Goal: Task Accomplishment & Management: Manage account settings

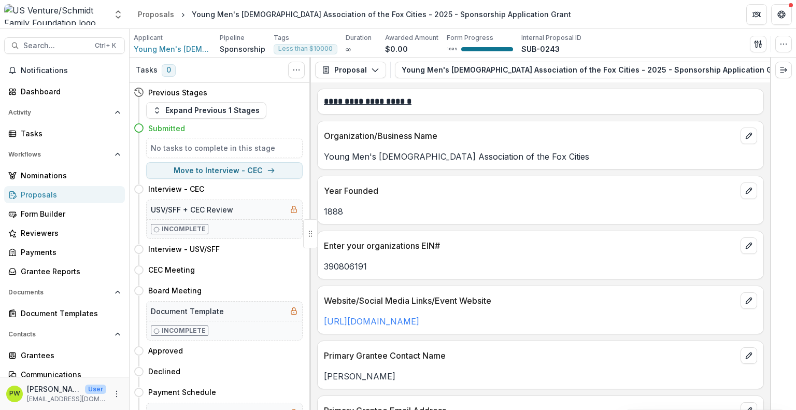
scroll to position [2939, 0]
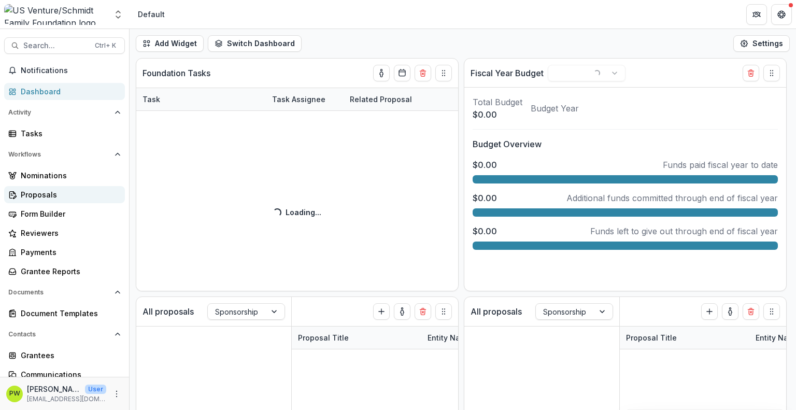
click at [50, 197] on div "Proposals" at bounding box center [69, 194] width 96 height 11
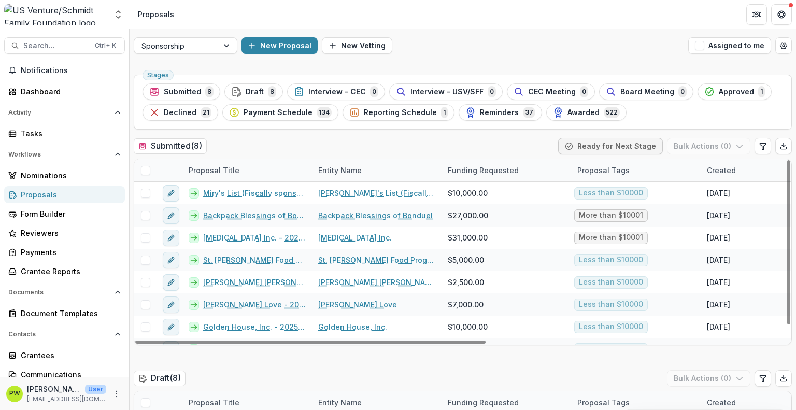
click at [291, 143] on div "Submitted ( 8 ) Ready for Next Stage Bulk Actions ( 0 )" at bounding box center [463, 148] width 658 height 21
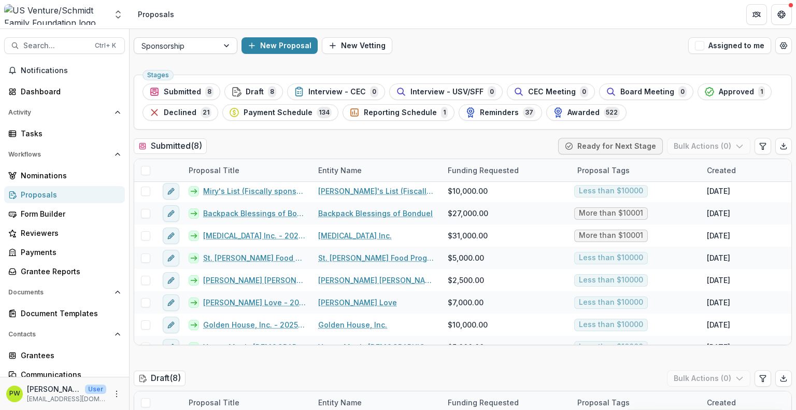
click at [191, 49] on div at bounding box center [175, 45] width 69 height 13
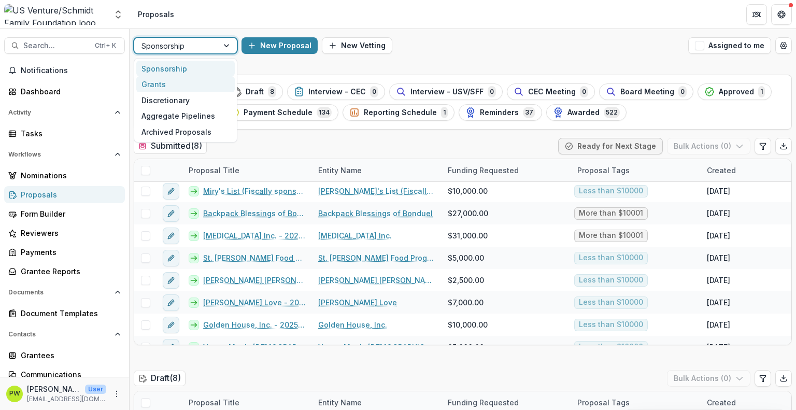
click at [178, 83] on div "Grants" at bounding box center [185, 84] width 98 height 16
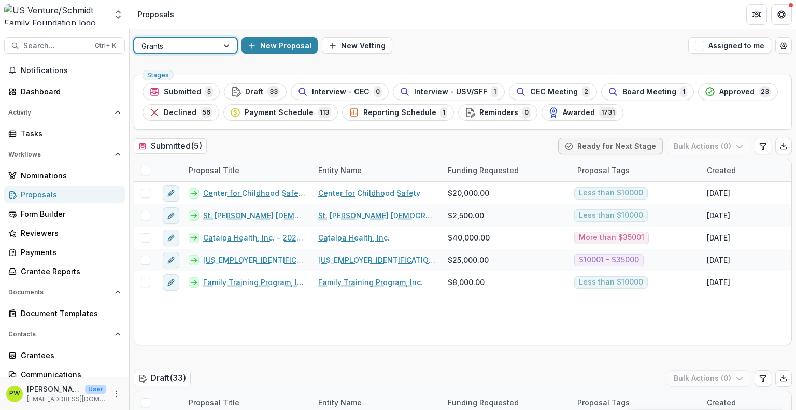
scroll to position [2, 0]
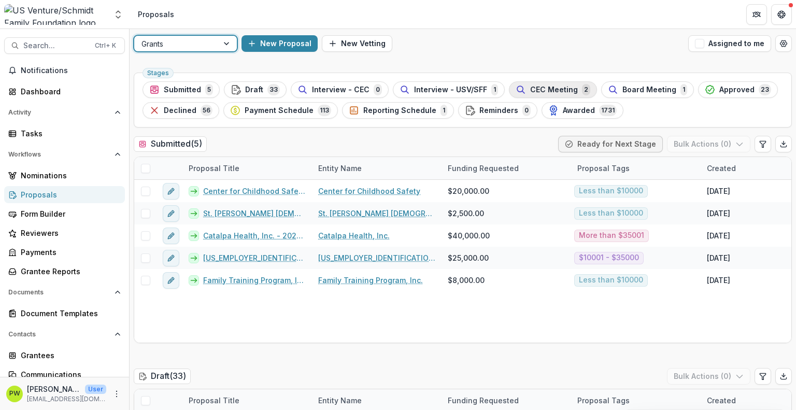
click at [521, 92] on div "CEC Meeting 2" at bounding box center [553, 89] width 75 height 11
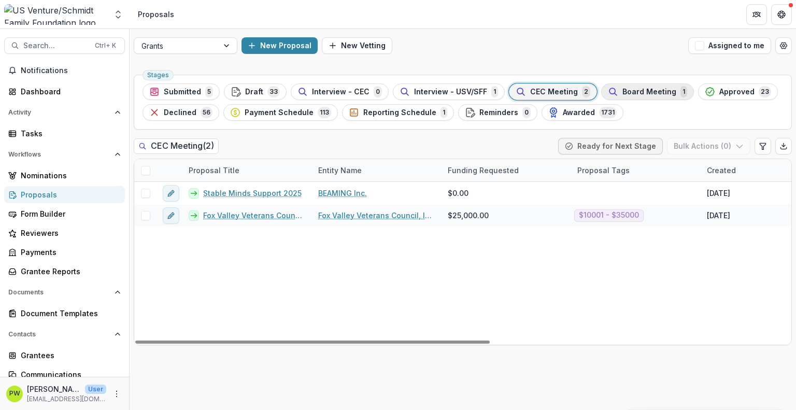
click at [624, 95] on span "Board Meeting" at bounding box center [649, 92] width 54 height 9
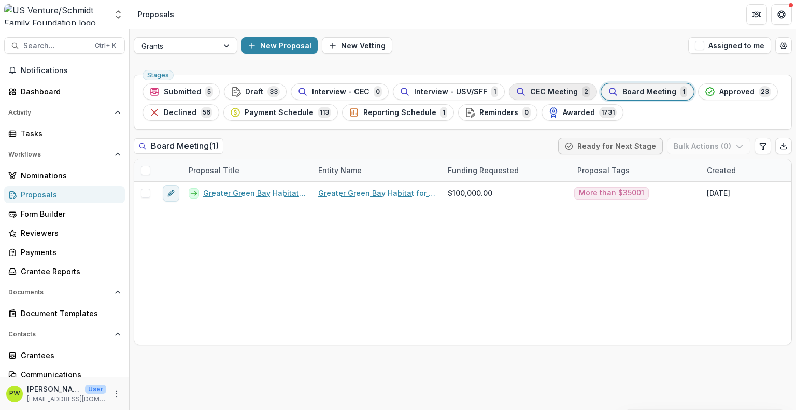
click at [531, 93] on span "CEC Meeting" at bounding box center [554, 92] width 48 height 9
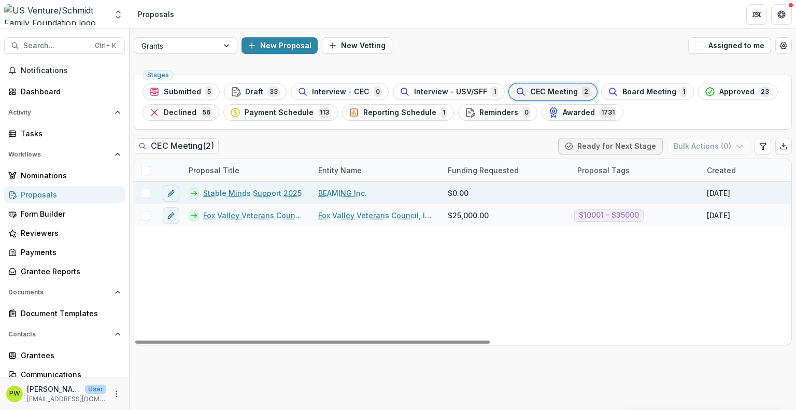
click at [235, 192] on link "Stable Minds Support 2025" at bounding box center [252, 193] width 98 height 11
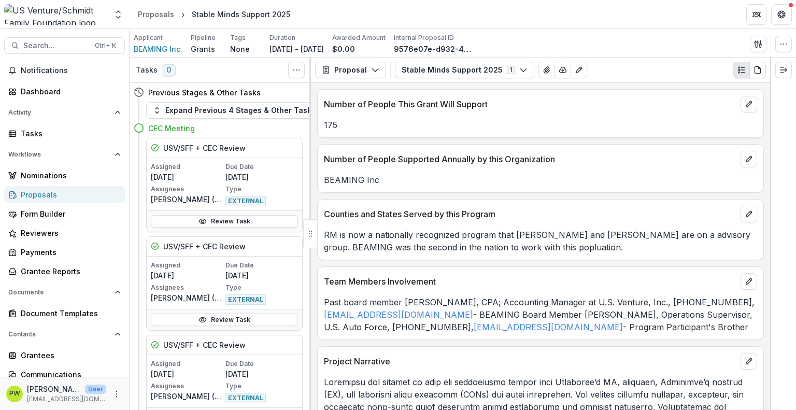
click at [279, 309] on div "Review Task" at bounding box center [224, 319] width 155 height 21
click at [252, 130] on div "CEC Meeting" at bounding box center [225, 128] width 154 height 11
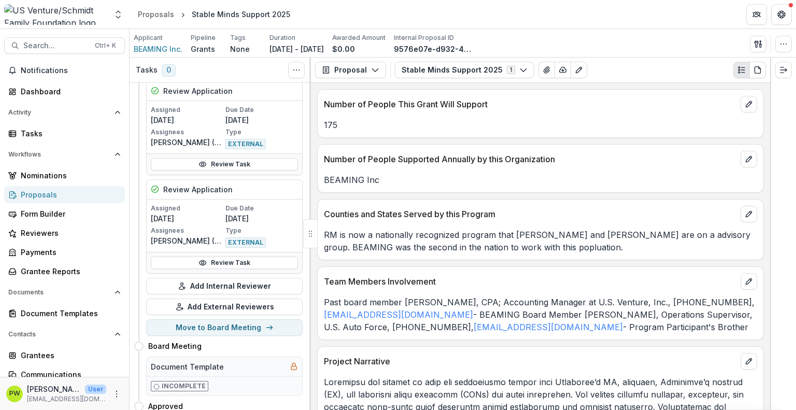
scroll to position [1564, 0]
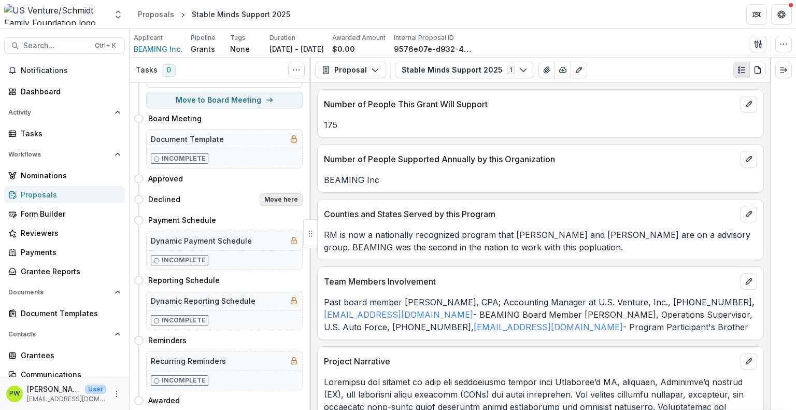
click at [280, 194] on button "Move here" at bounding box center [281, 199] width 43 height 12
select select "********"
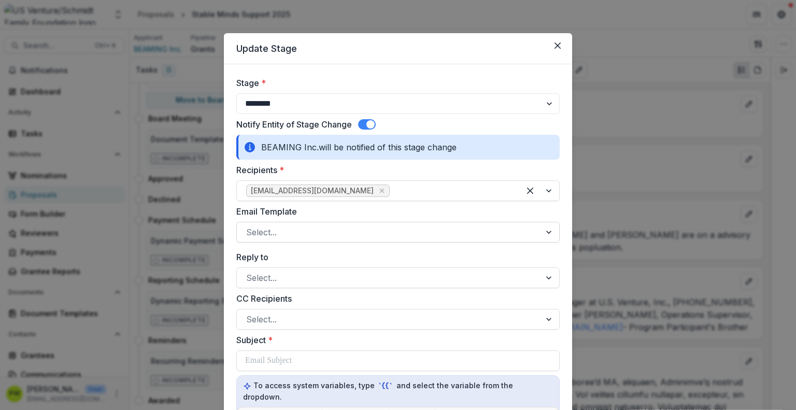
click at [284, 232] on div at bounding box center [388, 232] width 285 height 15
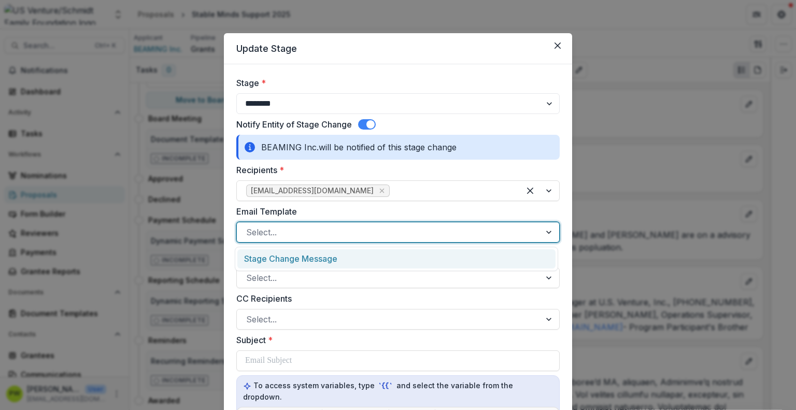
click at [288, 265] on div "Stage Change Message" at bounding box center [396, 258] width 318 height 19
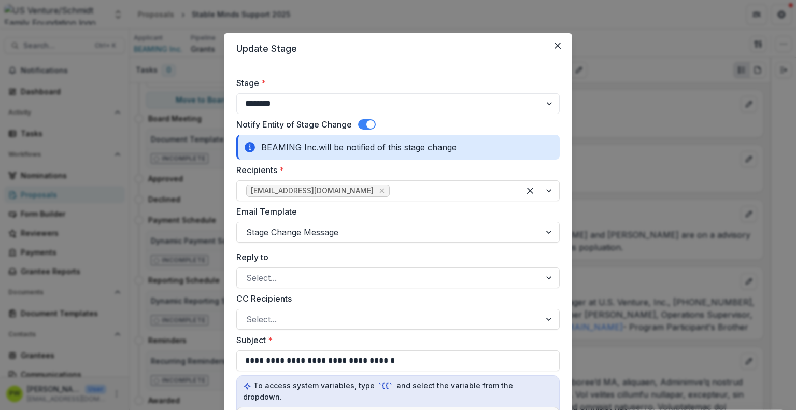
click at [288, 264] on div "Reply to Select..." at bounding box center [397, 269] width 323 height 37
click at [288, 277] on div at bounding box center [388, 277] width 285 height 15
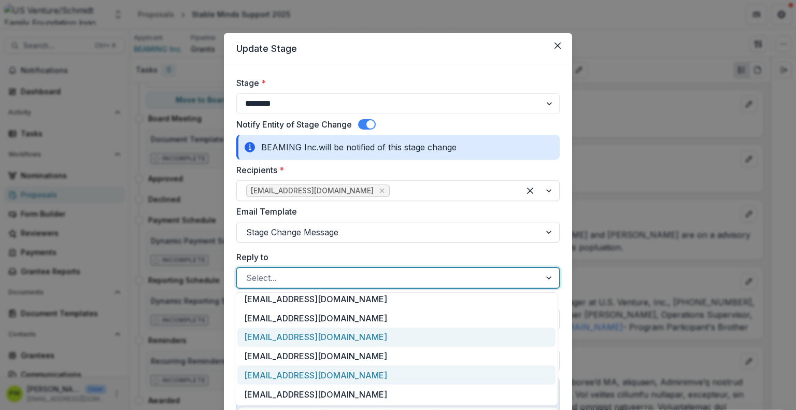
scroll to position [44, 0]
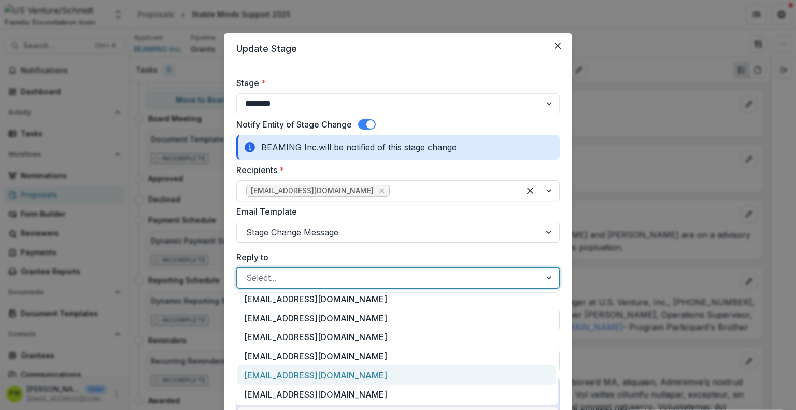
click at [301, 378] on div "[EMAIL_ADDRESS][DOMAIN_NAME]" at bounding box center [396, 374] width 318 height 19
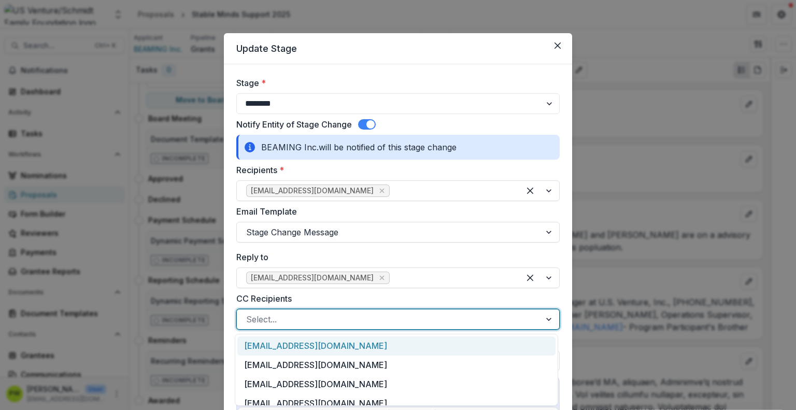
click at [284, 322] on div at bounding box center [388, 319] width 285 height 15
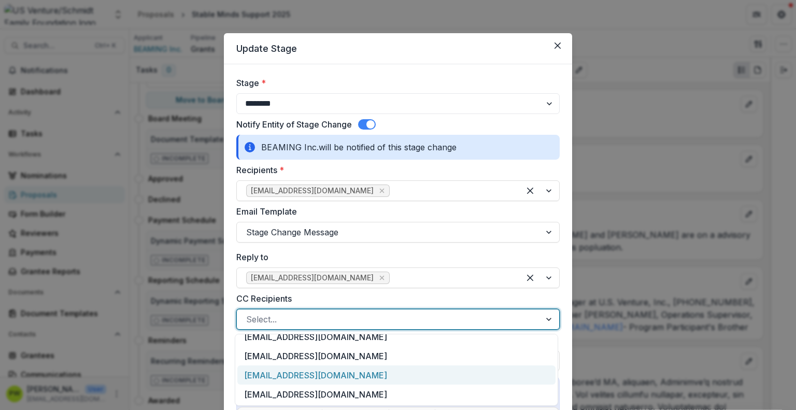
scroll to position [84, 0]
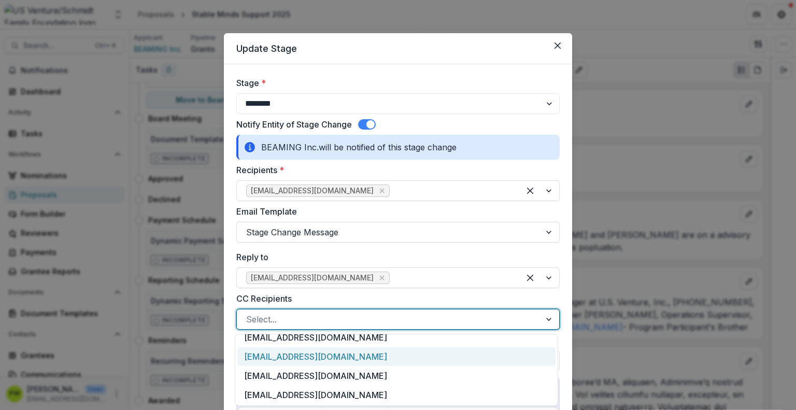
click at [286, 362] on div "[EMAIL_ADDRESS][DOMAIN_NAME]" at bounding box center [396, 356] width 318 height 19
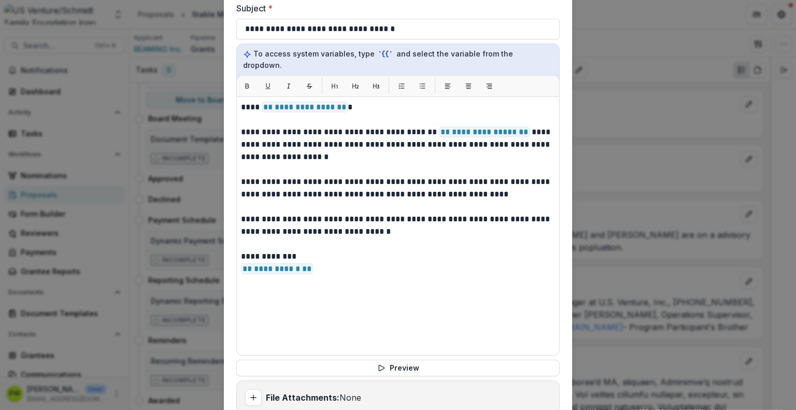
scroll to position [331, 0]
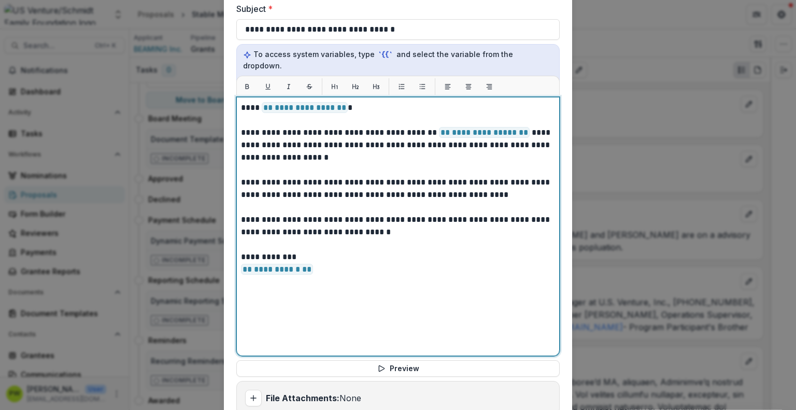
click at [511, 126] on p "**********" at bounding box center [398, 144] width 314 height 37
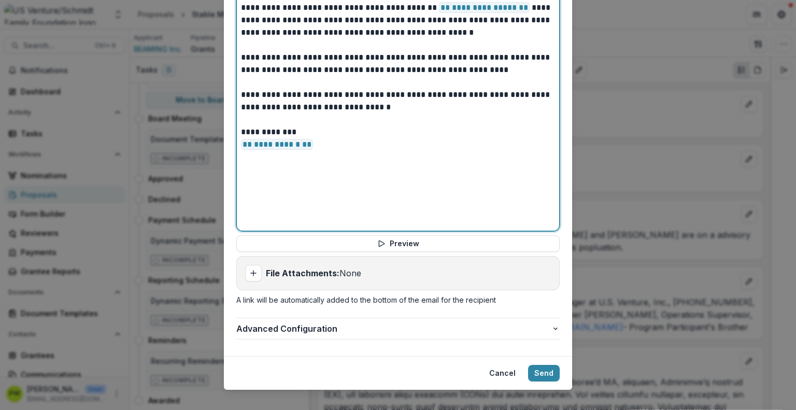
scroll to position [456, 0]
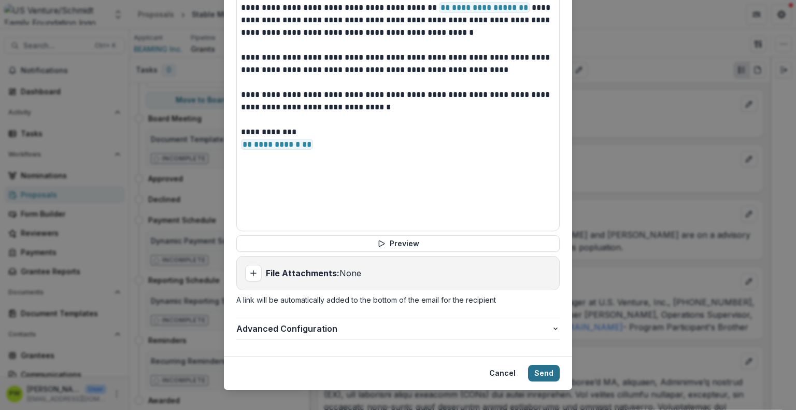
click at [533, 365] on button "Send" at bounding box center [544, 373] width 32 height 17
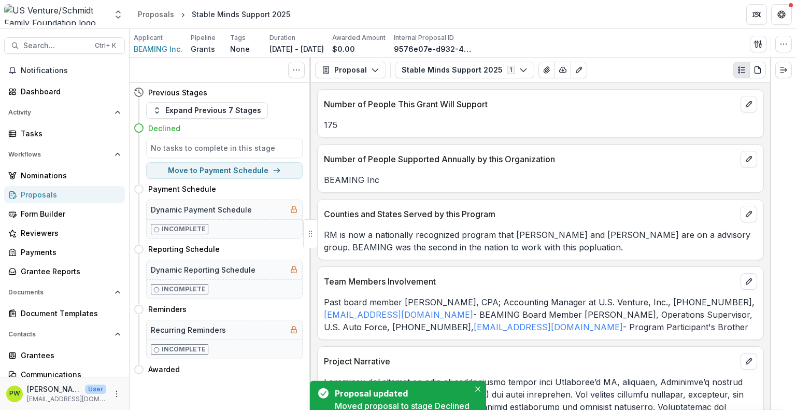
scroll to position [0, 0]
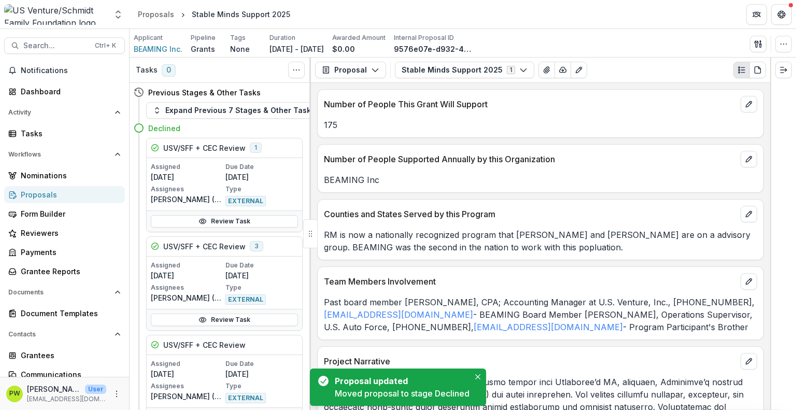
click at [37, 192] on div "Proposals" at bounding box center [69, 194] width 96 height 11
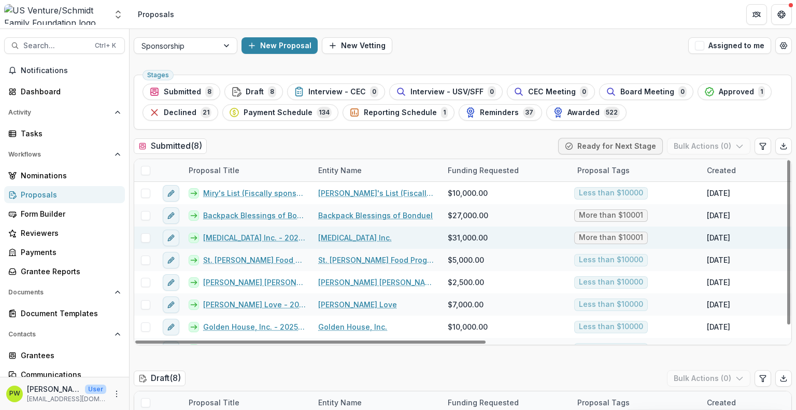
click at [234, 239] on link "[MEDICAL_DATA] Inc. - 2025 - Sponsorship Application Grant" at bounding box center [254, 237] width 103 height 11
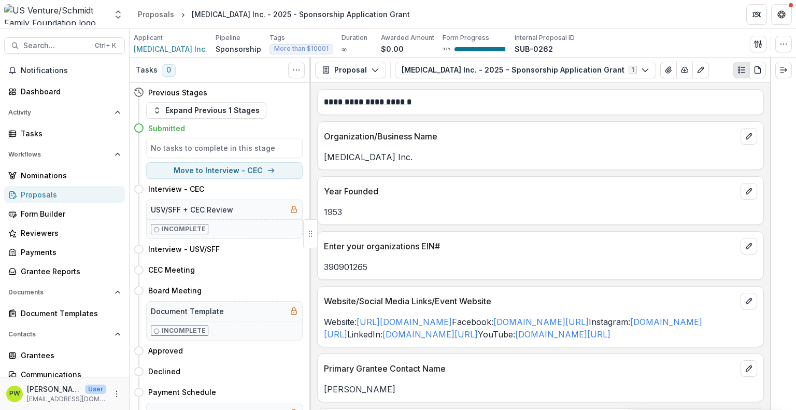
click at [433, 255] on div "390901265" at bounding box center [541, 263] width 446 height 19
click at [272, 268] on button "Move here" at bounding box center [281, 270] width 43 height 12
select select "**********"
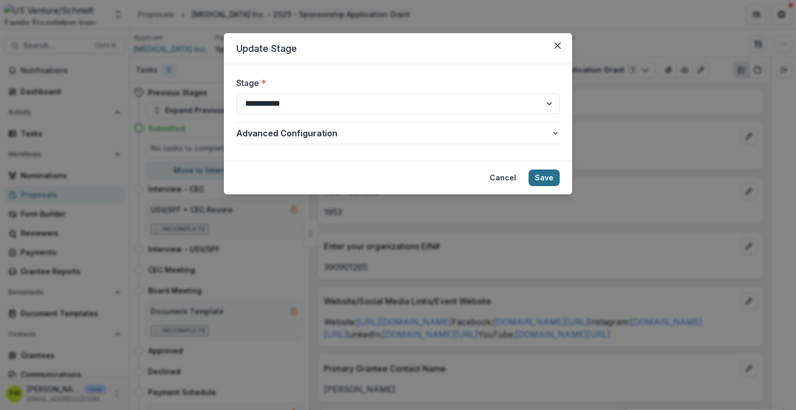
click at [542, 180] on button "Save" at bounding box center [544, 177] width 31 height 17
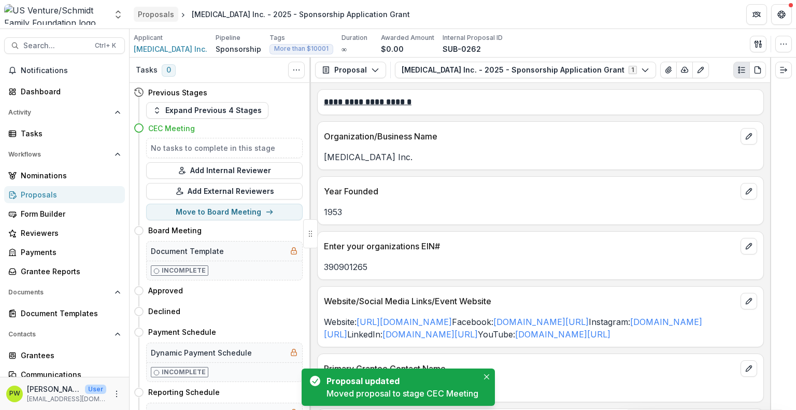
click at [151, 14] on div "Proposals" at bounding box center [156, 14] width 36 height 11
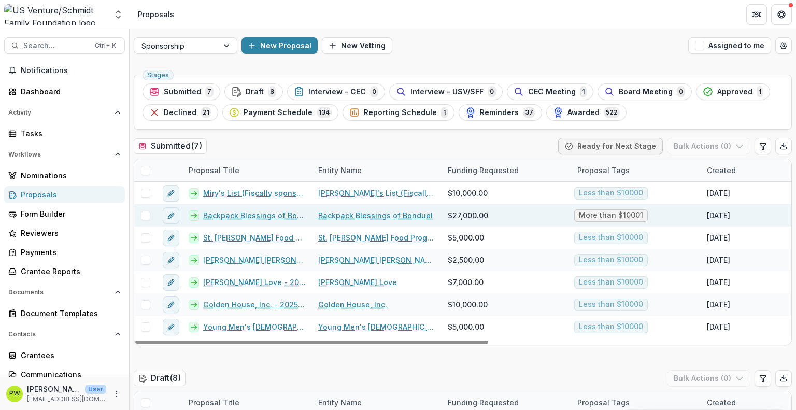
click at [226, 215] on link "Backpack Blessings of Bonduel - 2025 - Sponsorship Application Grant" at bounding box center [254, 215] width 103 height 11
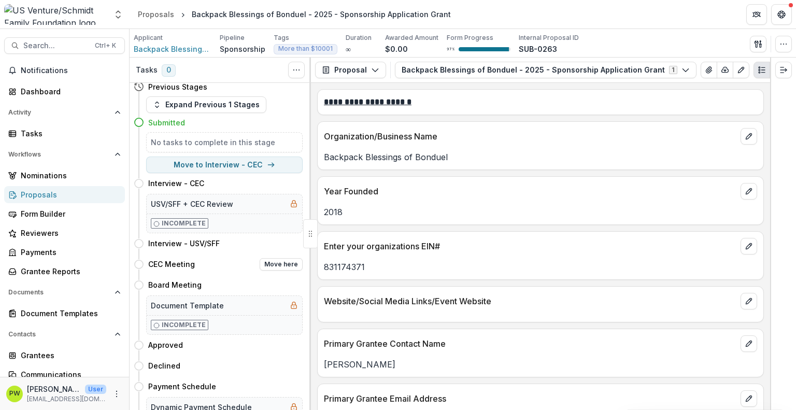
scroll to position [6, 0]
click at [276, 265] on button "Move here" at bounding box center [281, 264] width 43 height 12
select select "**********"
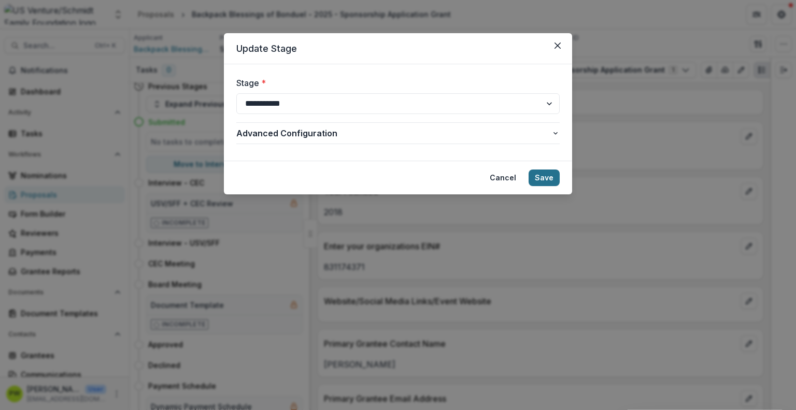
click at [549, 180] on button "Save" at bounding box center [544, 177] width 31 height 17
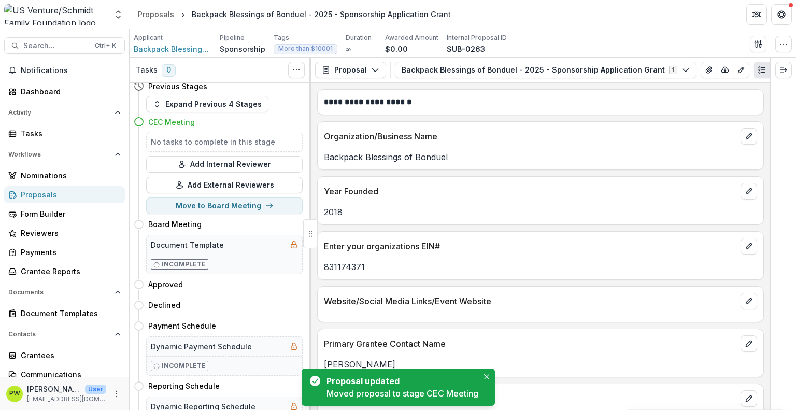
click at [69, 198] on div "Proposals" at bounding box center [69, 194] width 96 height 11
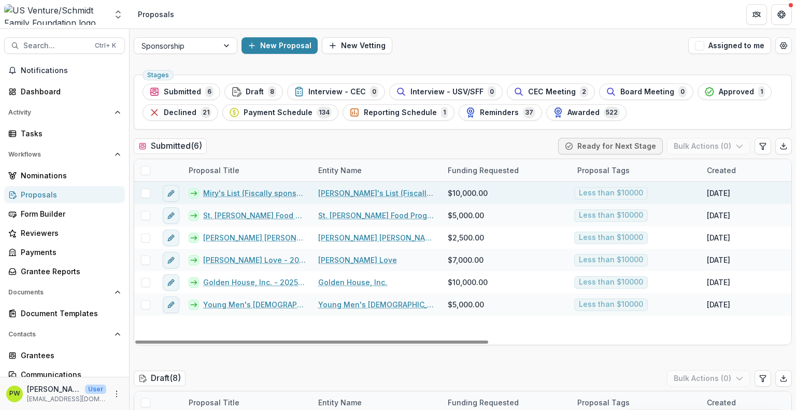
click at [222, 195] on link "Miry's List (Fiscally sponsored by Social & Environmental Entrepreneurs) - 2025…" at bounding box center [254, 193] width 103 height 11
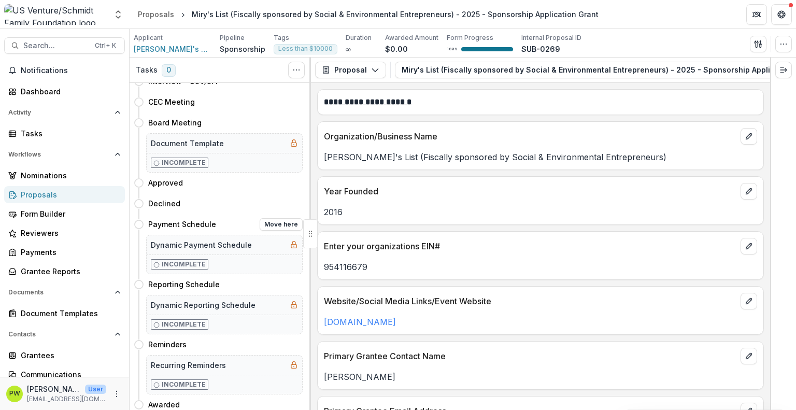
scroll to position [167, 0]
click at [268, 203] on button "Move here" at bounding box center [281, 204] width 43 height 12
select select "********"
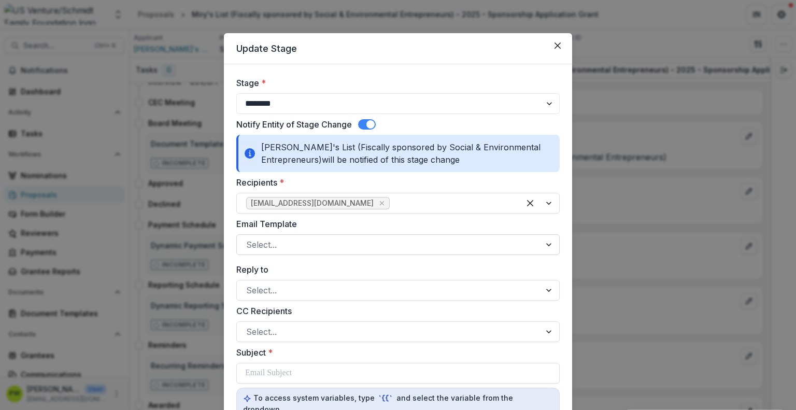
click at [315, 245] on div at bounding box center [388, 244] width 285 height 15
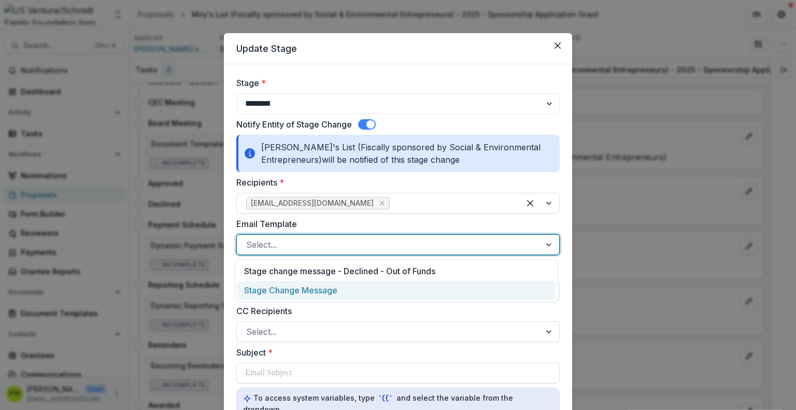
click at [313, 290] on div "Stage Change Message" at bounding box center [396, 290] width 318 height 19
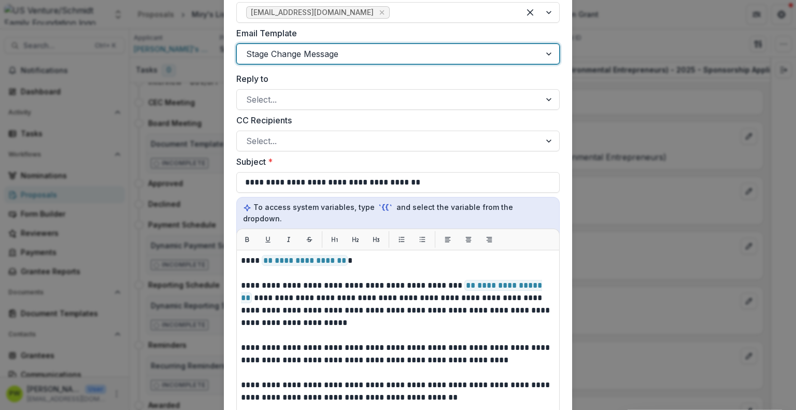
scroll to position [191, 0]
click at [282, 140] on div at bounding box center [388, 141] width 285 height 15
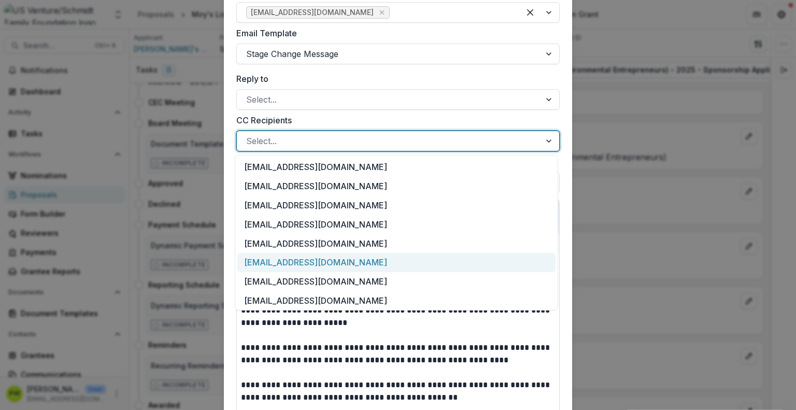
click at [321, 263] on div "[EMAIL_ADDRESS][DOMAIN_NAME]" at bounding box center [396, 262] width 318 height 19
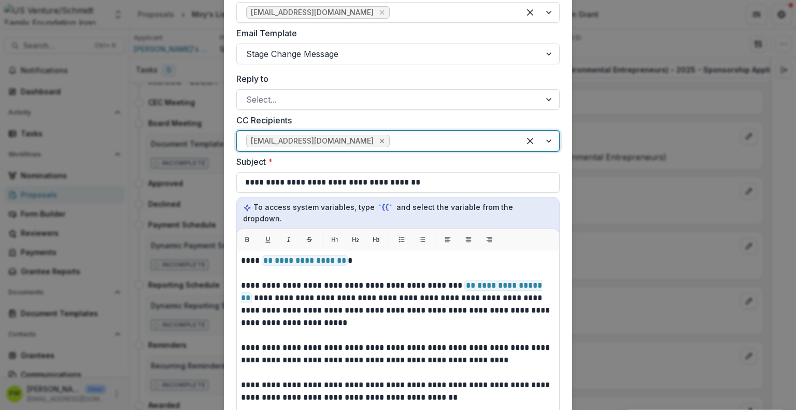
click at [378, 138] on icon "Remove knelson@usventure.com" at bounding box center [382, 141] width 8 height 8
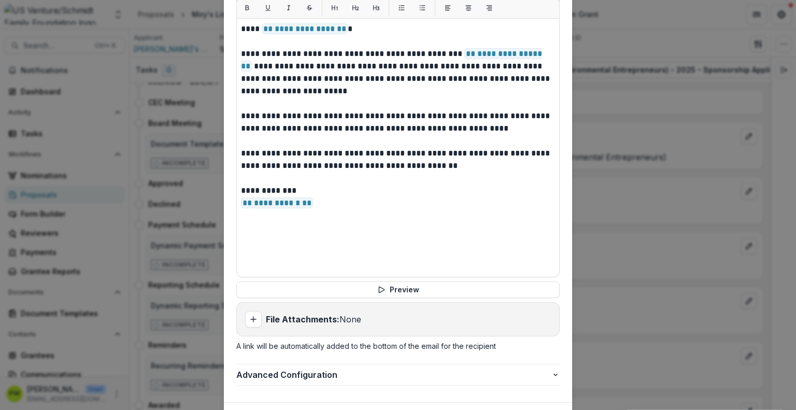
scroll to position [468, 0]
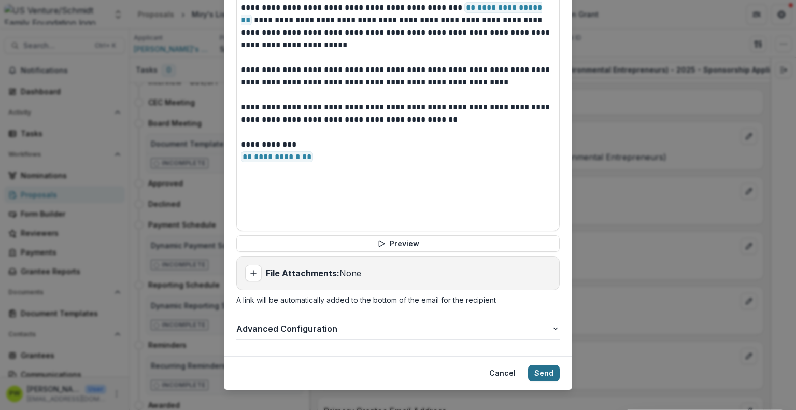
click at [535, 365] on button "Send" at bounding box center [544, 373] width 32 height 17
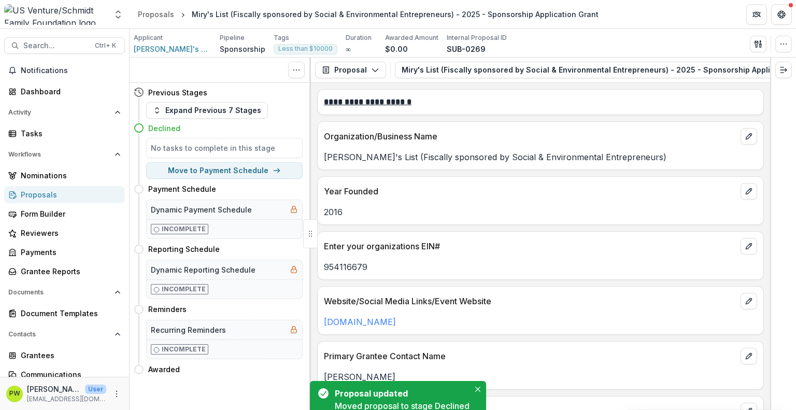
scroll to position [0, 0]
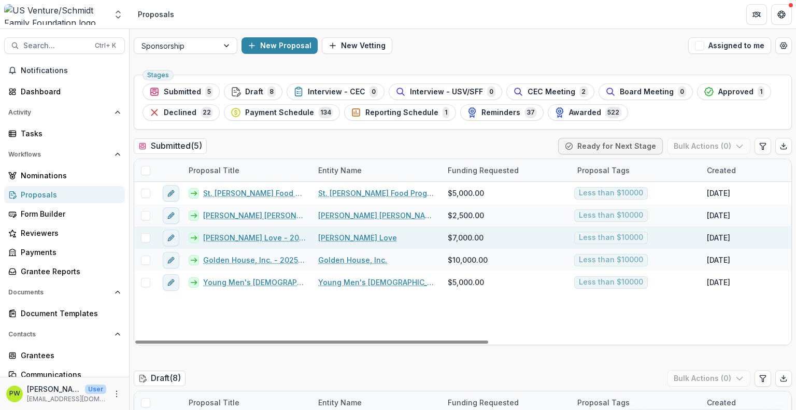
click at [222, 239] on link "[PERSON_NAME] Love - 2025 - Sponsorship Application Grant" at bounding box center [254, 237] width 103 height 11
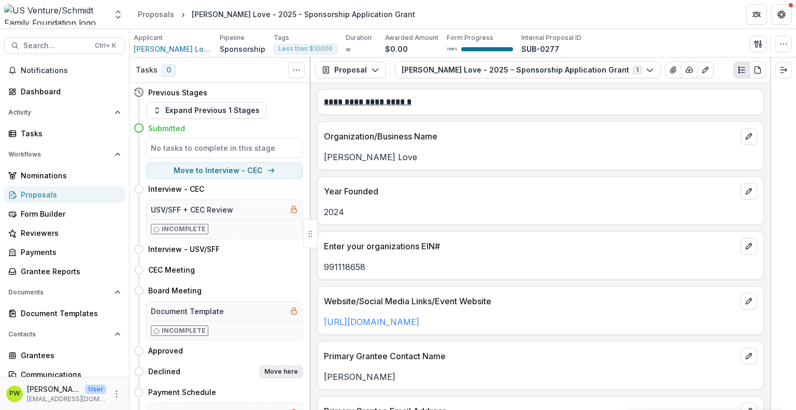
click at [280, 366] on button "Move here" at bounding box center [281, 371] width 43 height 12
select select "********"
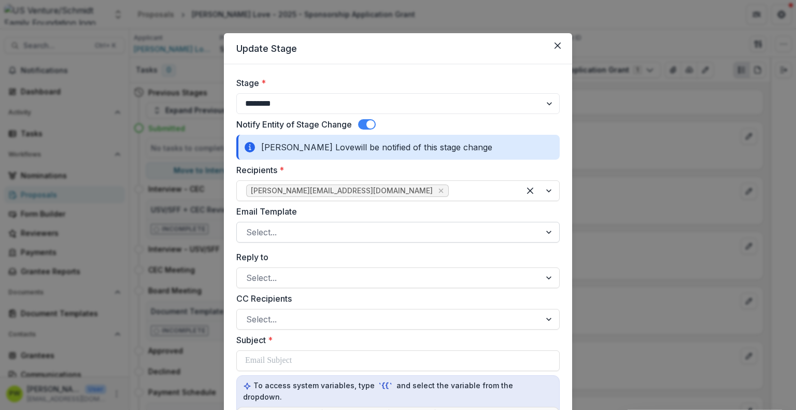
scroll to position [132, 0]
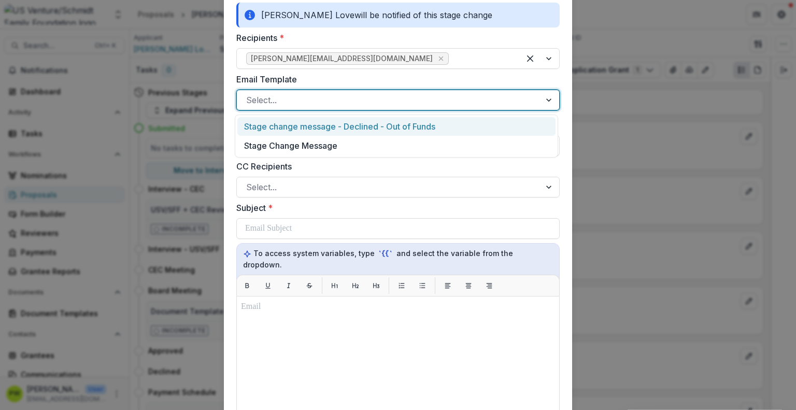
click at [300, 101] on div at bounding box center [388, 100] width 285 height 15
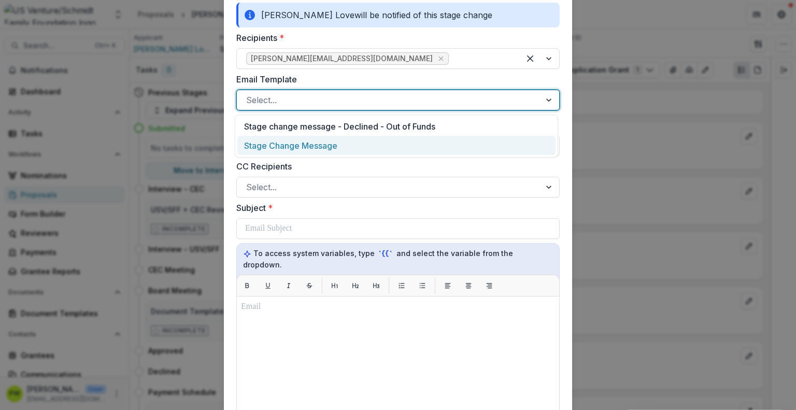
click at [309, 143] on div "Stage Change Message" at bounding box center [396, 145] width 318 height 19
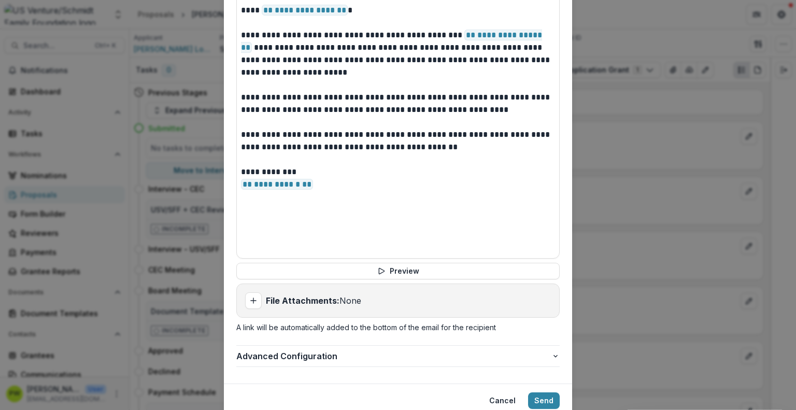
scroll to position [430, 0]
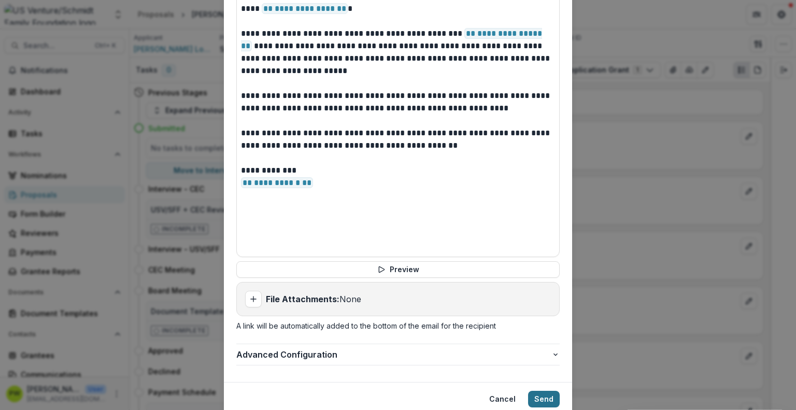
click at [538, 391] on button "Send" at bounding box center [544, 399] width 32 height 17
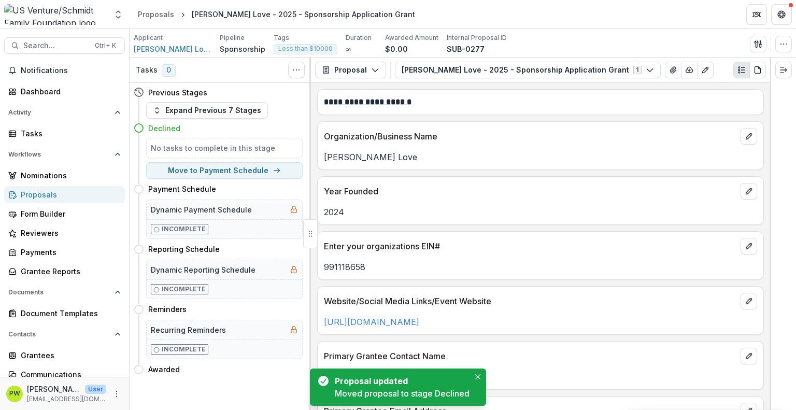
click at [62, 192] on div "Proposals" at bounding box center [69, 194] width 96 height 11
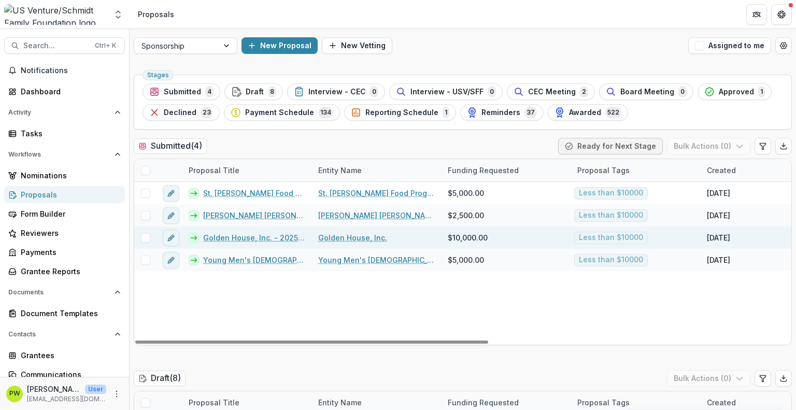
click at [211, 238] on link "Golden House, Inc. - 2025 - Sponsorship Application Grant" at bounding box center [254, 237] width 103 height 11
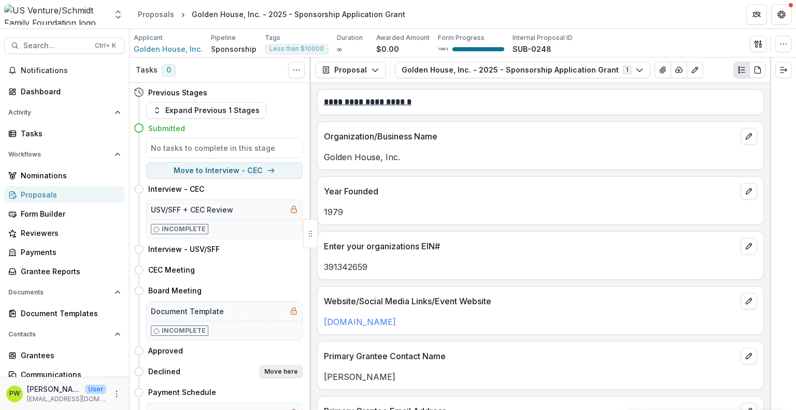
click at [272, 371] on button "Move here" at bounding box center [281, 371] width 43 height 12
select select "********"
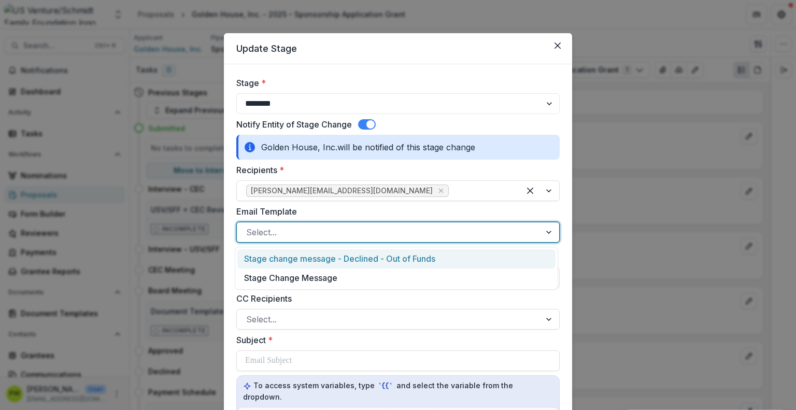
click at [278, 231] on div at bounding box center [388, 232] width 285 height 15
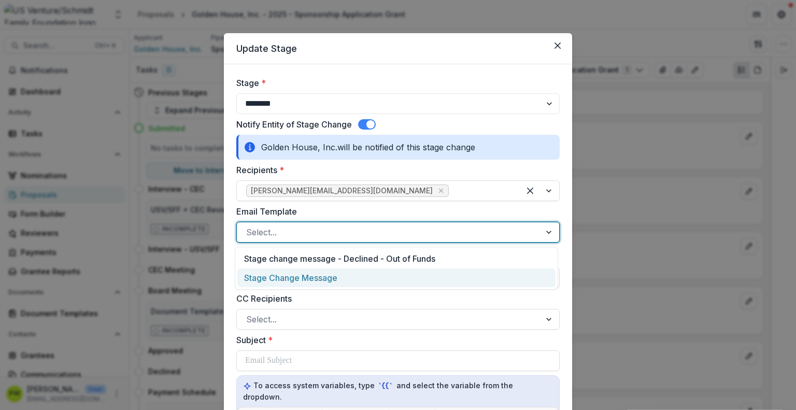
click at [287, 275] on div "Stage Change Message" at bounding box center [396, 277] width 318 height 19
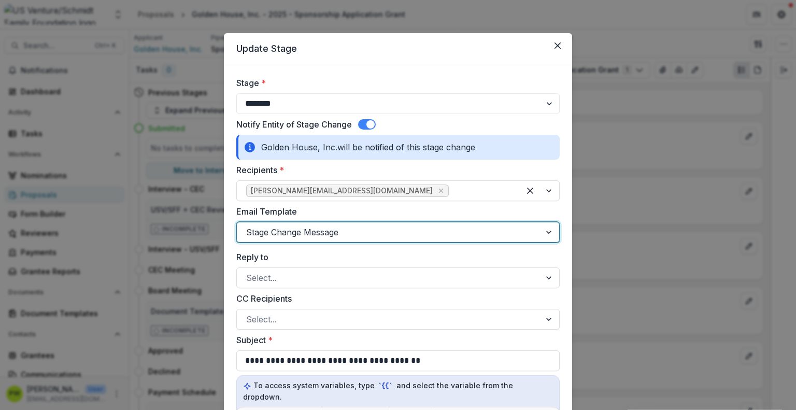
click at [303, 233] on div at bounding box center [388, 232] width 285 height 15
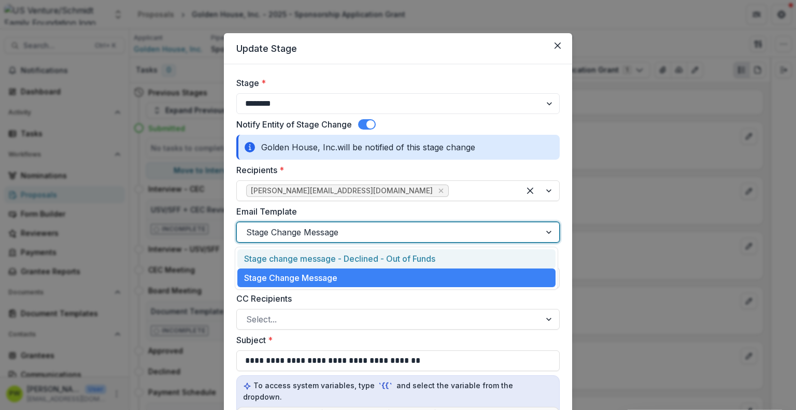
click at [317, 255] on div "Stage change message - Declined - Out of Funds" at bounding box center [396, 258] width 318 height 19
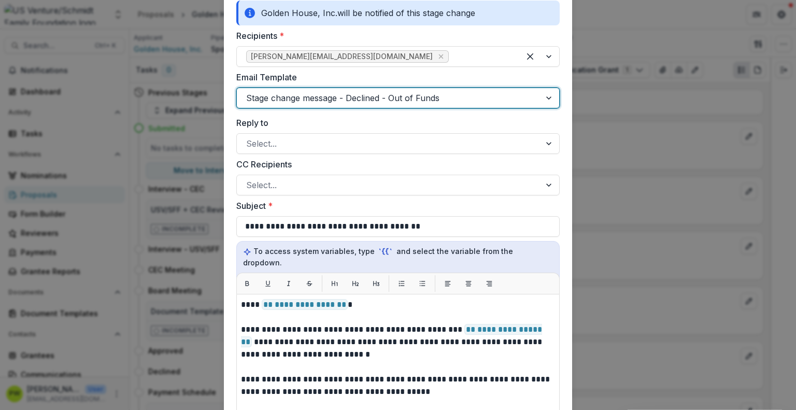
scroll to position [134, 0]
click at [314, 109] on div "**********" at bounding box center [397, 304] width 323 height 723
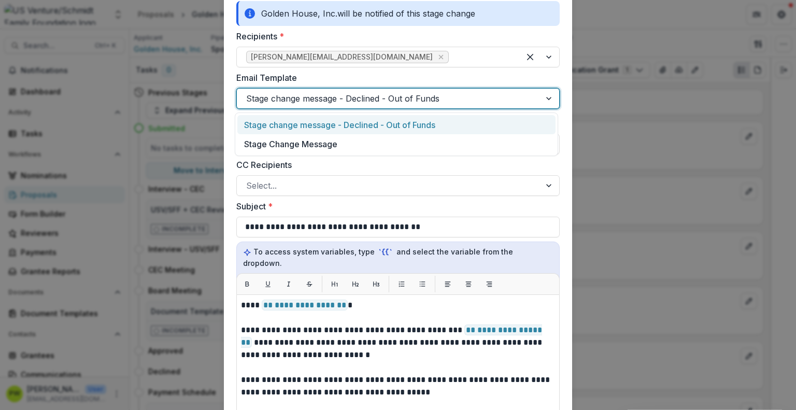
click at [314, 103] on div at bounding box center [388, 98] width 285 height 15
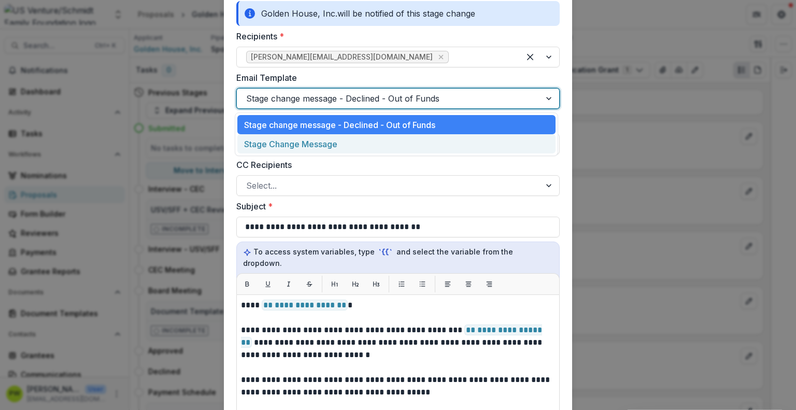
click at [320, 138] on div "Stage Change Message" at bounding box center [396, 143] width 318 height 19
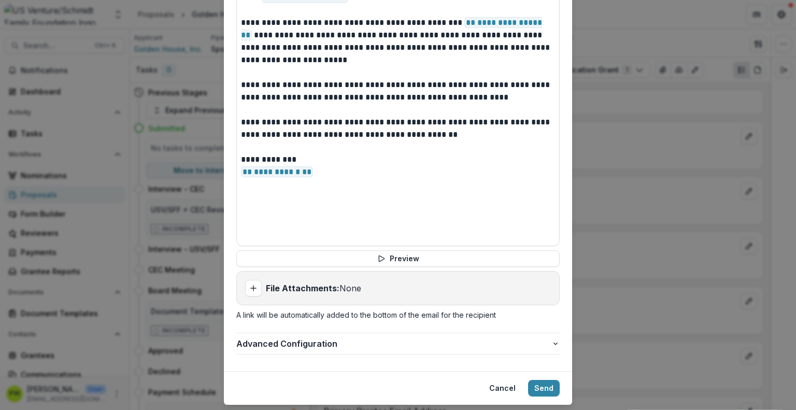
scroll to position [456, 0]
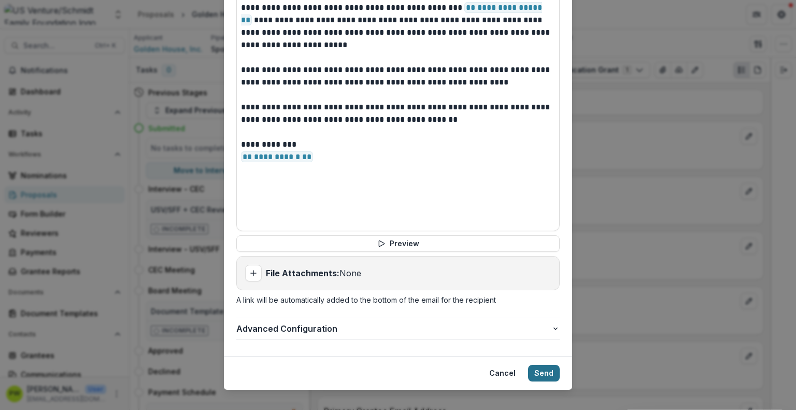
click at [542, 365] on button "Send" at bounding box center [544, 373] width 32 height 17
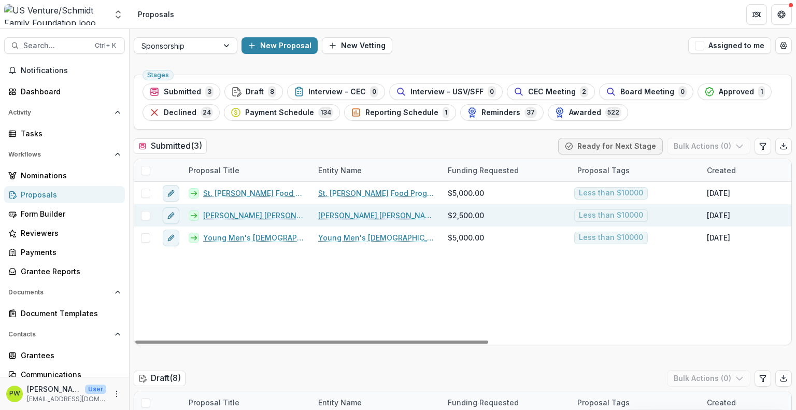
click at [243, 215] on link "[PERSON_NAME] [PERSON_NAME] DOMESTIC ABUSE SERVICES INC - 2025 - Sponsorship Ap…" at bounding box center [254, 215] width 103 height 11
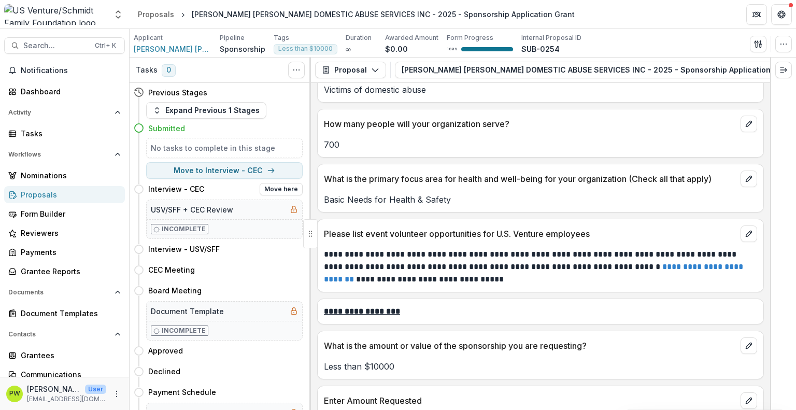
scroll to position [1965, 0]
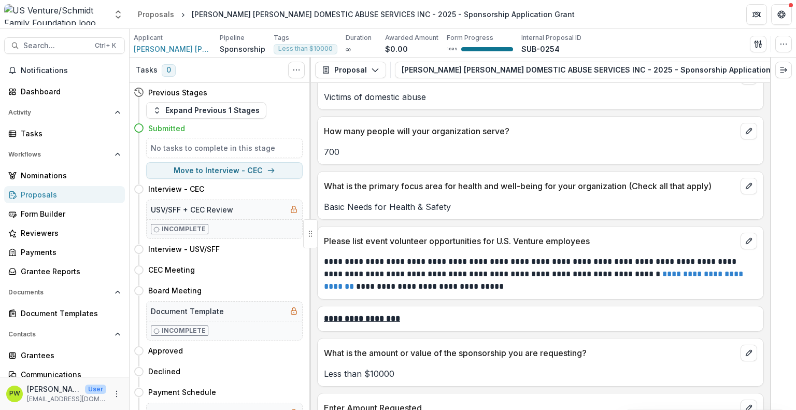
click at [55, 198] on div "Proposals" at bounding box center [69, 194] width 96 height 11
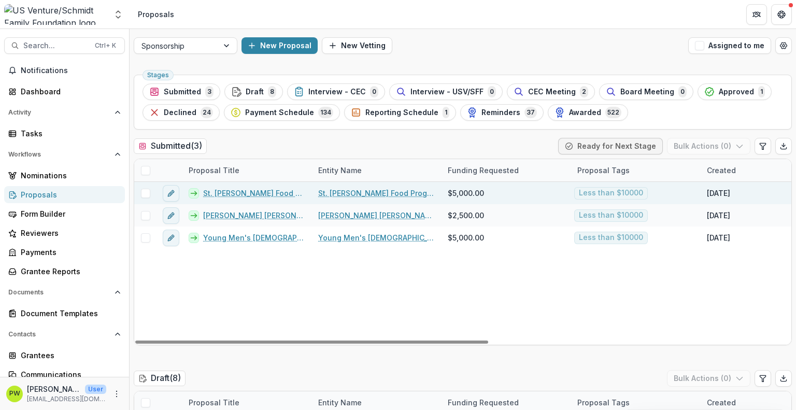
click at [243, 192] on link "St. [PERSON_NAME] Food Program - 2025 - Sponsorship Application Grant" at bounding box center [254, 193] width 103 height 11
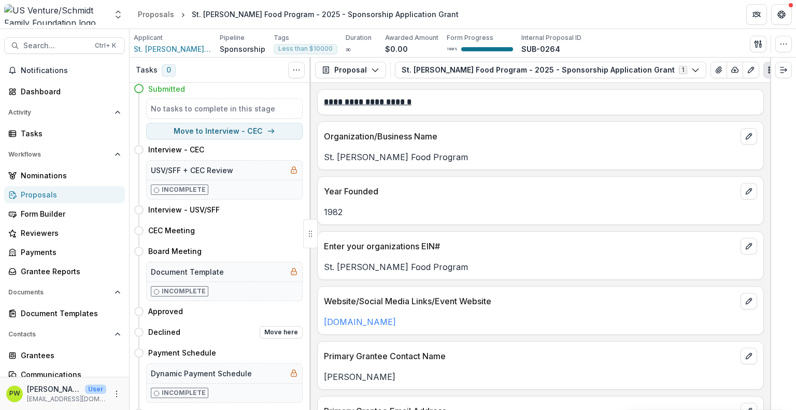
scroll to position [36, 0]
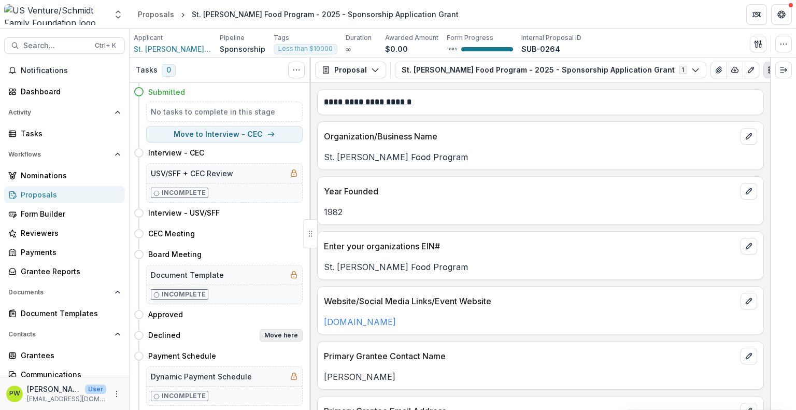
click at [276, 335] on button "Move here" at bounding box center [281, 335] width 43 height 12
select select "********"
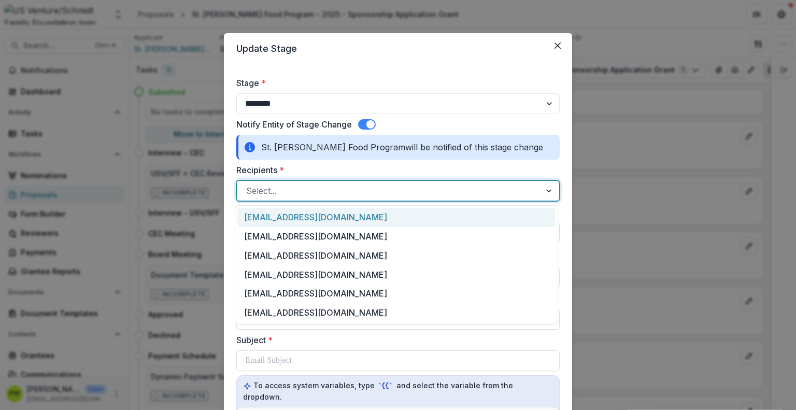
click at [276, 192] on div at bounding box center [388, 190] width 285 height 15
click at [557, 49] on button "Close" at bounding box center [557, 45] width 17 height 17
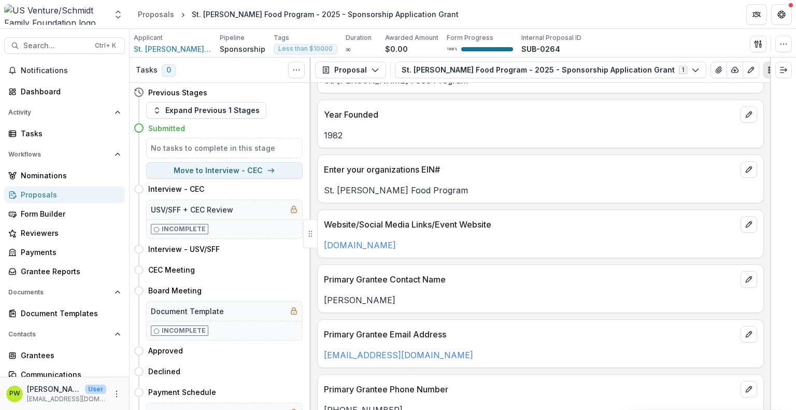
scroll to position [78, 0]
click at [281, 369] on button "Move here" at bounding box center [281, 371] width 43 height 12
select select "********"
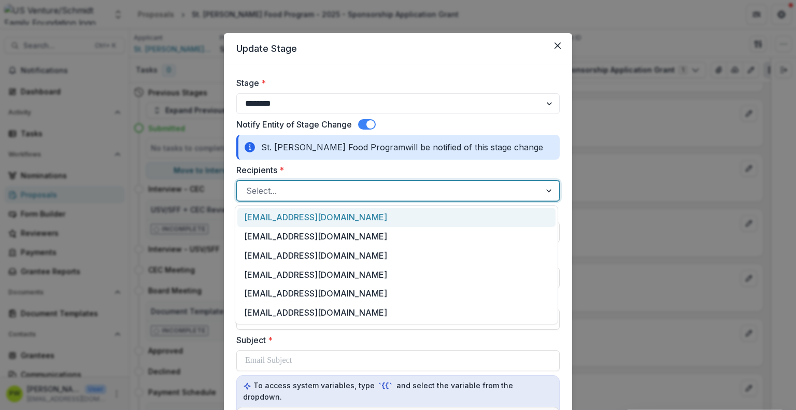
click at [292, 195] on div at bounding box center [388, 190] width 285 height 15
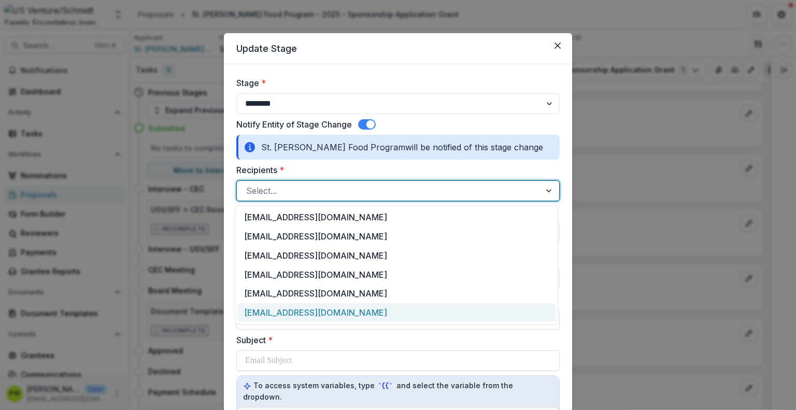
click at [298, 316] on div "[EMAIL_ADDRESS][DOMAIN_NAME]" at bounding box center [396, 312] width 318 height 19
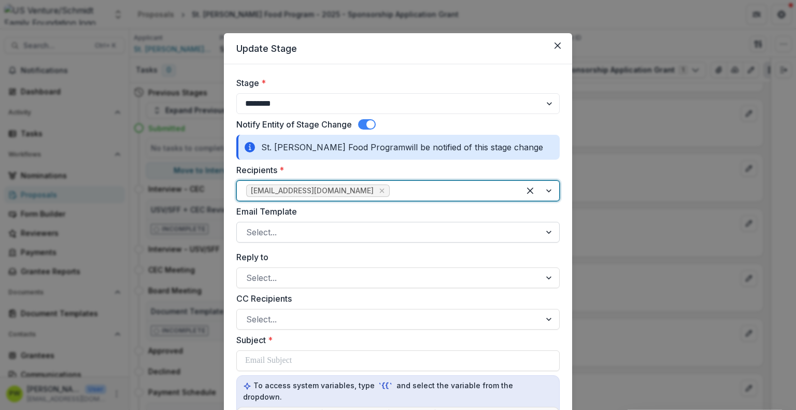
click at [286, 235] on div at bounding box center [388, 232] width 285 height 15
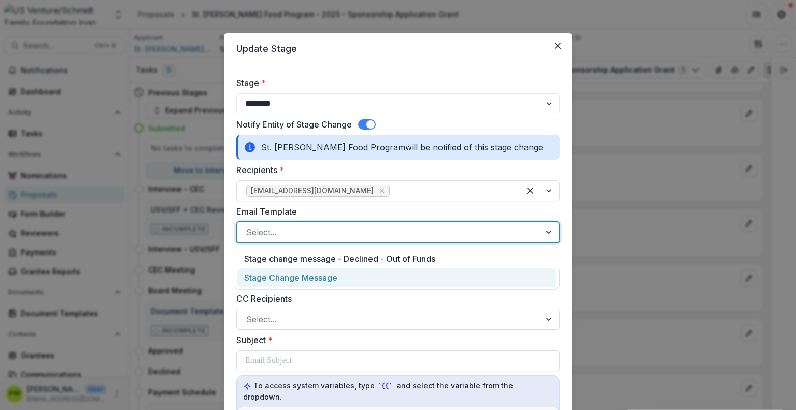
click at [290, 271] on div "Stage Change Message" at bounding box center [396, 277] width 318 height 19
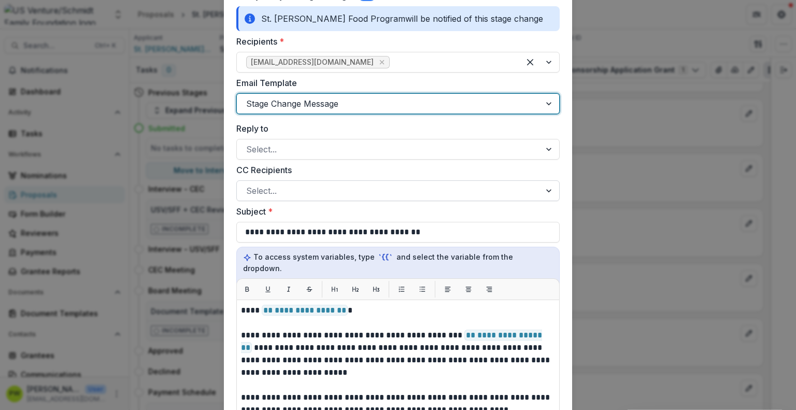
scroll to position [129, 0]
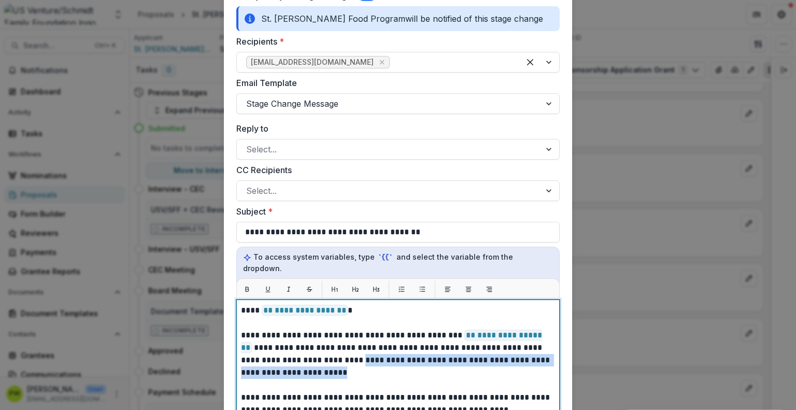
drag, startPoint x: 308, startPoint y: 360, endPoint x: 312, endPoint y: 348, distance: 13.3
click at [312, 348] on p "**********" at bounding box center [398, 354] width 314 height 50
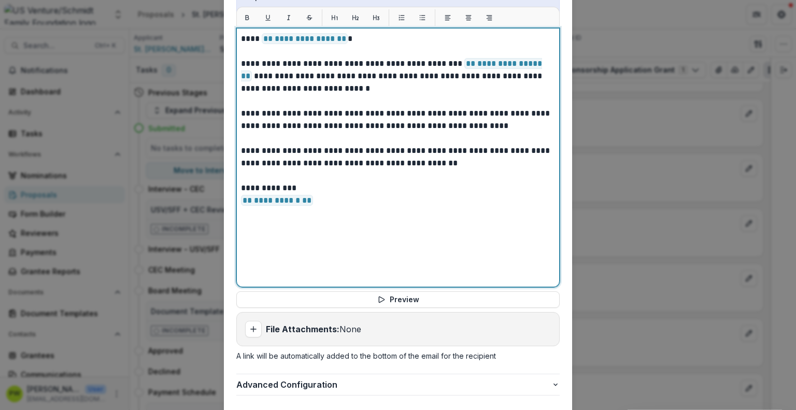
scroll to position [456, 0]
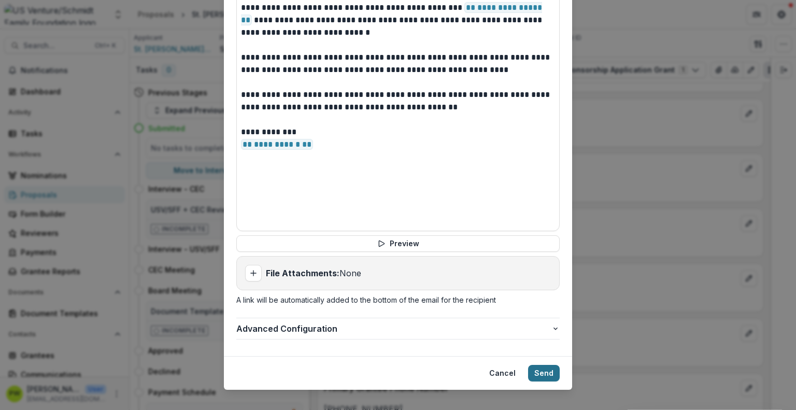
click at [540, 365] on button "Send" at bounding box center [544, 373] width 32 height 17
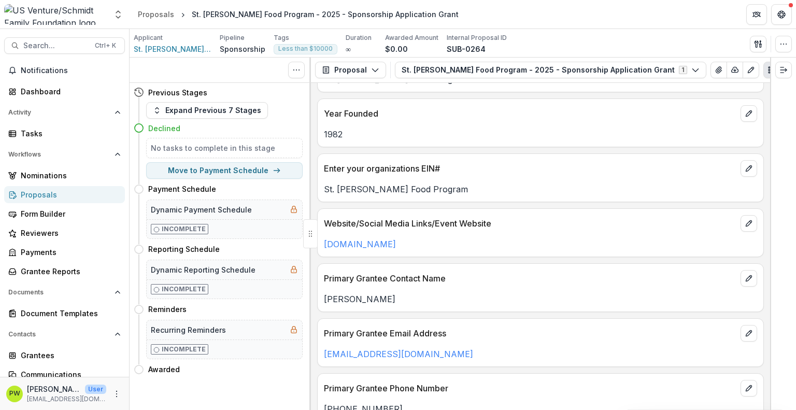
scroll to position [0, 0]
click at [50, 191] on div "Proposals" at bounding box center [69, 194] width 96 height 11
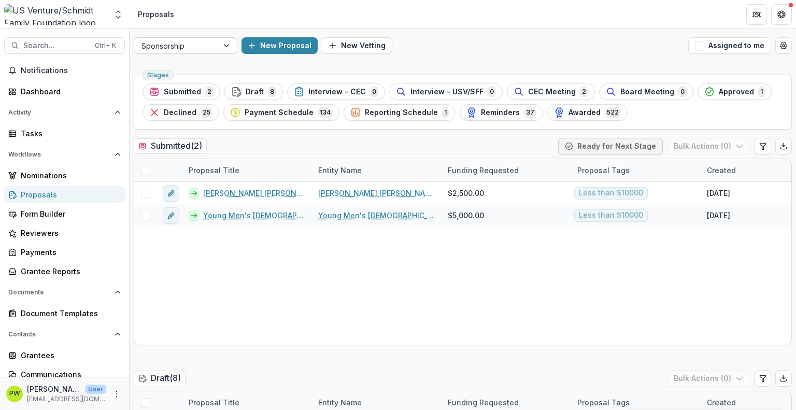
click at [195, 47] on div at bounding box center [175, 45] width 69 height 13
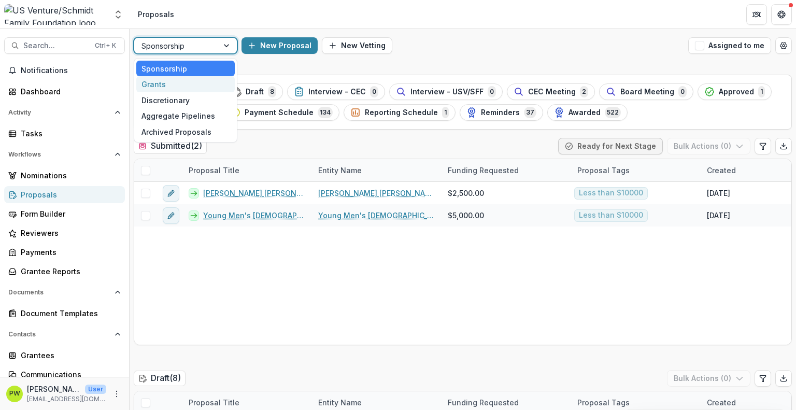
click at [186, 82] on div "Grants" at bounding box center [185, 84] width 98 height 16
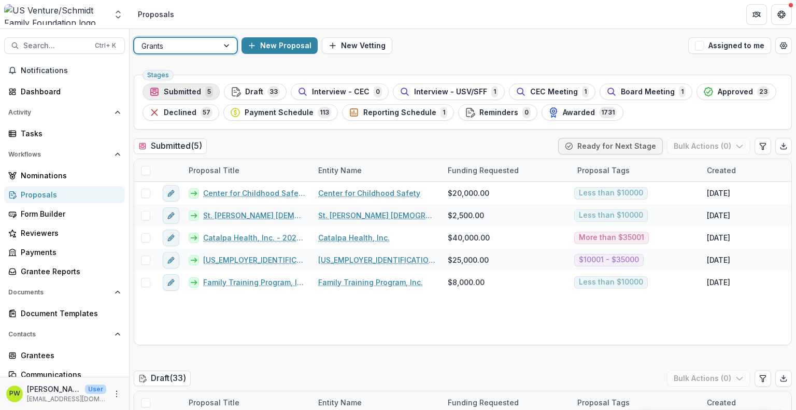
click at [184, 90] on span "Submitted" at bounding box center [182, 92] width 37 height 9
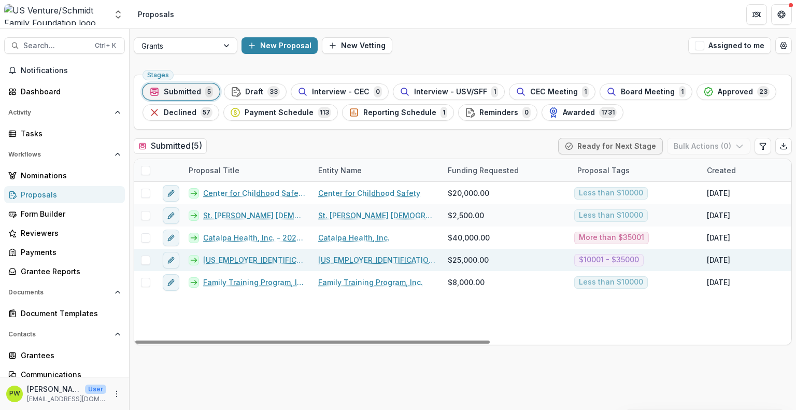
click at [228, 256] on link "[US_EMPLOYER_IDENTIFICATION_NUMBER] - 2025 - Grant Application" at bounding box center [254, 259] width 103 height 11
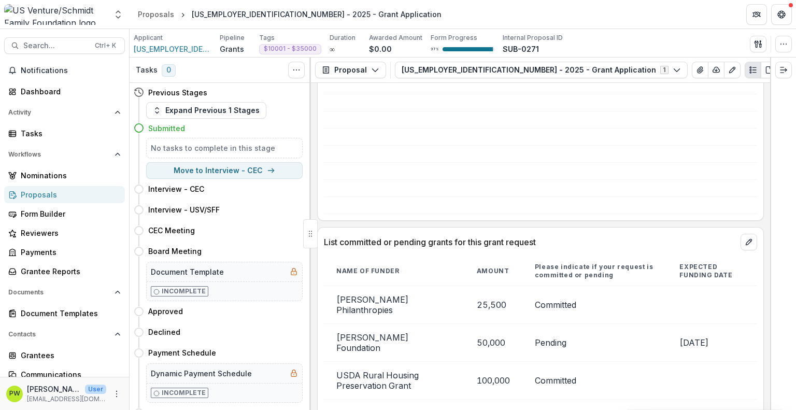
scroll to position [2348, 0]
click at [162, 50] on span "[US_EMPLOYER_IDENTIFICATION_NUMBER]" at bounding box center [173, 49] width 78 height 11
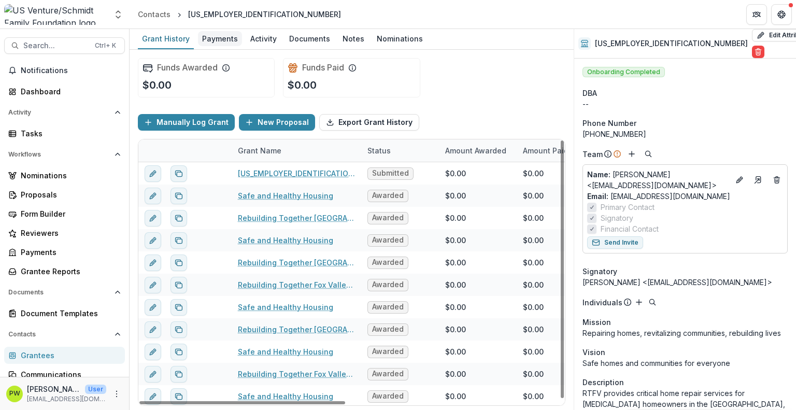
click at [207, 33] on div "Payments" at bounding box center [220, 38] width 44 height 15
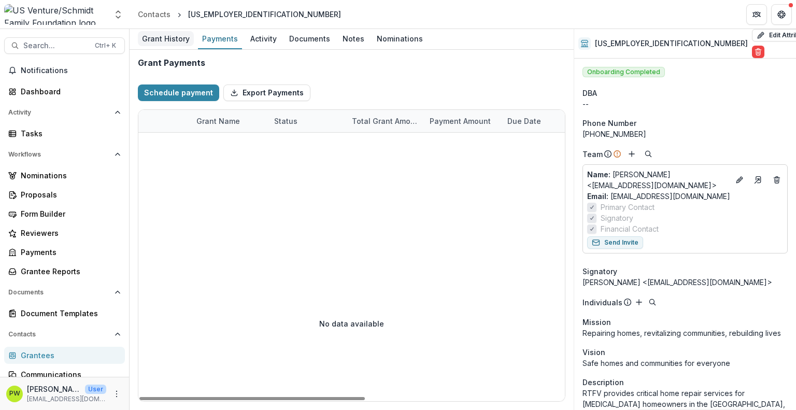
click at [175, 35] on div "Grant History" at bounding box center [166, 38] width 56 height 15
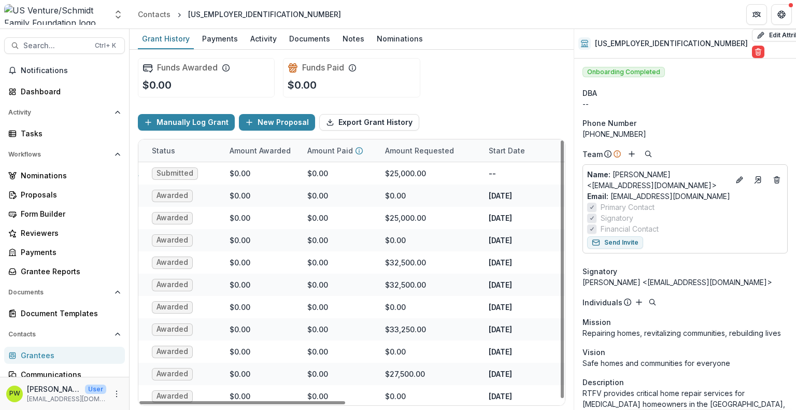
scroll to position [1, 216]
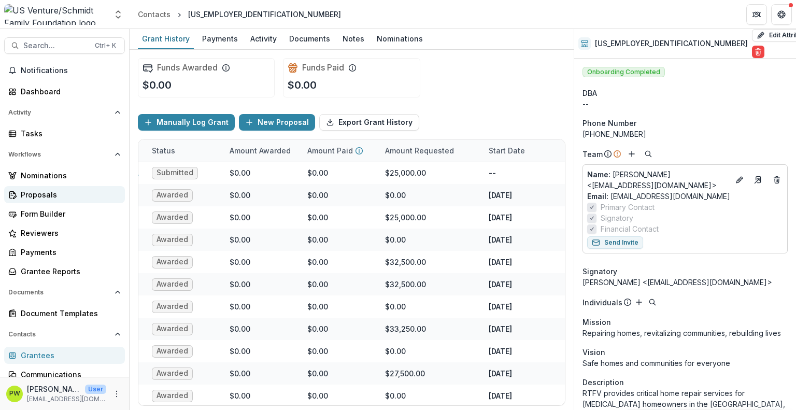
click at [57, 196] on div "Proposals" at bounding box center [69, 194] width 96 height 11
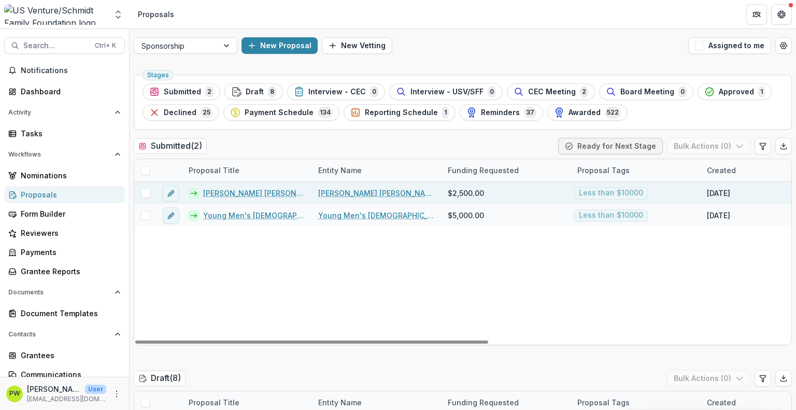
click at [215, 191] on link "[PERSON_NAME] [PERSON_NAME] DOMESTIC ABUSE SERVICES INC - 2025 - Sponsorship Ap…" at bounding box center [254, 193] width 103 height 11
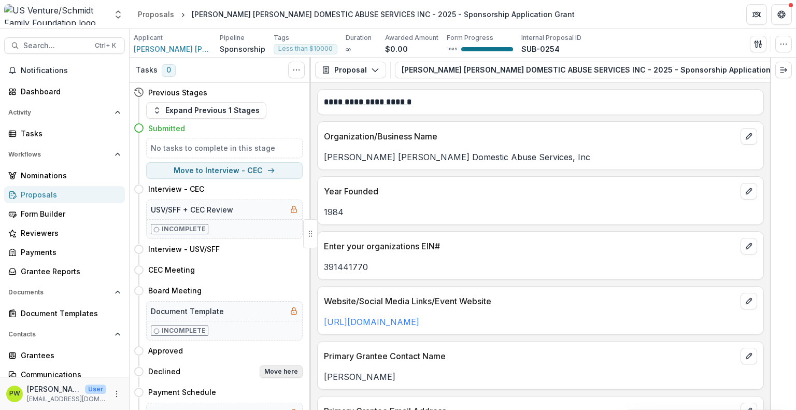
click at [274, 365] on button "Move here" at bounding box center [281, 371] width 43 height 12
select select "********"
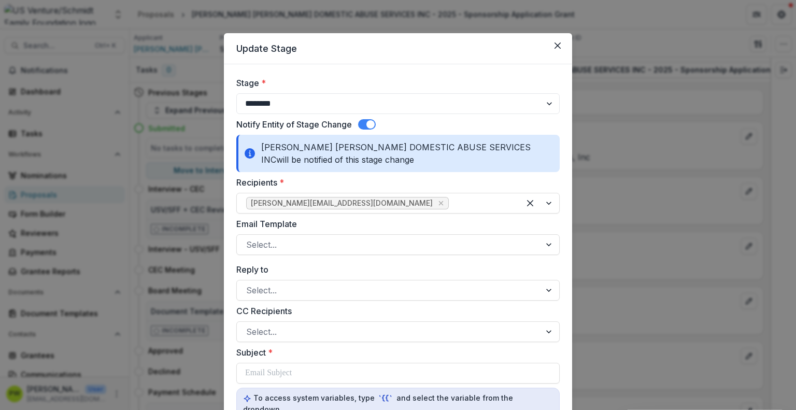
click at [325, 233] on div "Email Template Select..." at bounding box center [397, 236] width 323 height 37
click at [321, 246] on div at bounding box center [388, 244] width 285 height 15
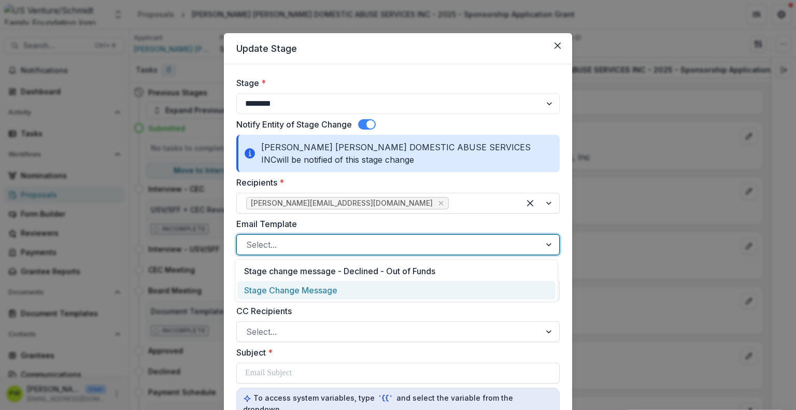
click at [319, 287] on div "Stage Change Message" at bounding box center [396, 290] width 318 height 19
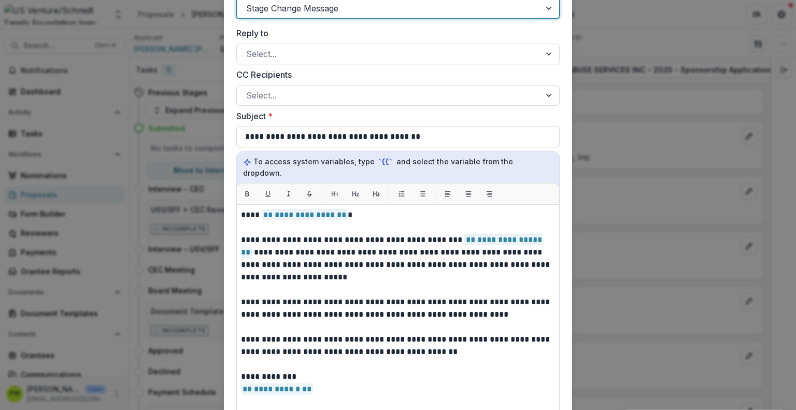
scroll to position [237, 0]
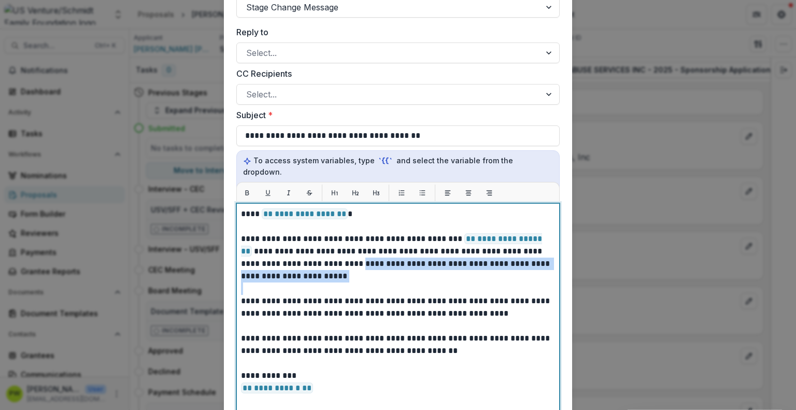
drag, startPoint x: 283, startPoint y: 272, endPoint x: 313, endPoint y: 254, distance: 35.1
click at [313, 254] on div "**********" at bounding box center [398, 333] width 314 height 250
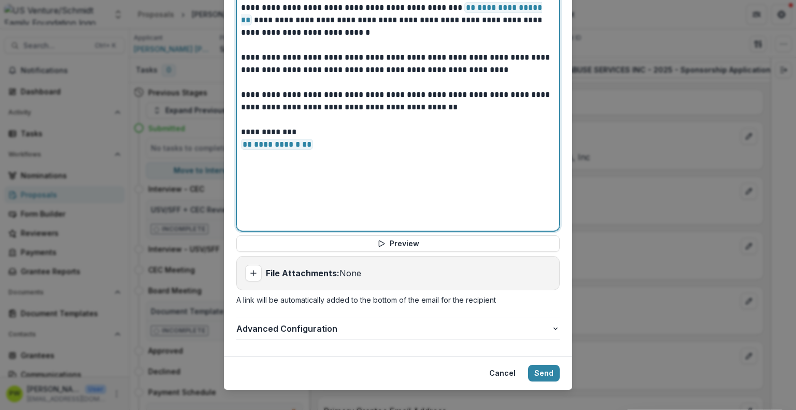
scroll to position [468, 0]
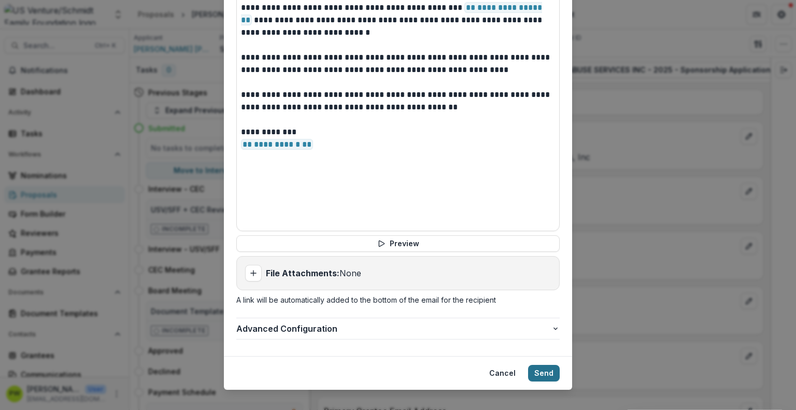
click at [535, 365] on button "Send" at bounding box center [544, 373] width 32 height 17
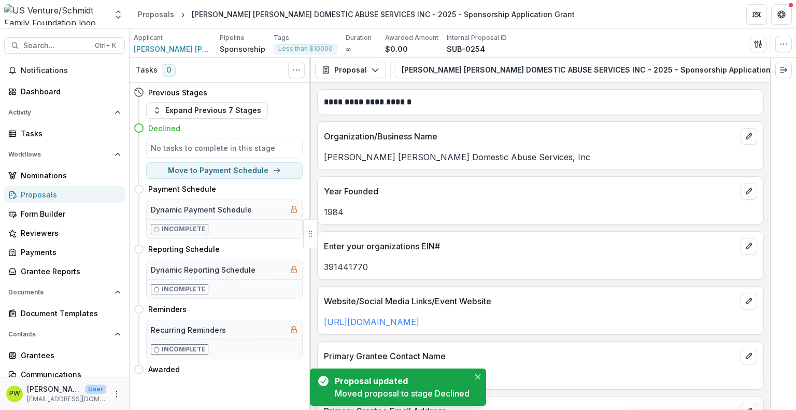
click at [54, 193] on div "Proposals" at bounding box center [69, 194] width 96 height 11
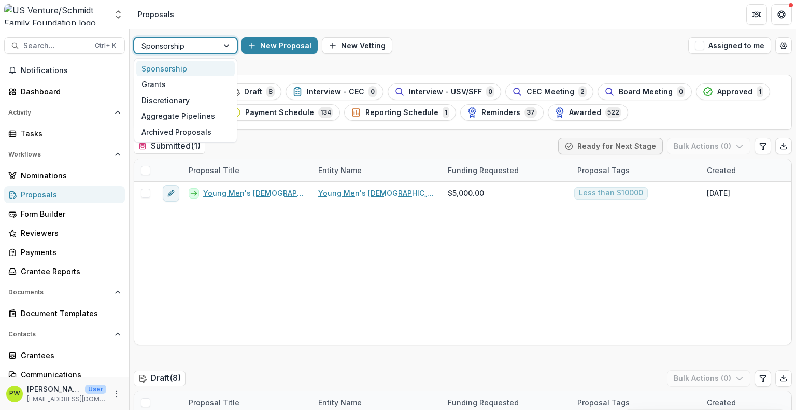
click at [210, 46] on div at bounding box center [175, 45] width 69 height 13
click at [202, 84] on div "Grants" at bounding box center [185, 84] width 98 height 16
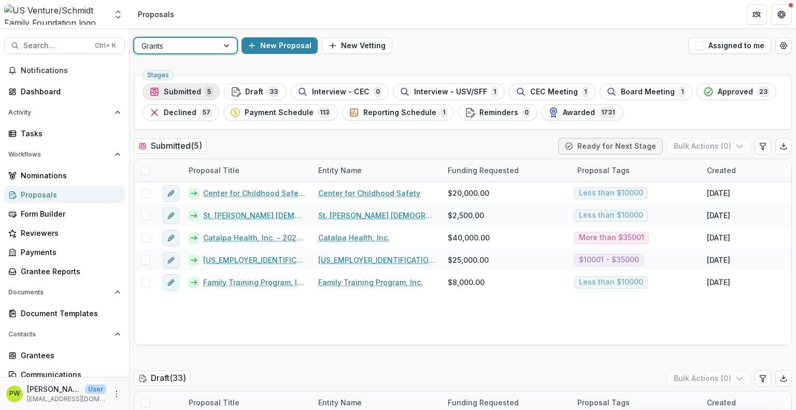
click at [172, 91] on span "Submitted" at bounding box center [182, 92] width 37 height 9
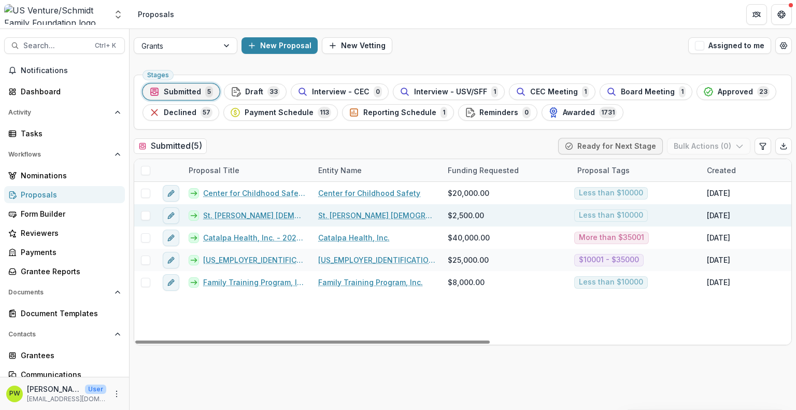
click at [229, 216] on link "St. [PERSON_NAME] [DEMOGRAPHIC_DATA] - 2025 - Grant Application" at bounding box center [254, 215] width 103 height 11
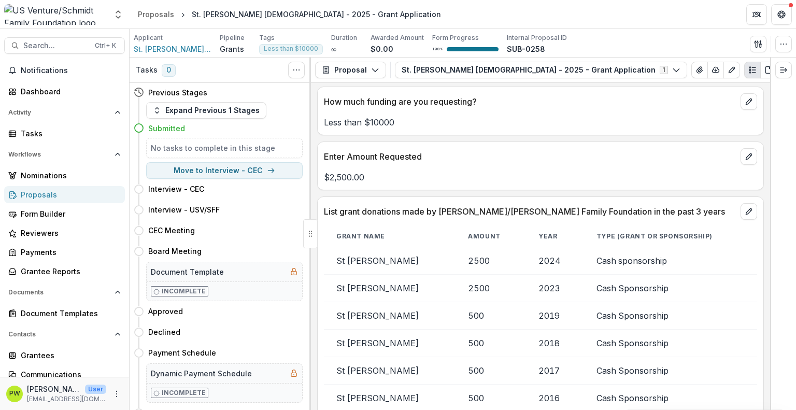
scroll to position [1848, 0]
click at [296, 72] on icon "Toggle View Cancelled Tasks" at bounding box center [296, 70] width 8 height 8
click at [479, 115] on p "Less than $10000" at bounding box center [540, 121] width 433 height 12
click at [728, 70] on icon "Edit as form" at bounding box center [732, 70] width 8 height 8
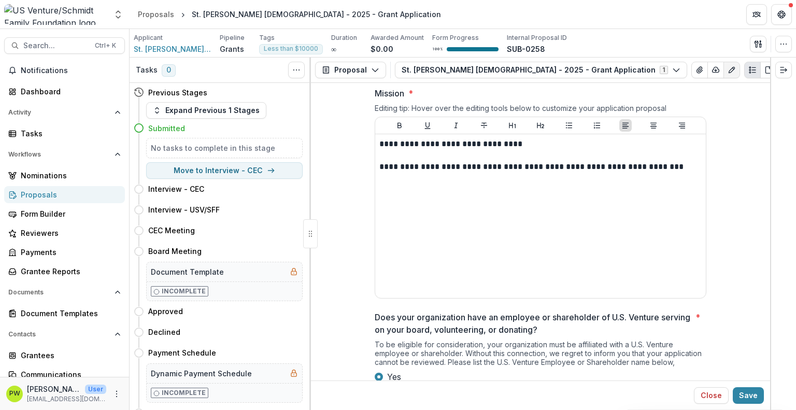
scroll to position [529, 0]
click at [777, 41] on button "button" at bounding box center [783, 44] width 17 height 17
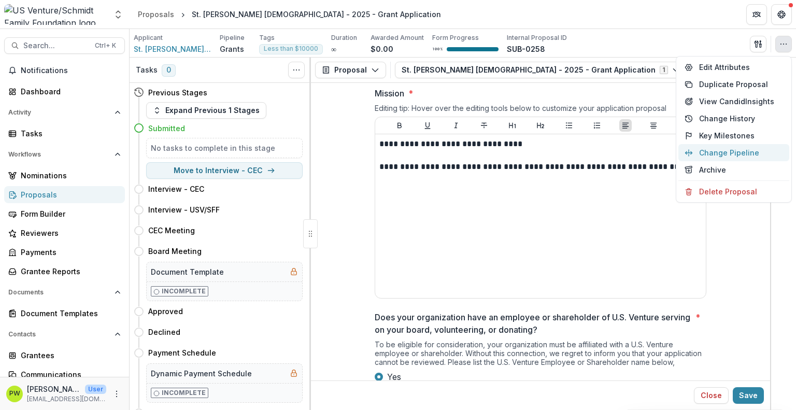
click at [737, 156] on button "Change Pipeline" at bounding box center [733, 152] width 111 height 17
select select "**********"
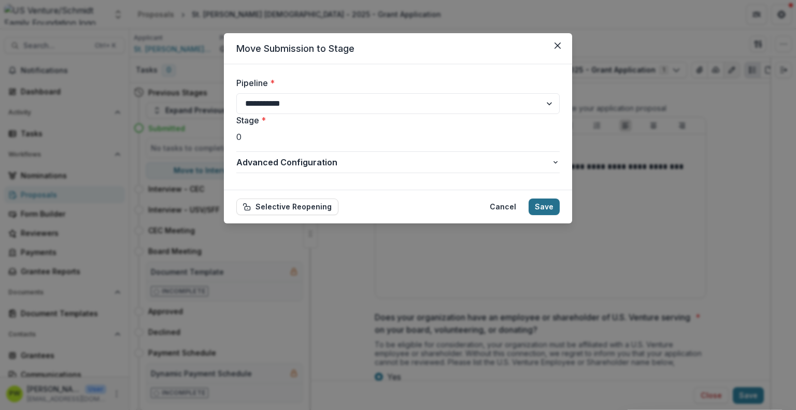
click at [538, 203] on button "Save" at bounding box center [544, 206] width 31 height 17
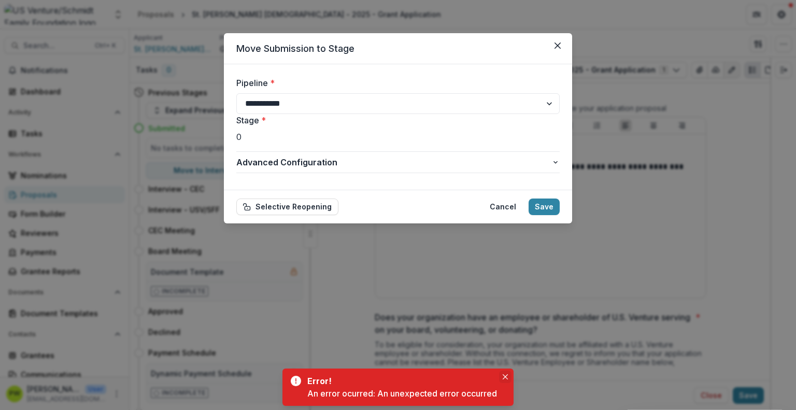
click at [504, 372] on button "Close" at bounding box center [505, 377] width 12 height 12
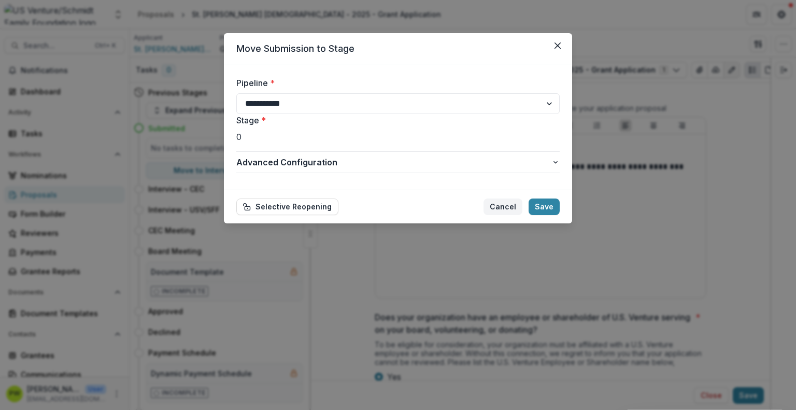
click at [514, 208] on button "Cancel" at bounding box center [502, 206] width 39 height 17
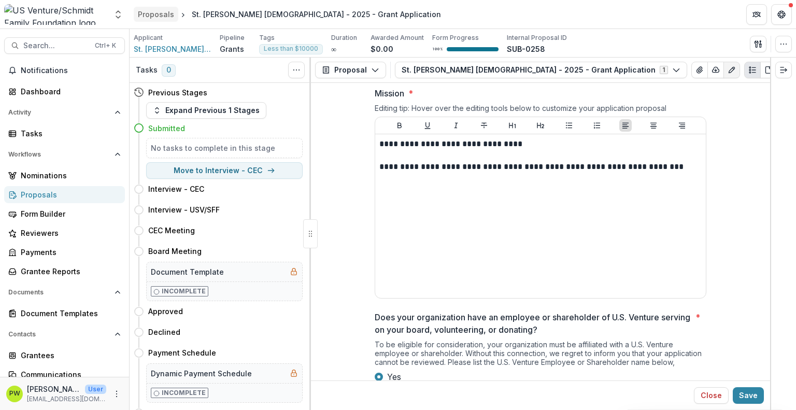
click at [148, 12] on div "Proposals" at bounding box center [156, 14] width 36 height 11
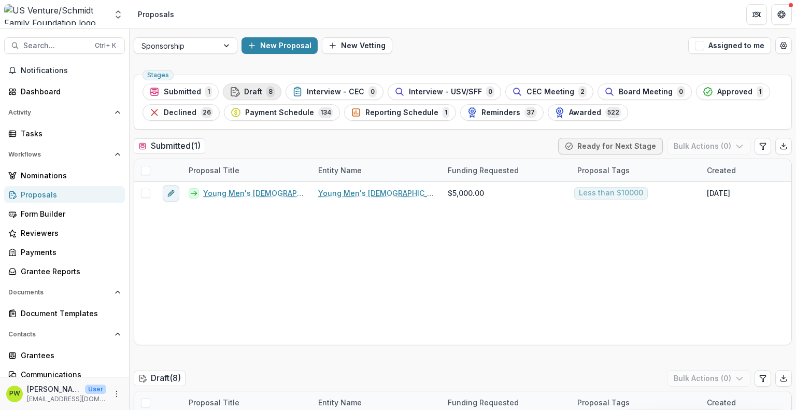
click at [266, 94] on span "8" at bounding box center [270, 91] width 8 height 11
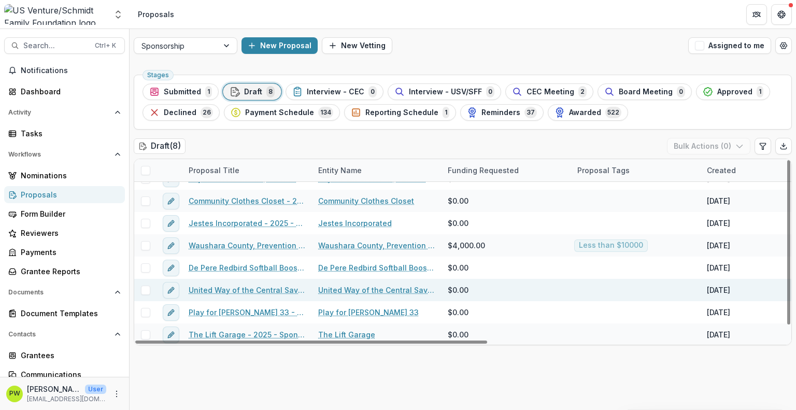
scroll to position [15, 0]
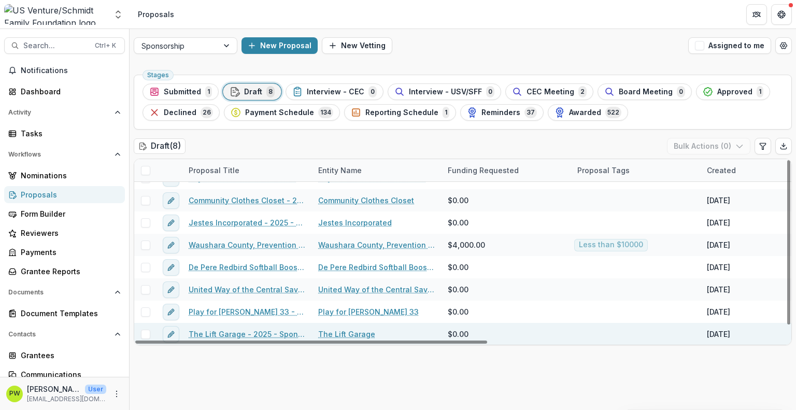
click at [218, 334] on link "The Lift Garage - 2025 - Sponsorship Application Grant" at bounding box center [247, 334] width 117 height 11
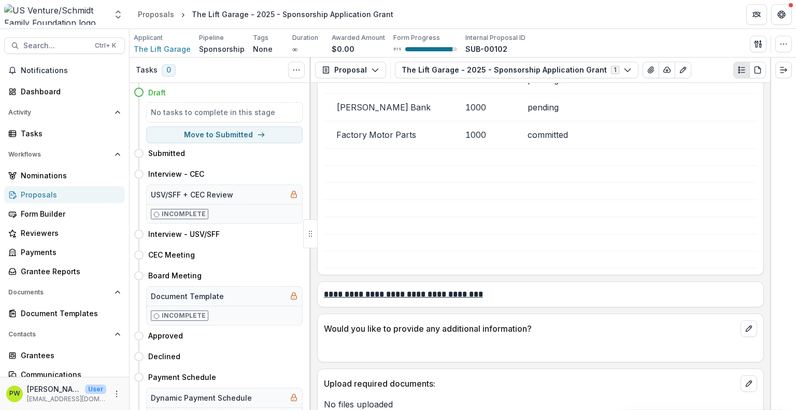
scroll to position [2383, 0]
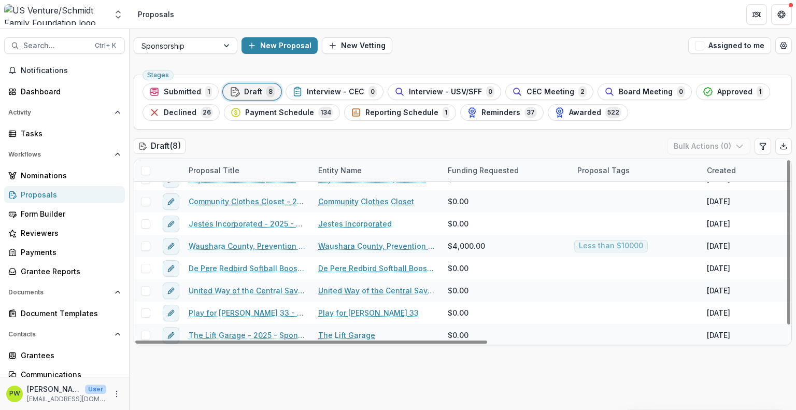
scroll to position [15, 0]
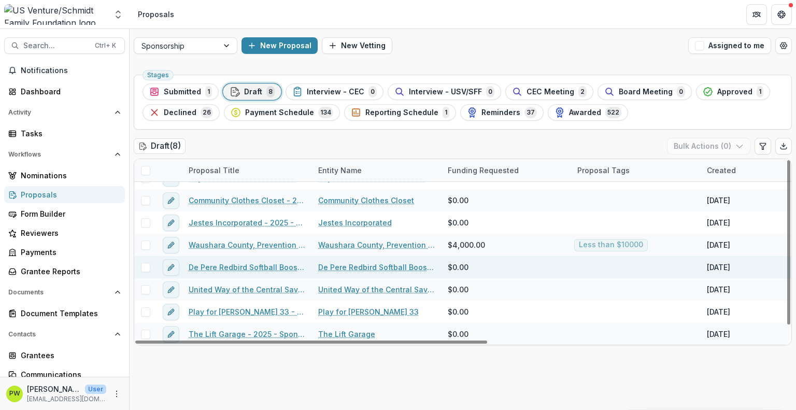
click at [267, 267] on link "De Pere Redbird Softball Booster - 2025 - Sponsorship Application Grant" at bounding box center [247, 267] width 117 height 11
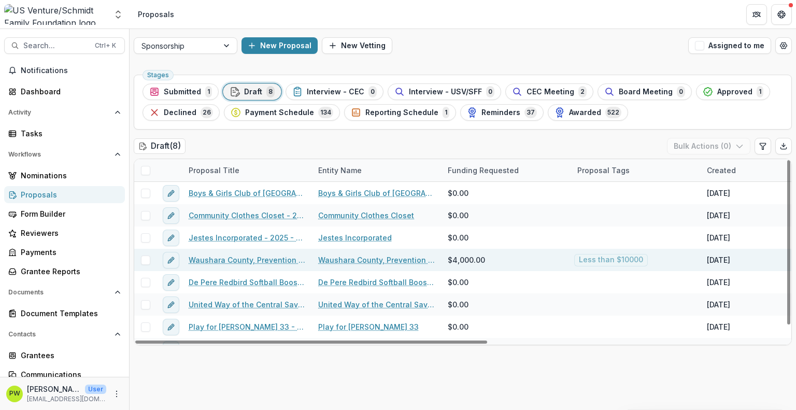
click at [227, 261] on link "Waushara County, Prevention Council - 2025 - Grant Application" at bounding box center [247, 259] width 117 height 11
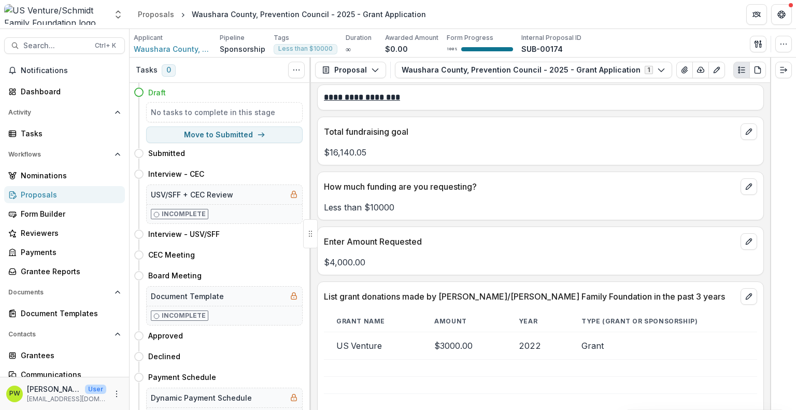
scroll to position [2193, 0]
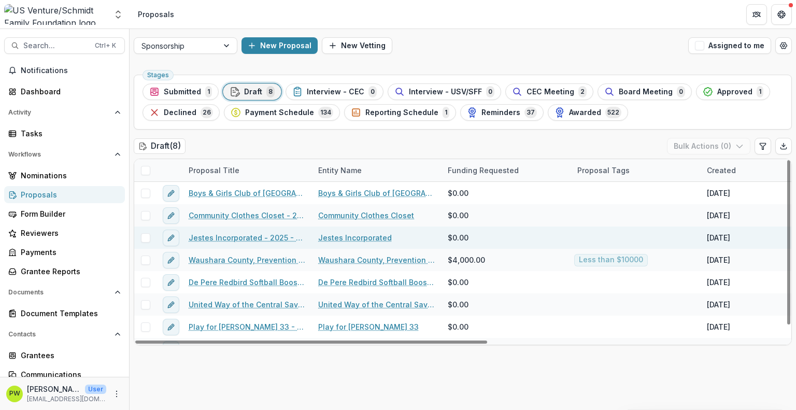
click at [251, 240] on link "Jestes Incorporated - 2025 - Sponsorship Application Grant" at bounding box center [247, 237] width 117 height 11
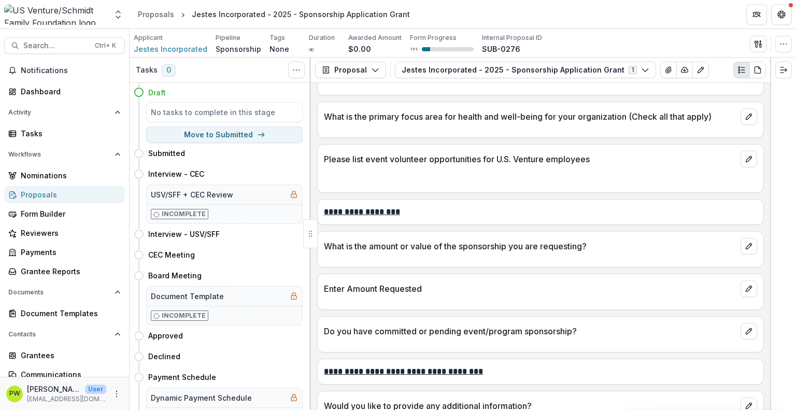
scroll to position [1484, 0]
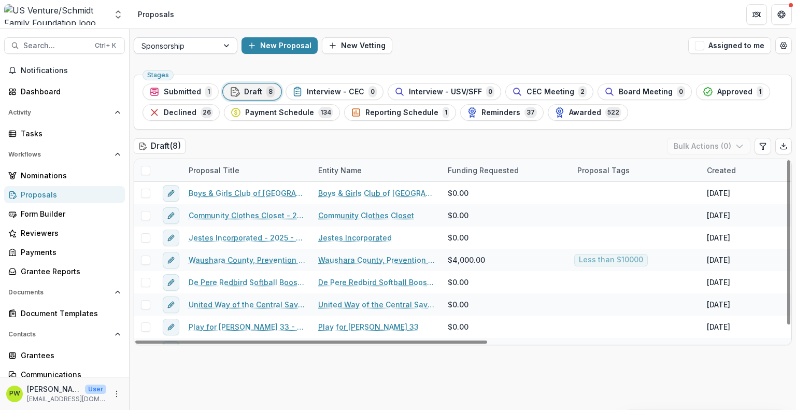
click at [199, 41] on div at bounding box center [175, 45] width 69 height 13
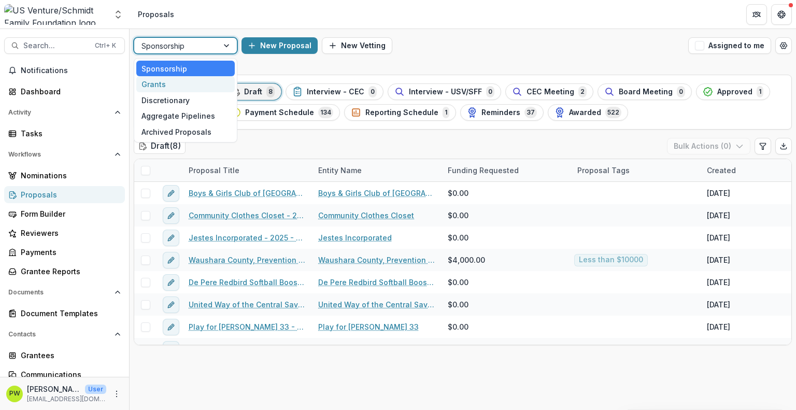
click at [179, 82] on div "Grants" at bounding box center [185, 84] width 98 height 16
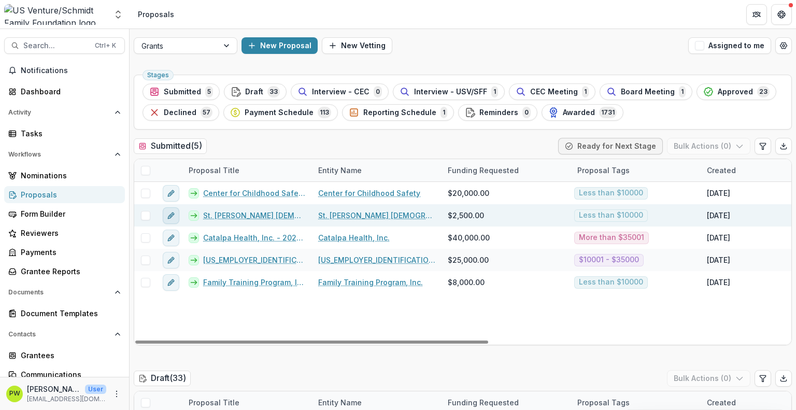
click at [174, 215] on icon "edit" at bounding box center [171, 215] width 8 height 8
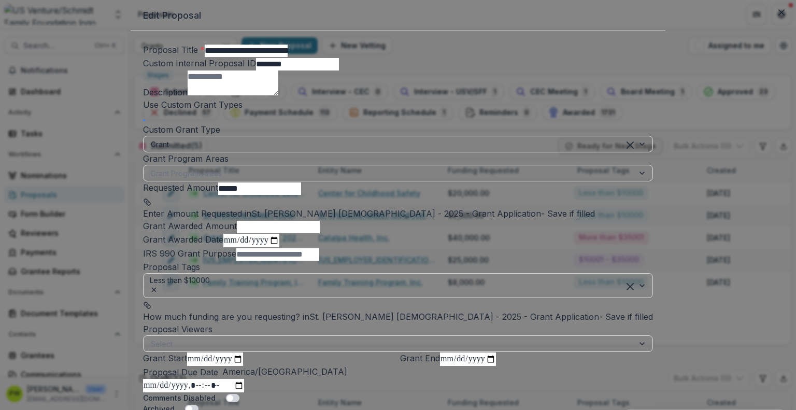
scroll to position [15, 0]
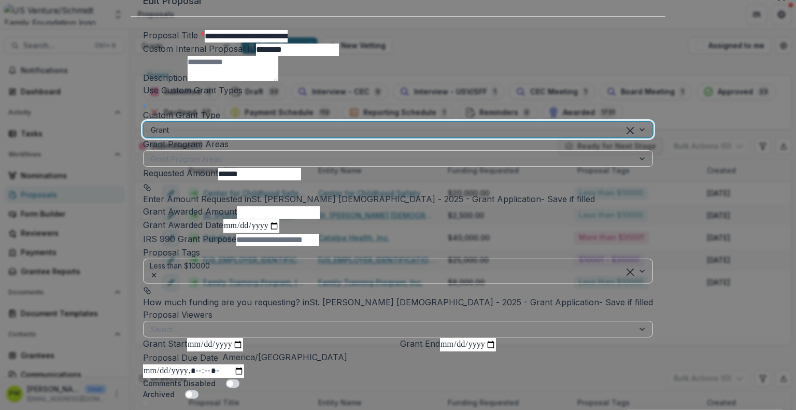
click at [297, 136] on div at bounding box center [385, 129] width 468 height 13
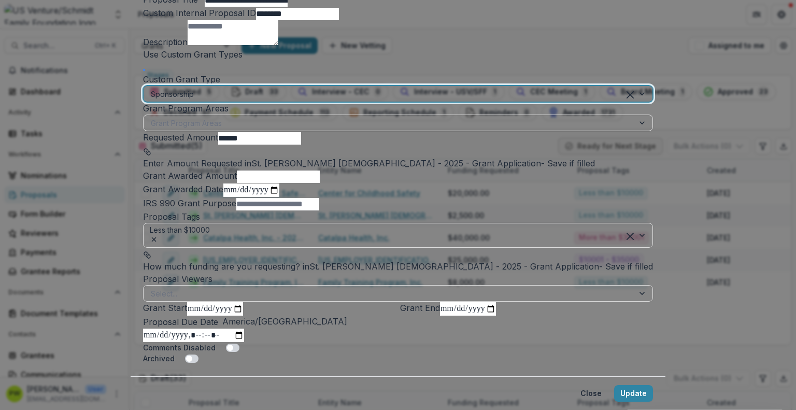
scroll to position [339, 0]
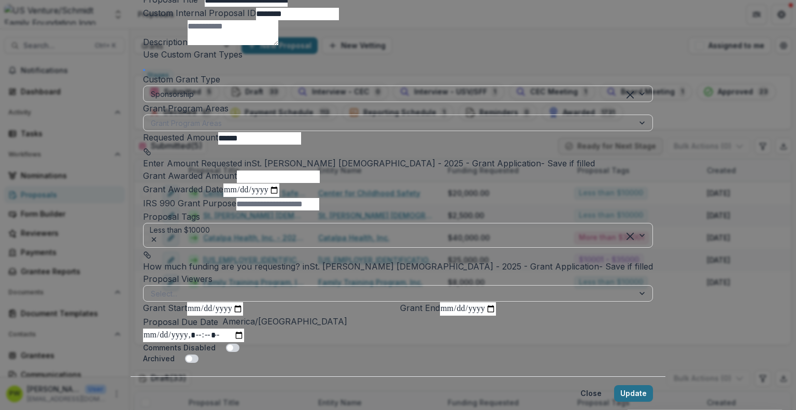
click at [614, 385] on button "Update" at bounding box center [633, 393] width 39 height 17
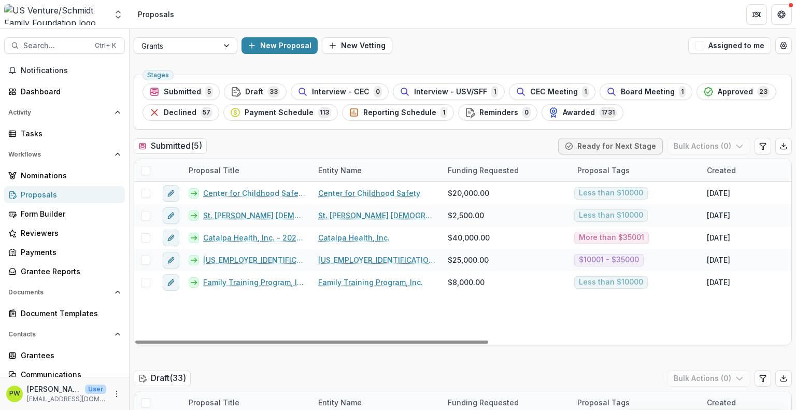
scroll to position [0, 0]
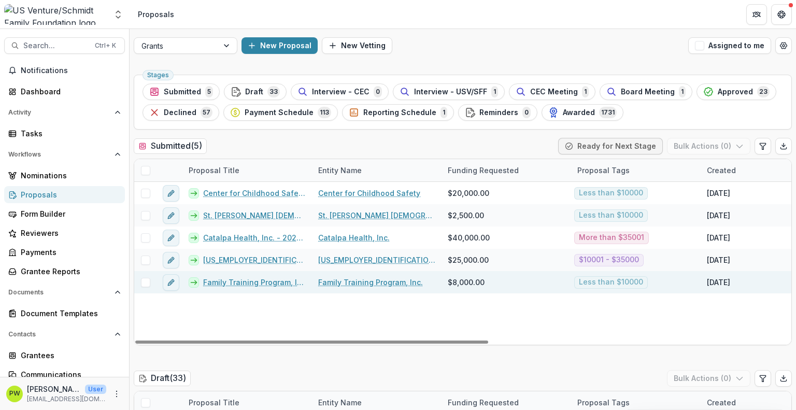
click at [248, 283] on link "Family Training Program, Inc. - 2025 - Grant Application" at bounding box center [254, 282] width 103 height 11
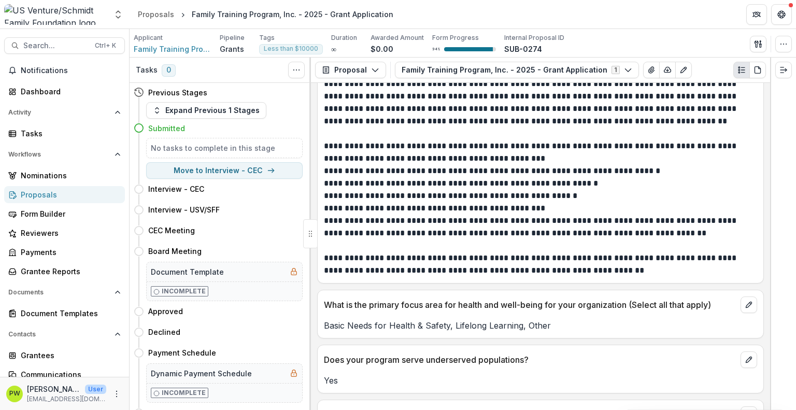
scroll to position [1271, 0]
click at [272, 235] on button "Move here" at bounding box center [281, 230] width 43 height 12
select select "**********"
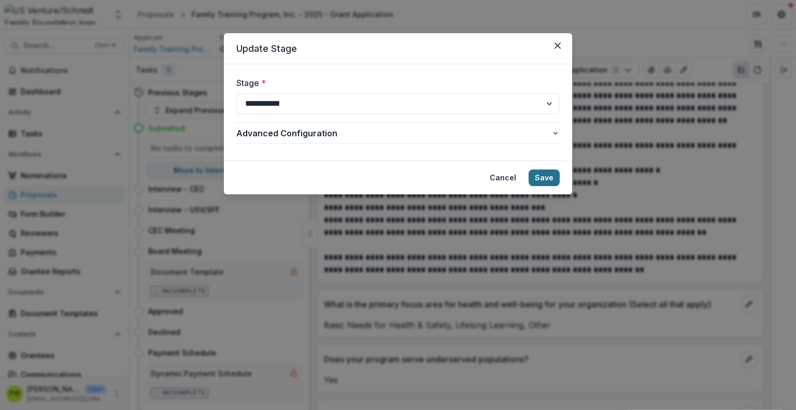
click at [545, 180] on button "Save" at bounding box center [544, 177] width 31 height 17
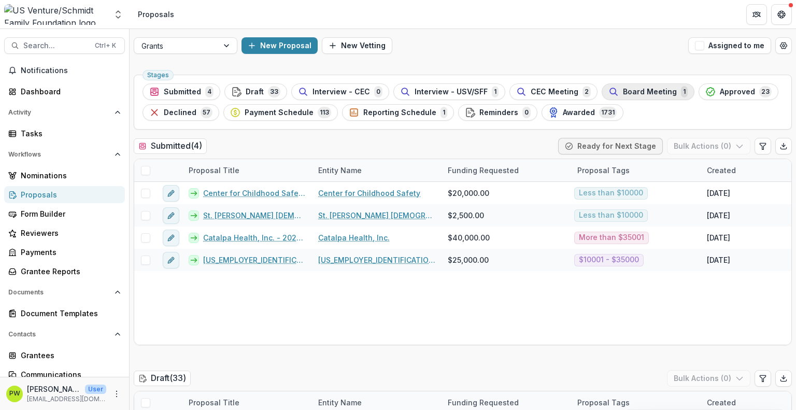
click at [624, 96] on div "Board Meeting 1" at bounding box center [647, 91] width 79 height 11
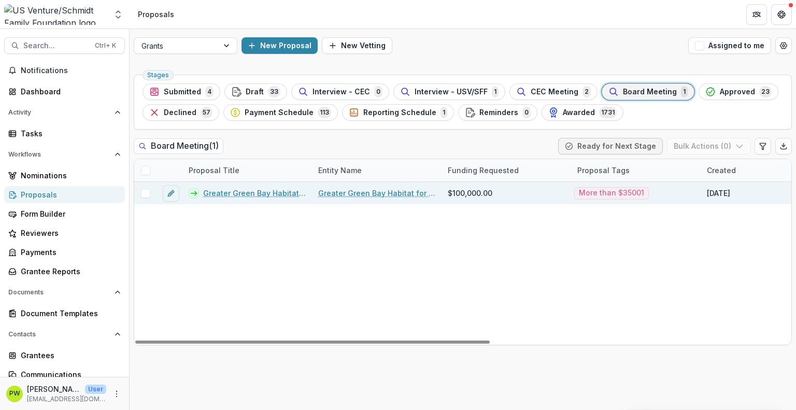
click at [250, 192] on link "Greater Green Bay Habitat for Humanity - 2025 - Grant Application" at bounding box center [254, 193] width 103 height 11
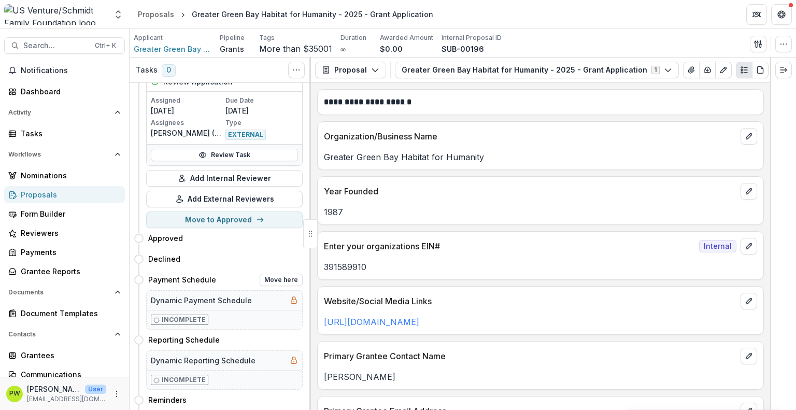
scroll to position [1843, 0]
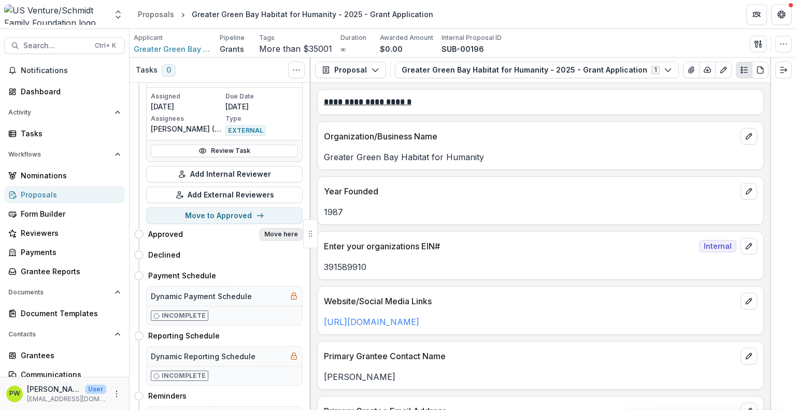
click at [278, 228] on button "Move here" at bounding box center [281, 234] width 43 height 12
select select "********"
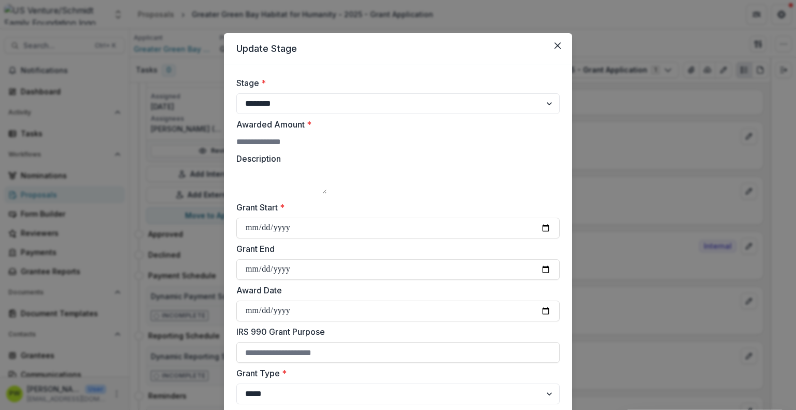
click at [319, 144] on input "Awarded Amount *" at bounding box center [277, 142] width 83 height 12
type input "*****"
click at [252, 238] on input "Grant Start *" at bounding box center [397, 228] width 323 height 21
click at [541, 238] on input "Grant Start *" at bounding box center [397, 228] width 323 height 21
type input "**********"
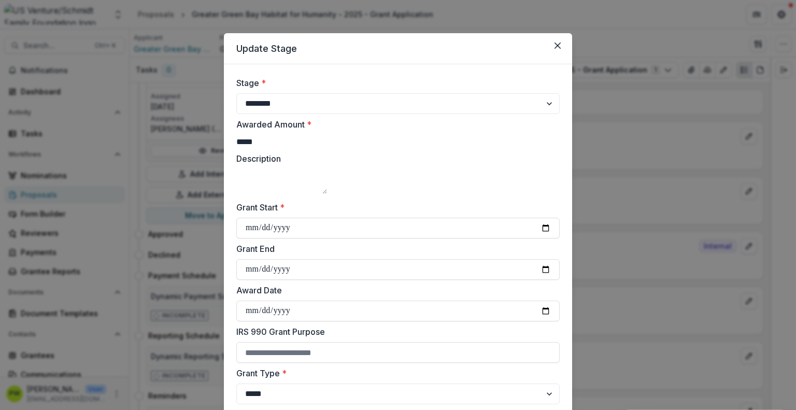
click at [327, 193] on textarea "Description" at bounding box center [281, 181] width 91 height 25
paste textarea "**********"
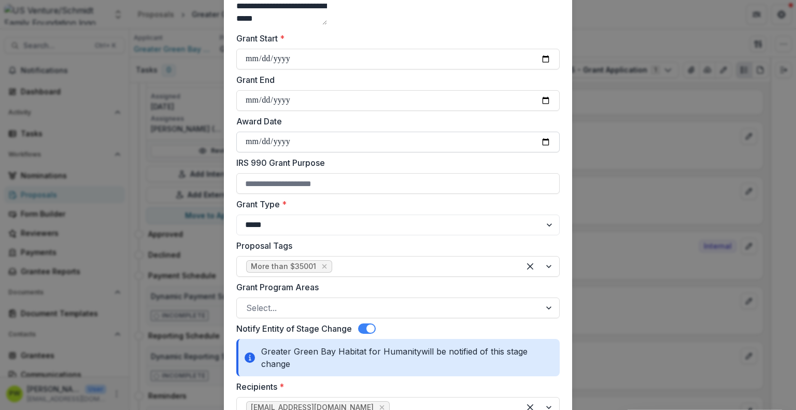
scroll to position [169, 0]
type textarea "**********"
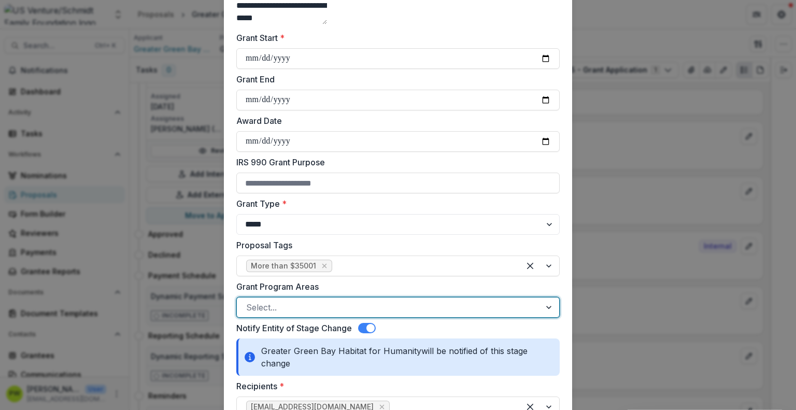
click at [379, 315] on div at bounding box center [388, 307] width 285 height 15
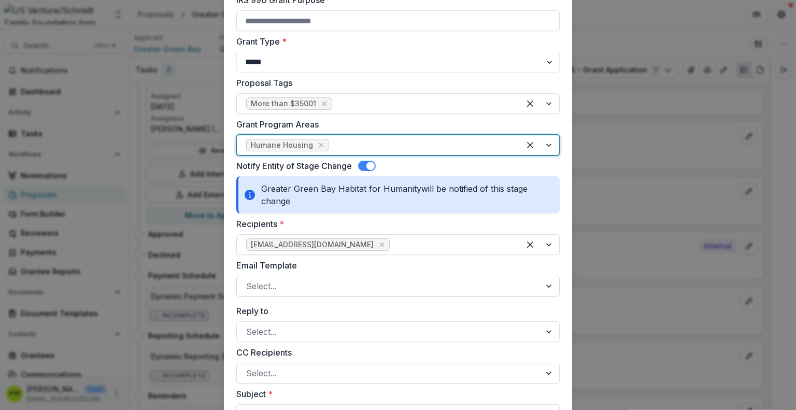
scroll to position [332, 0]
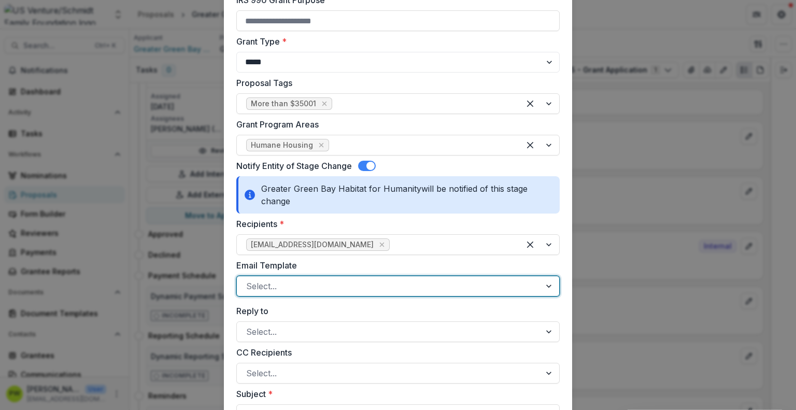
click at [314, 293] on div at bounding box center [388, 286] width 285 height 15
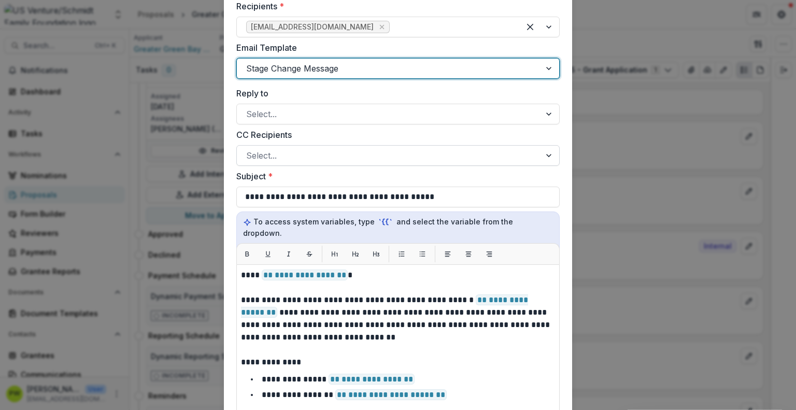
scroll to position [550, 0]
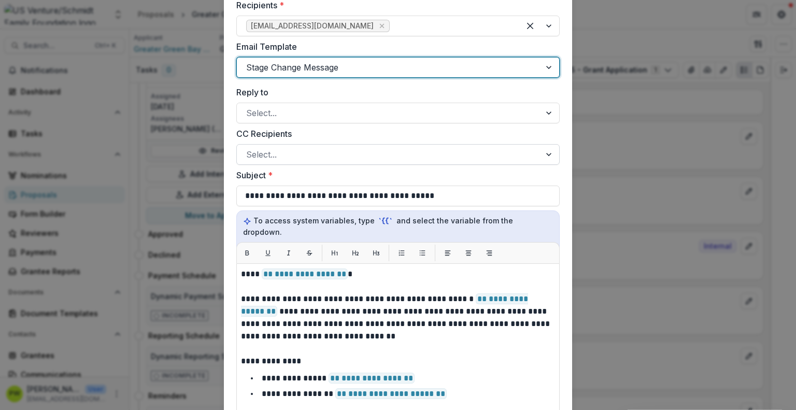
click at [332, 162] on div at bounding box center [388, 154] width 285 height 15
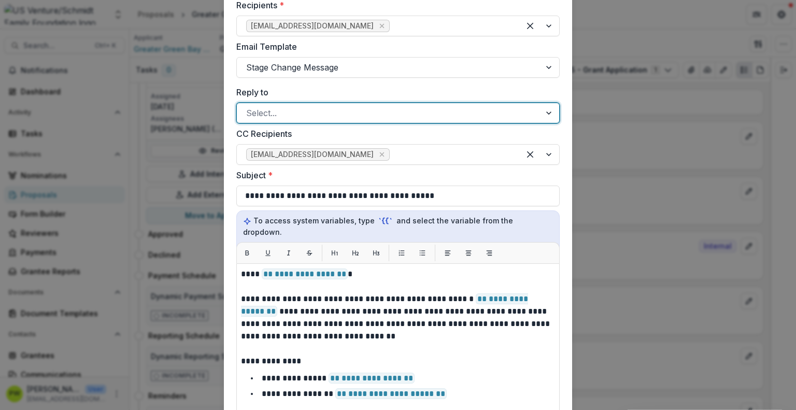
click at [319, 120] on div at bounding box center [388, 113] width 285 height 15
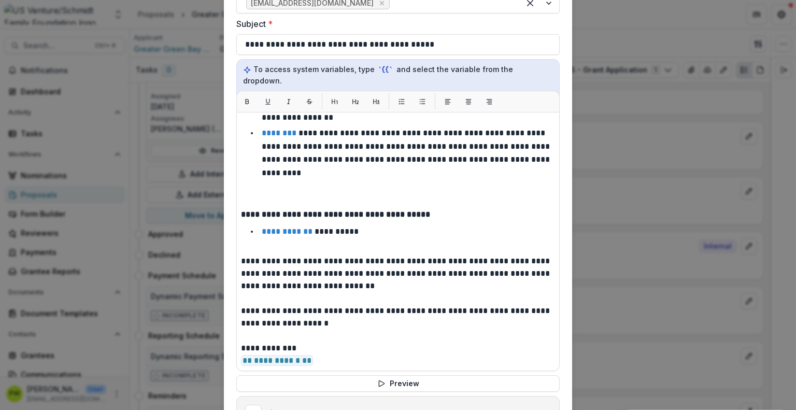
scroll to position [862, 0]
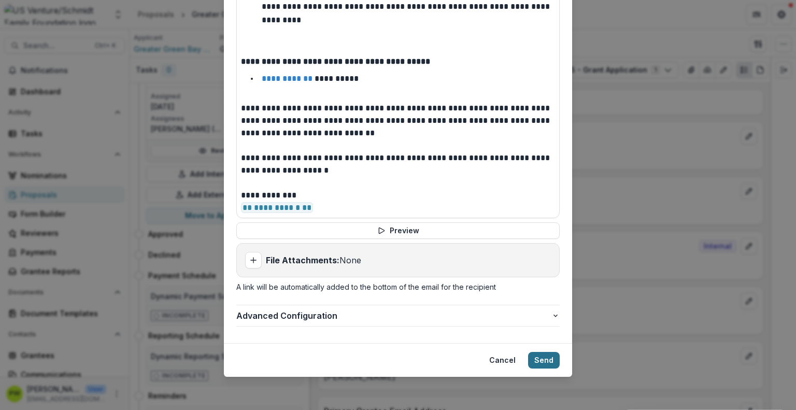
click at [542, 358] on button "Send" at bounding box center [544, 360] width 32 height 17
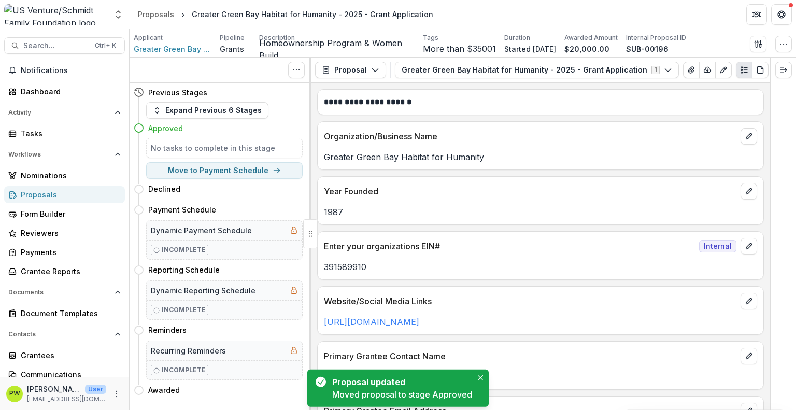
scroll to position [0, 0]
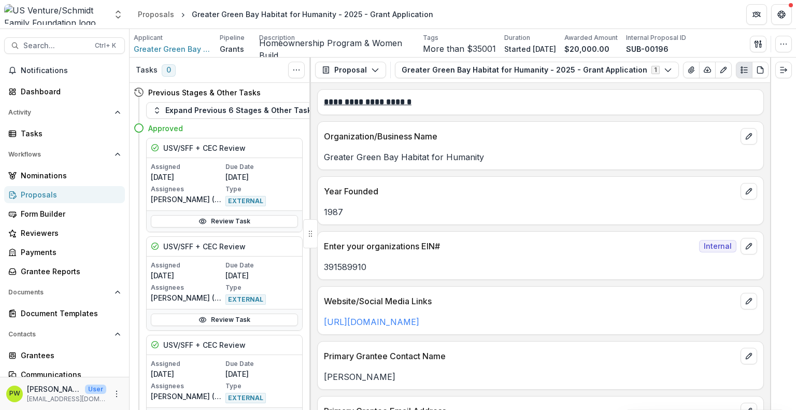
click at [60, 195] on div "Proposals" at bounding box center [69, 194] width 96 height 11
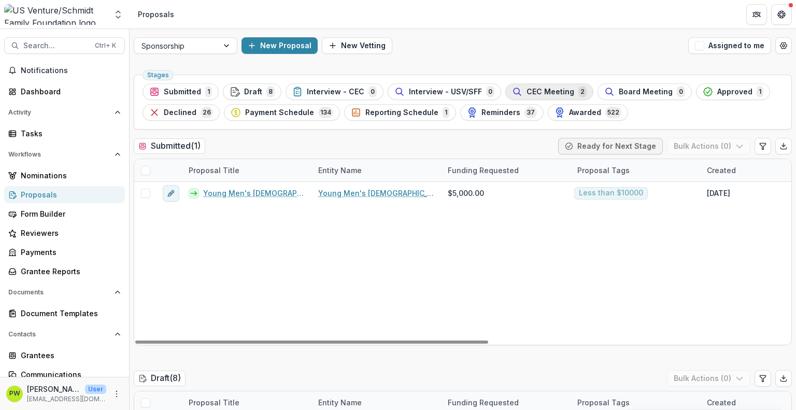
click at [541, 97] on button "CEC Meeting 2" at bounding box center [549, 91] width 88 height 17
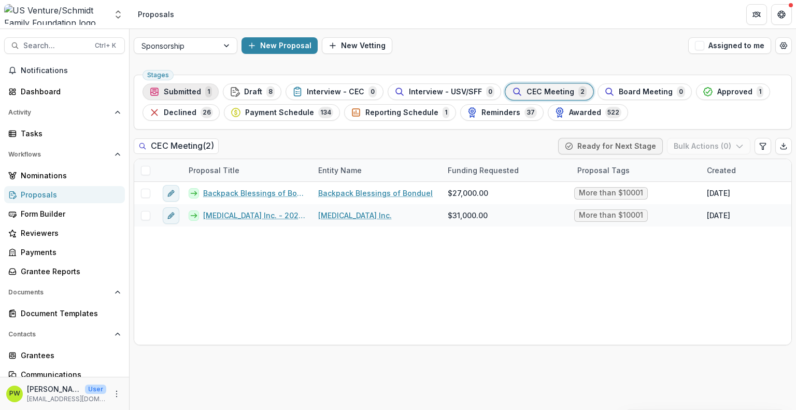
click at [195, 88] on span "Submitted" at bounding box center [182, 92] width 37 height 9
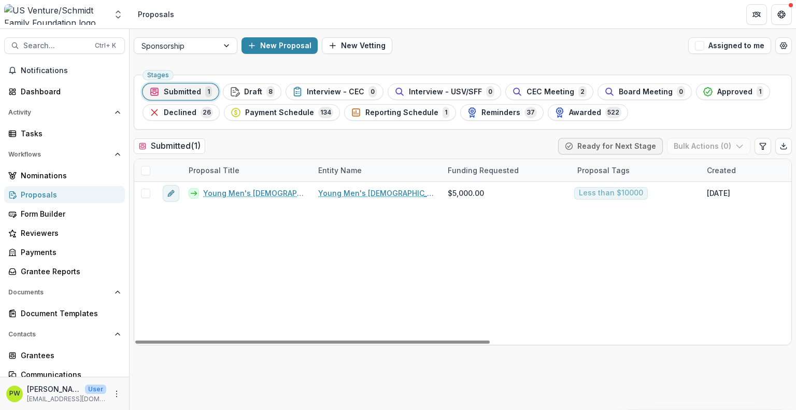
click at [260, 252] on div "Young Men's [DEMOGRAPHIC_DATA] Association of the Fox Cities - 2025 - Sponsorsh…" at bounding box center [741, 263] width 1214 height 163
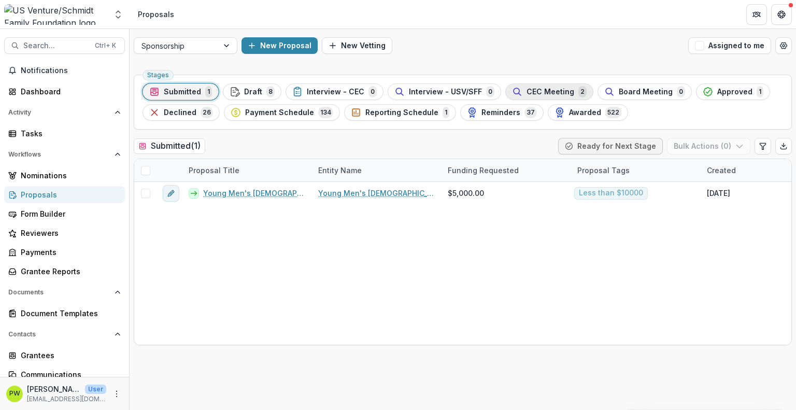
click at [551, 96] on div "CEC Meeting 2" at bounding box center [549, 91] width 75 height 11
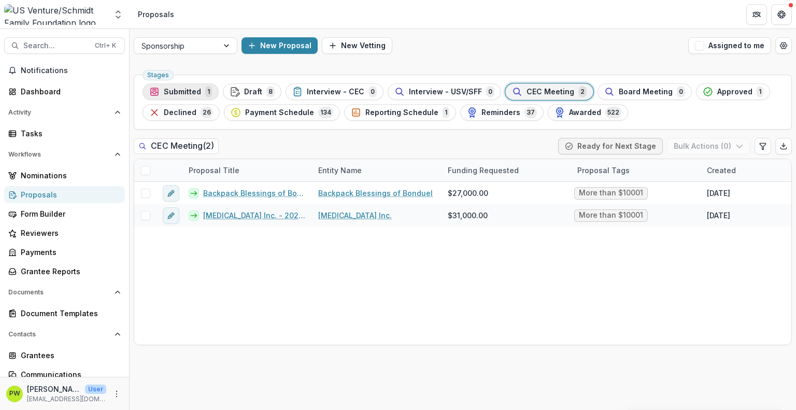
click at [193, 93] on span "Submitted" at bounding box center [182, 92] width 37 height 9
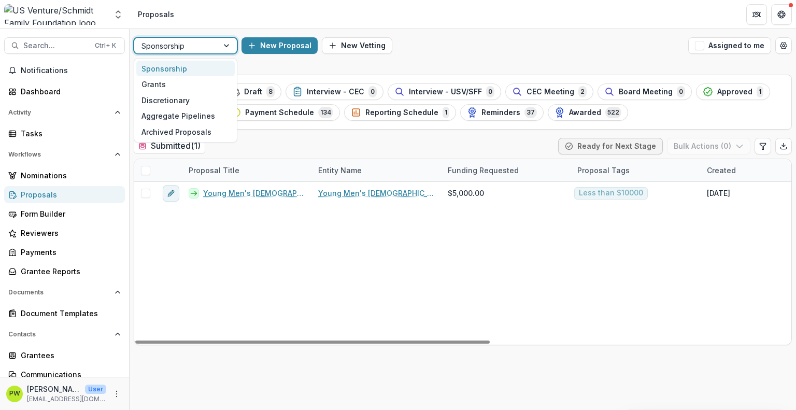
click at [220, 45] on div at bounding box center [227, 46] width 19 height 16
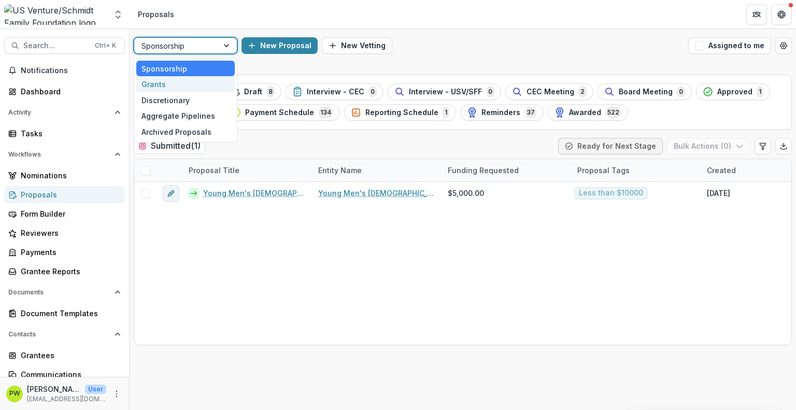
click at [205, 86] on div "Grants" at bounding box center [185, 84] width 98 height 16
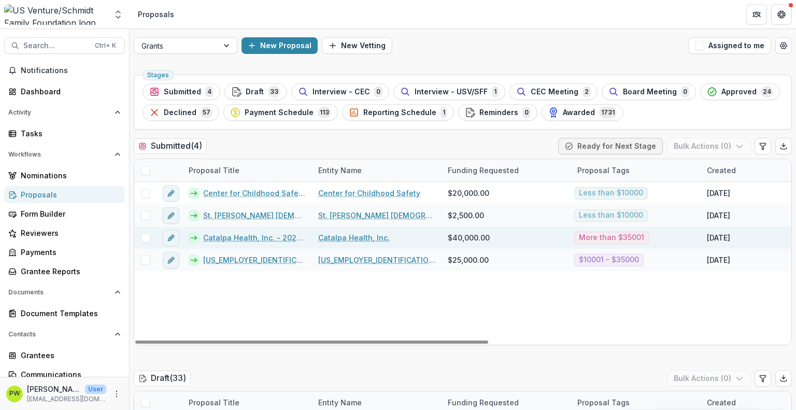
click at [210, 237] on link "Catalpa Health, Inc. - 2025 - Grant Application" at bounding box center [254, 237] width 103 height 11
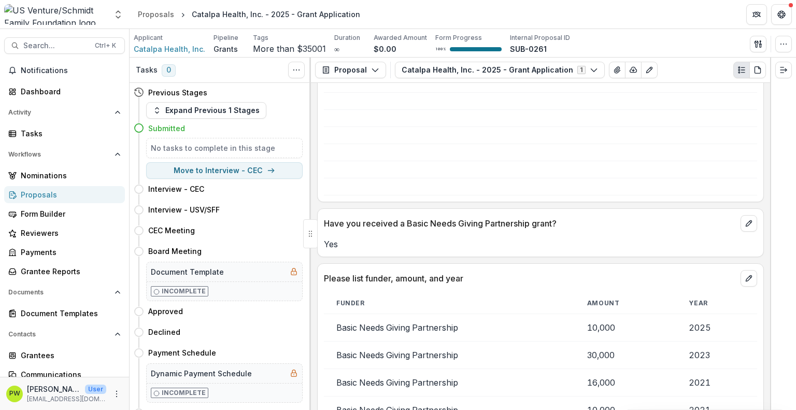
scroll to position [2525, 0]
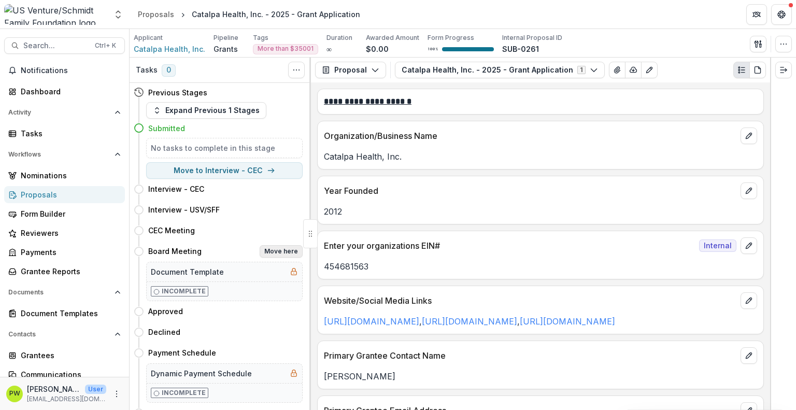
click at [282, 250] on button "Move here" at bounding box center [281, 251] width 43 height 12
select select "**********"
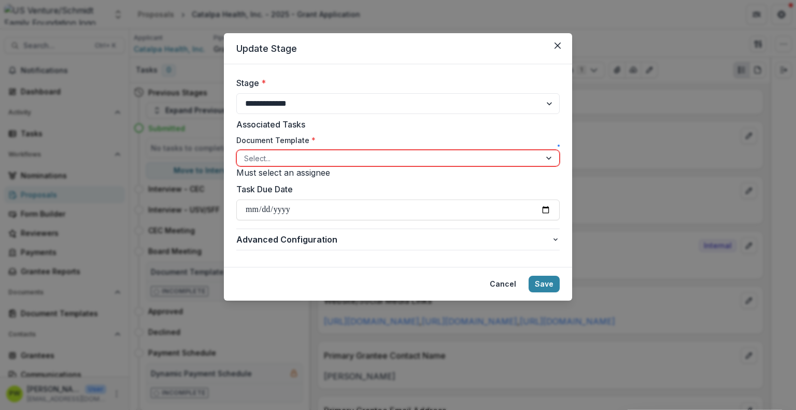
click at [492, 165] on div at bounding box center [388, 158] width 289 height 13
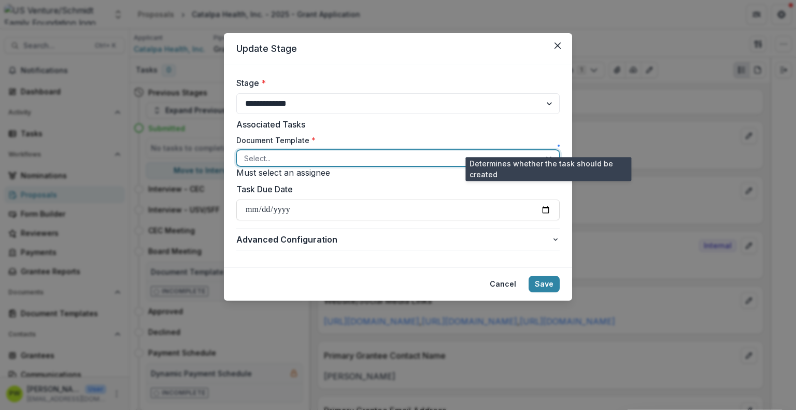
click at [558, 145] on span at bounding box center [559, 146] width 2 height 2
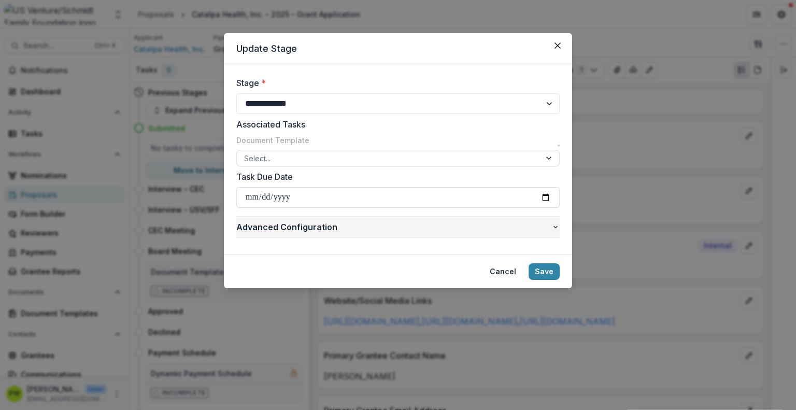
click at [549, 233] on span "Advanced Configuration" at bounding box center [393, 227] width 315 height 12
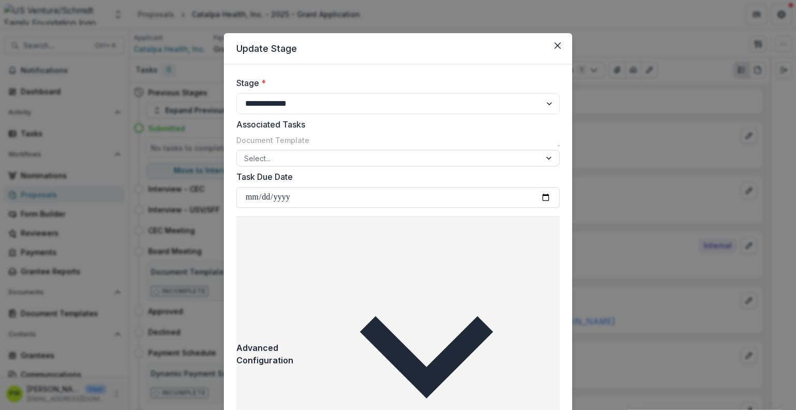
click at [293, 341] on span "Advanced Configuration" at bounding box center [264, 353] width 57 height 25
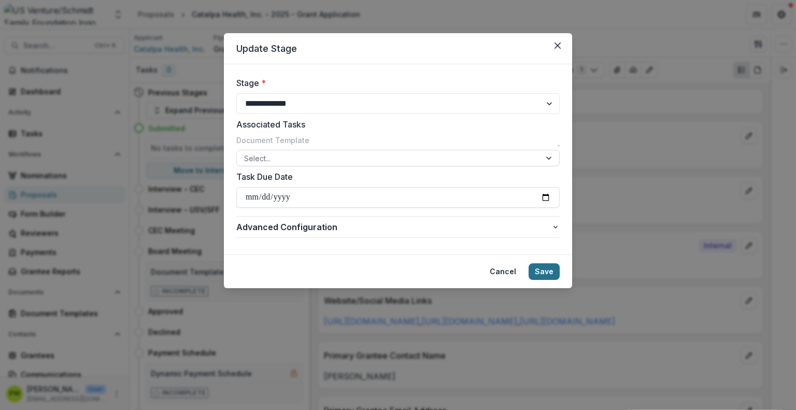
click at [549, 280] on button "Save" at bounding box center [544, 271] width 31 height 17
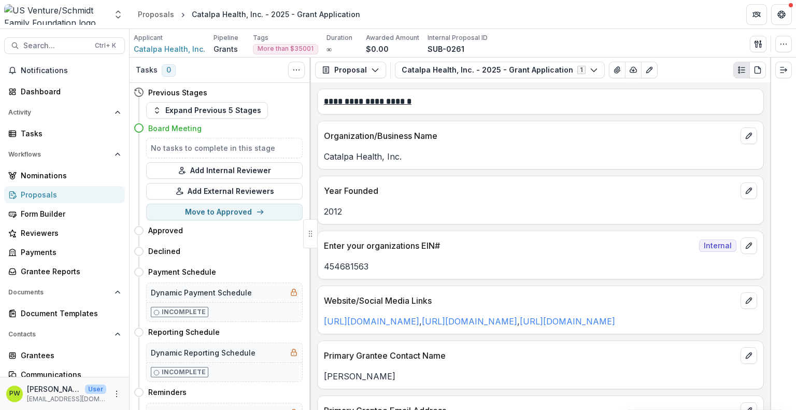
click at [56, 199] on div "Proposals" at bounding box center [69, 194] width 96 height 11
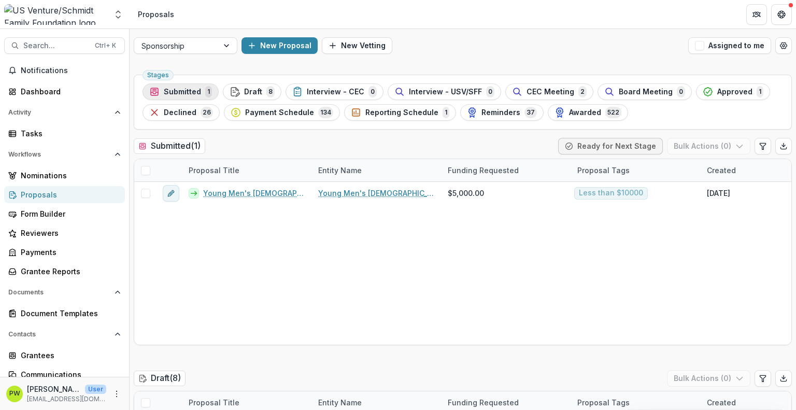
click at [187, 92] on span "Submitted" at bounding box center [182, 92] width 37 height 9
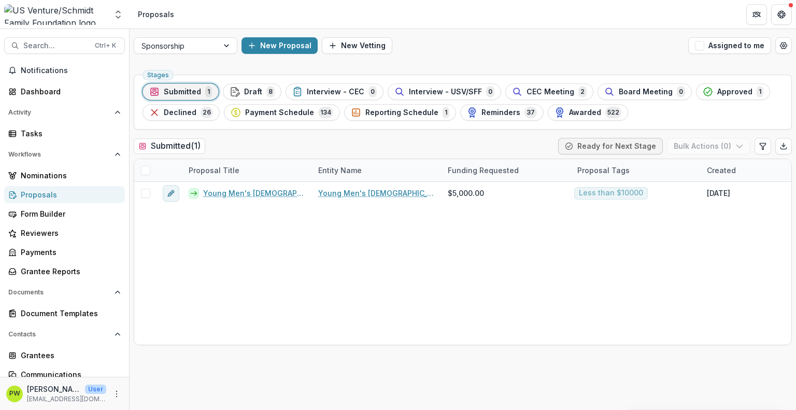
click at [186, 59] on div "Sponsorship New Proposal New Vetting Assigned to me" at bounding box center [463, 45] width 666 height 33
click at [184, 47] on div at bounding box center [175, 45] width 69 height 13
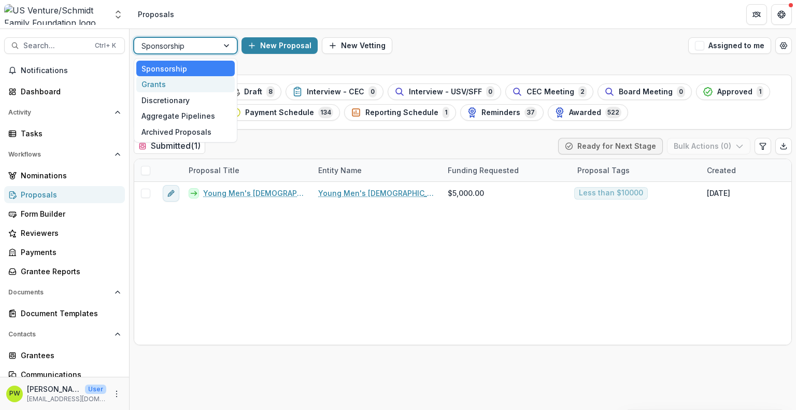
click at [181, 84] on div "Grants" at bounding box center [185, 84] width 98 height 16
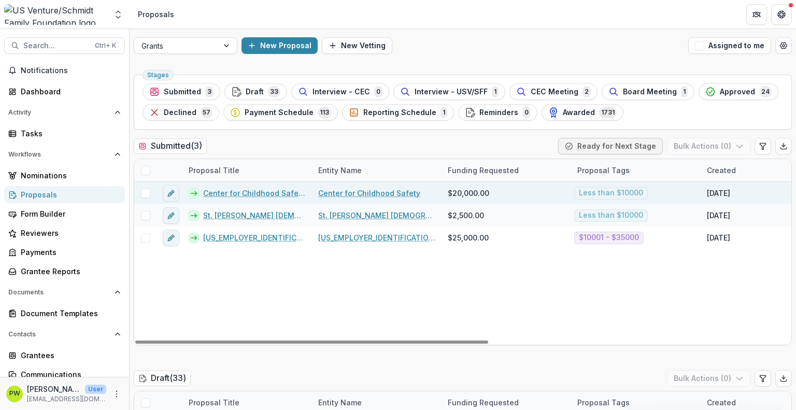
click at [255, 192] on link "Center for Childhood Safety - 2025 - Grant Application" at bounding box center [254, 193] width 103 height 11
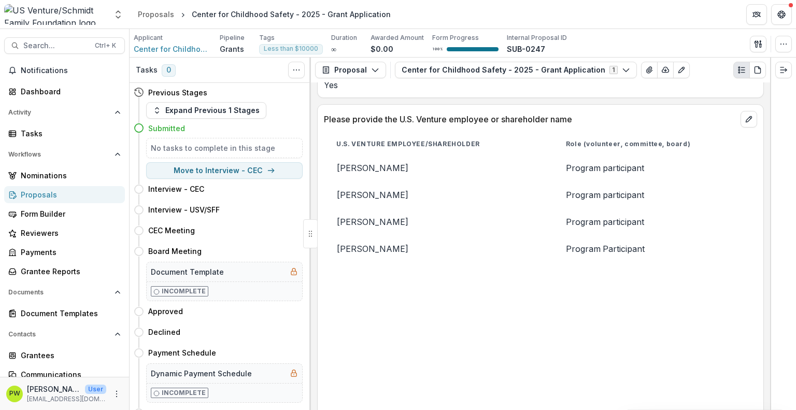
scroll to position [696, 0]
drag, startPoint x: 387, startPoint y: 247, endPoint x: 335, endPoint y: 244, distance: 52.4
click at [335, 244] on td "Taylor Moret" at bounding box center [439, 248] width 230 height 27
copy td "Taylor Moret"
drag, startPoint x: 415, startPoint y: 166, endPoint x: 336, endPoint y: 163, distance: 78.8
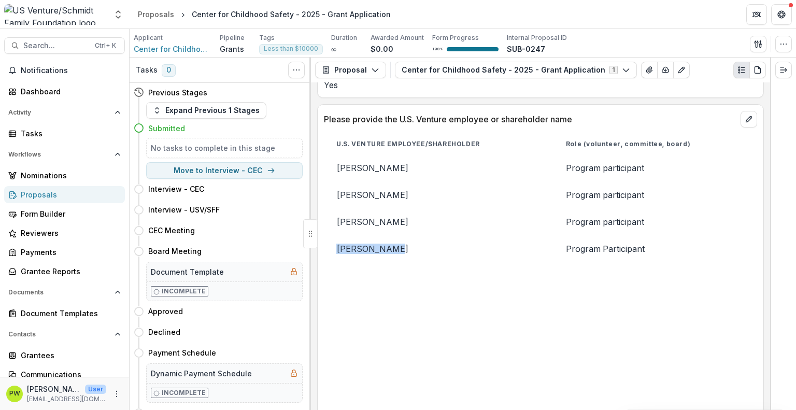
click at [336, 163] on td "Tricia Hamilton" at bounding box center [439, 167] width 230 height 27
copy td "Tricia Hamilton"
click at [746, 115] on icon "edit" at bounding box center [749, 119] width 8 height 8
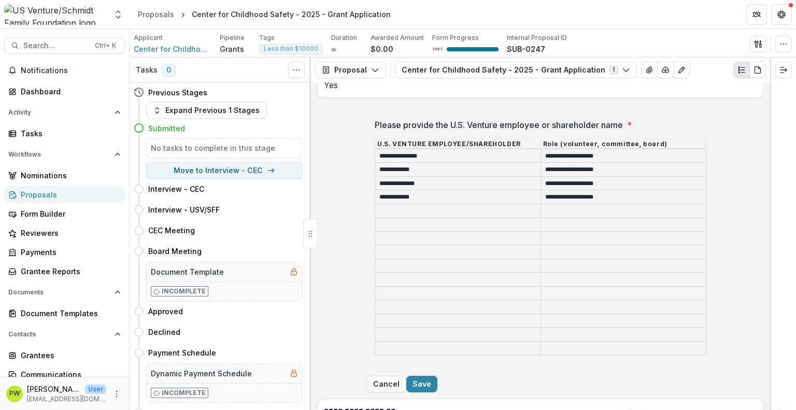
drag, startPoint x: 478, startPoint y: 151, endPoint x: 356, endPoint y: 155, distance: 121.9
click at [366, 155] on div "**********" at bounding box center [540, 241] width 348 height 262
drag, startPoint x: 611, startPoint y: 153, endPoint x: 530, endPoint y: 154, distance: 81.9
click at [530, 154] on tr "**********" at bounding box center [540, 156] width 331 height 14
drag, startPoint x: 433, startPoint y: 193, endPoint x: 381, endPoint y: 194, distance: 51.8
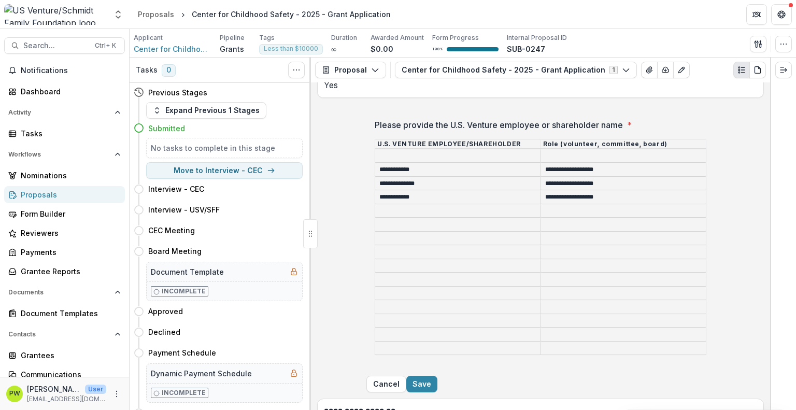
click at [381, 194] on input "**********" at bounding box center [457, 197] width 165 height 12
type input "*"
drag, startPoint x: 620, startPoint y: 188, endPoint x: 529, endPoint y: 192, distance: 91.3
click at [529, 192] on tr "**********" at bounding box center [540, 197] width 331 height 14
drag, startPoint x: 605, startPoint y: 167, endPoint x: 539, endPoint y: 162, distance: 66.5
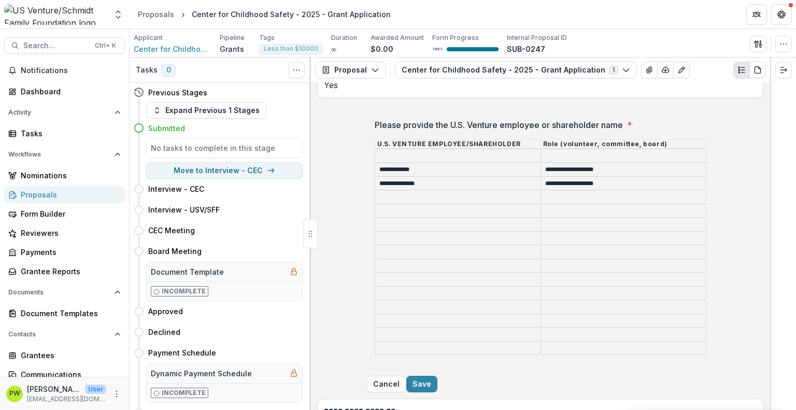
click at [541, 164] on input "**********" at bounding box center [623, 170] width 165 height 12
drag, startPoint x: 460, startPoint y: 163, endPoint x: 359, endPoint y: 164, distance: 101.0
click at [366, 164] on div "**********" at bounding box center [540, 241] width 348 height 262
drag, startPoint x: 433, startPoint y: 178, endPoint x: 349, endPoint y: 181, distance: 84.5
click at [366, 181] on div "**********" at bounding box center [540, 241] width 348 height 262
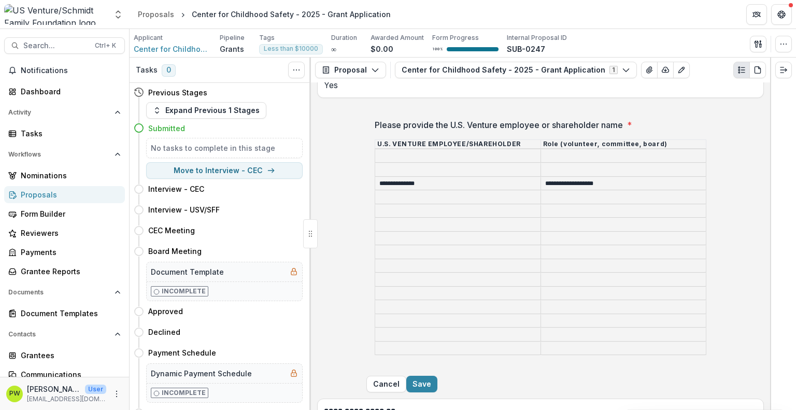
click at [396, 151] on input "Please provide the U.S. Venture employee or shareholder name *" at bounding box center [457, 156] width 165 height 12
paste input "**********"
type input "**********"
drag, startPoint x: 611, startPoint y: 178, endPoint x: 506, endPoint y: 178, distance: 105.7
click at [506, 178] on tr "**********" at bounding box center [540, 183] width 331 height 14
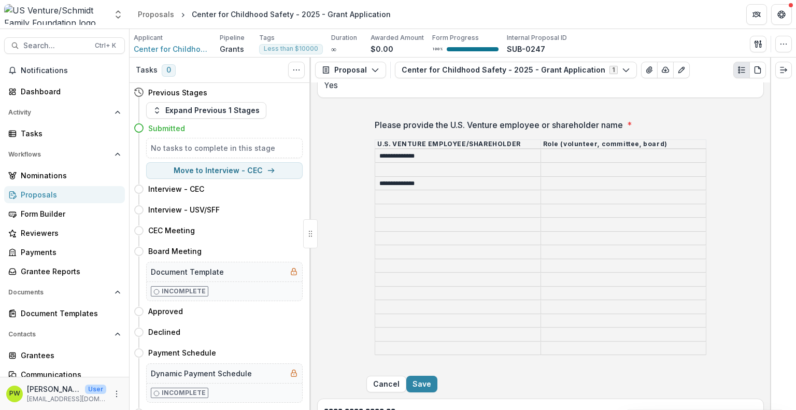
click at [544, 153] on input "Please provide the U.S. Venture employee or shareholder name *" at bounding box center [623, 156] width 165 height 12
paste input "**********"
type input "**********"
drag, startPoint x: 427, startPoint y: 179, endPoint x: 299, endPoint y: 190, distance: 128.5
click at [299, 190] on div "**********" at bounding box center [463, 234] width 666 height 352
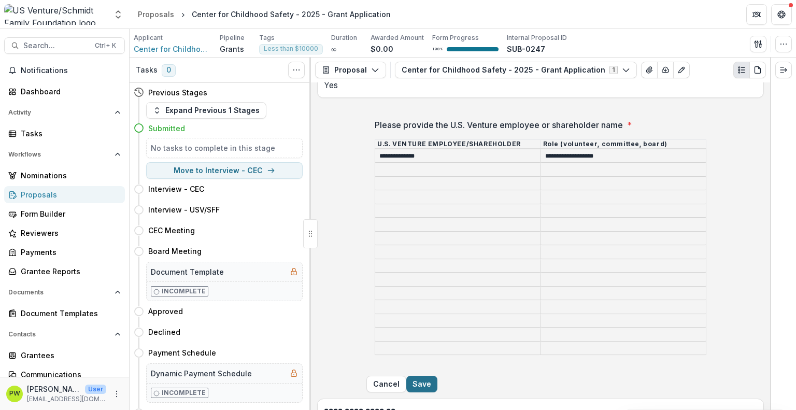
click at [437, 376] on button "Save" at bounding box center [421, 384] width 31 height 17
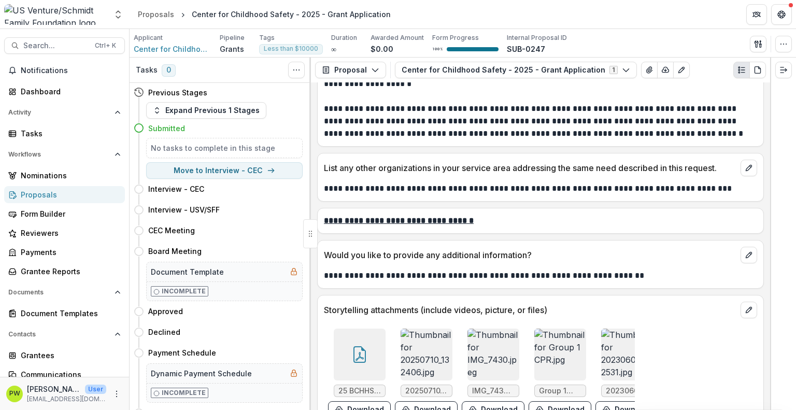
scroll to position [3254, 0]
click at [481, 328] on img at bounding box center [493, 354] width 52 height 52
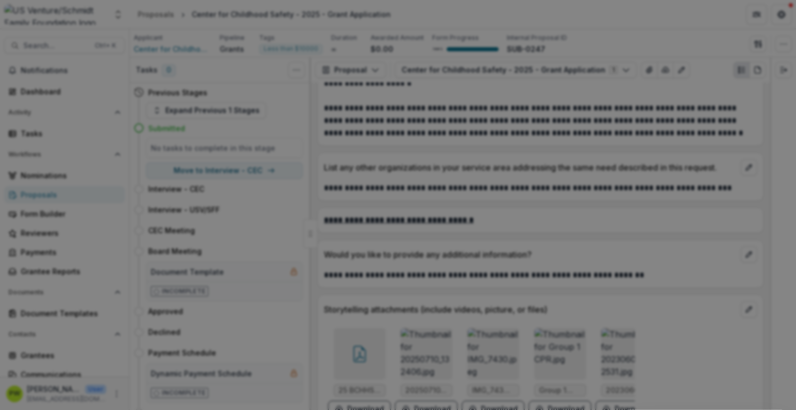
click at [773, 21] on button "Close" at bounding box center [781, 12] width 17 height 17
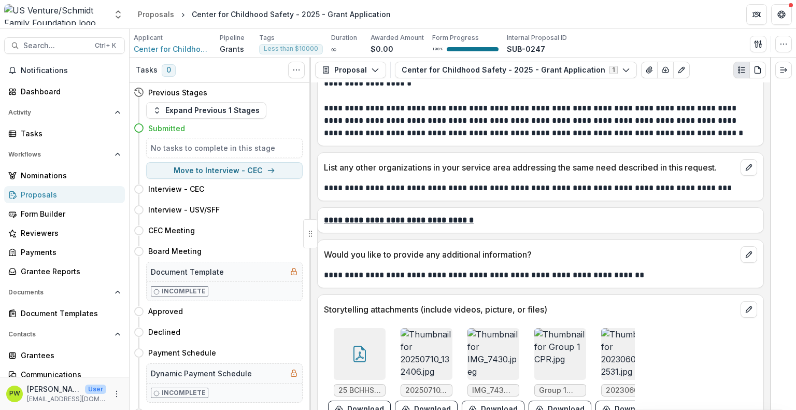
click at [416, 328] on img at bounding box center [427, 354] width 52 height 52
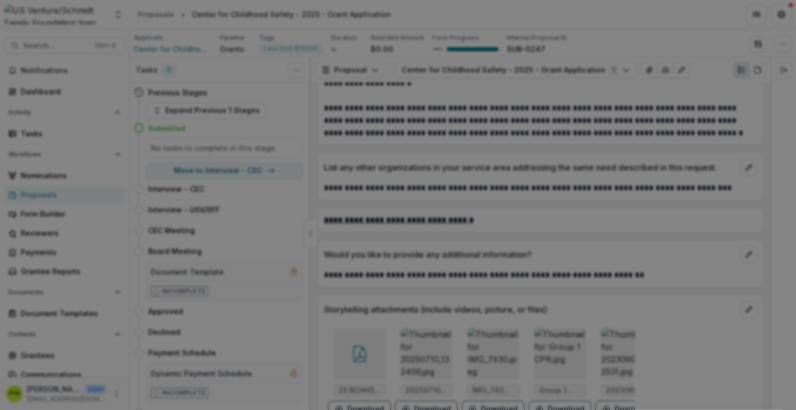
click at [773, 21] on button "Close" at bounding box center [781, 12] width 17 height 17
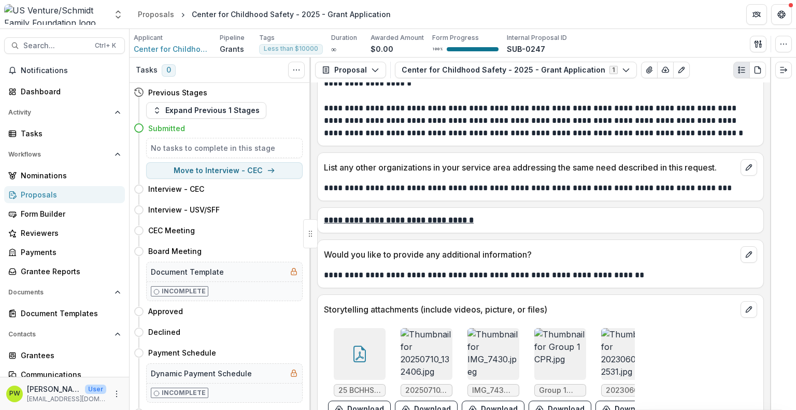
click at [539, 328] on img at bounding box center [560, 354] width 52 height 52
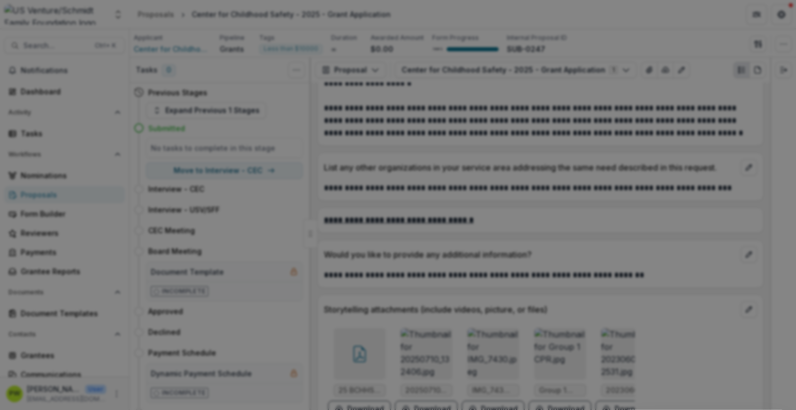
click at [773, 21] on button "Close" at bounding box center [781, 12] width 17 height 17
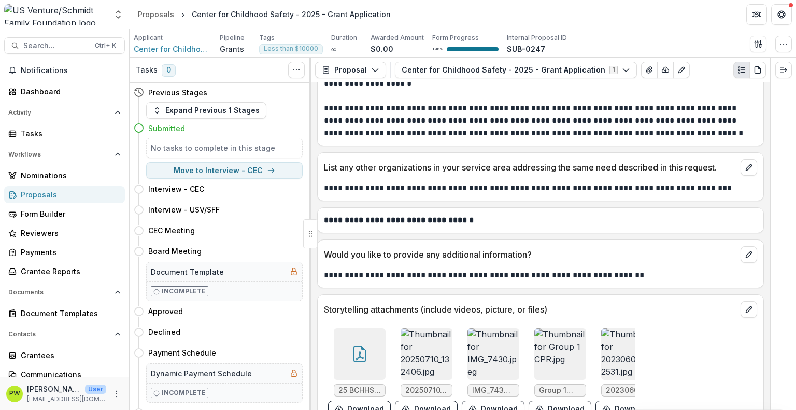
scroll to position [0, 83]
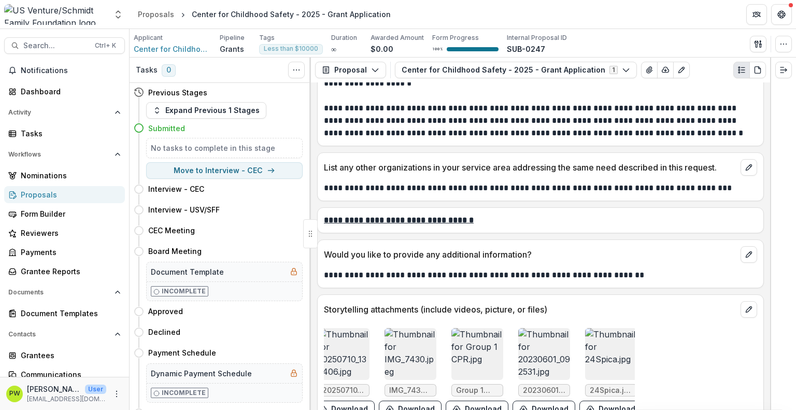
click at [532, 328] on img at bounding box center [544, 354] width 52 height 52
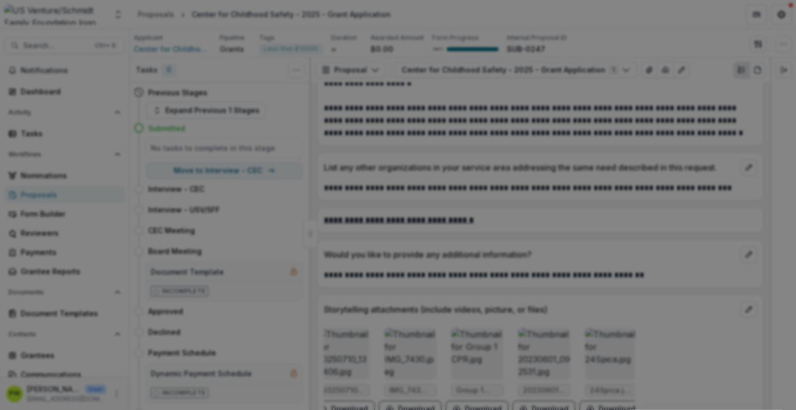
click at [773, 21] on button "Close" at bounding box center [781, 12] width 17 height 17
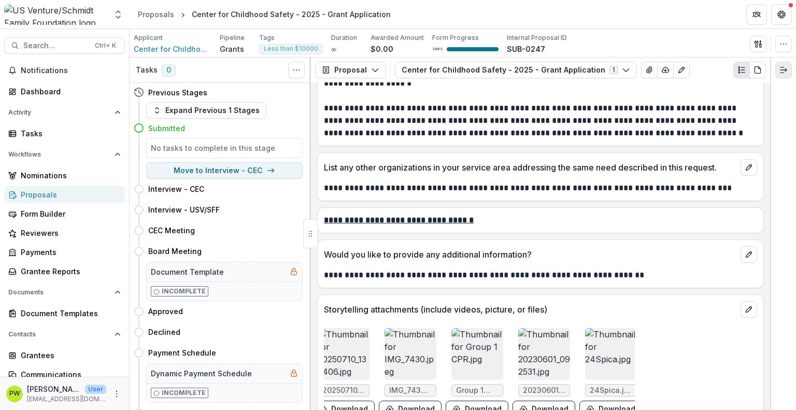
click at [785, 71] on polyline "Expand right" at bounding box center [786, 69] width 2 height 3
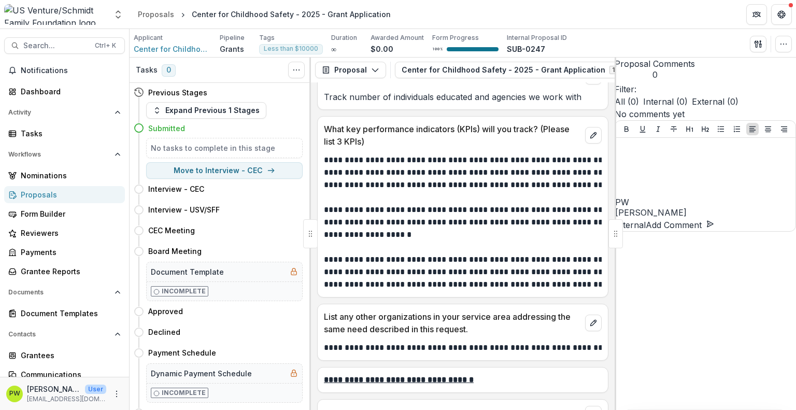
scroll to position [3745, 0]
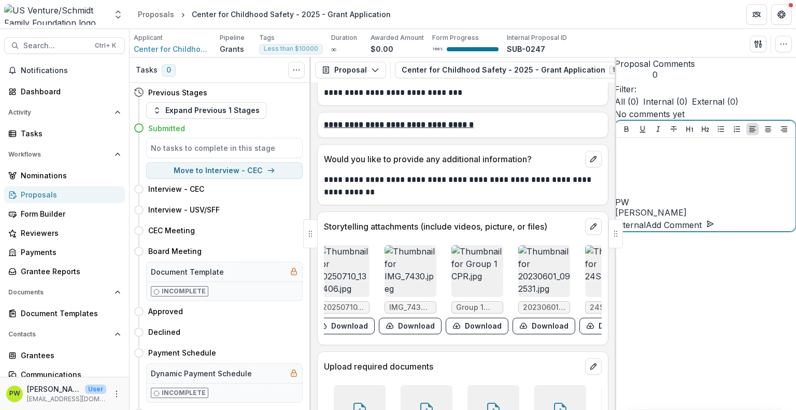
click at [637, 194] on div at bounding box center [705, 168] width 172 height 52
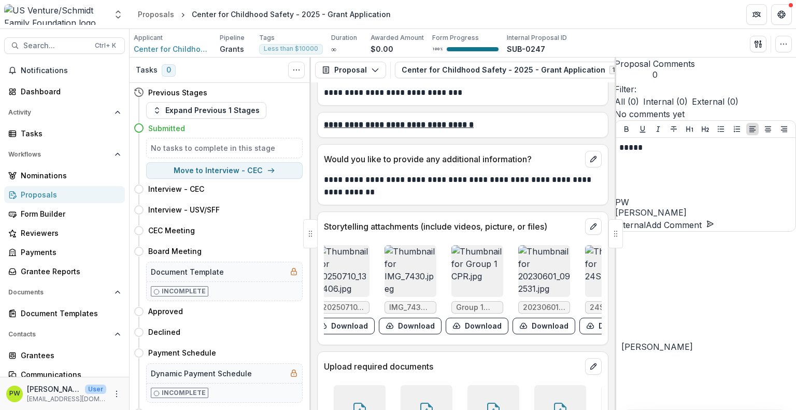
click at [643, 352] on button "[PERSON_NAME]" at bounding box center [657, 346] width 72 height 12
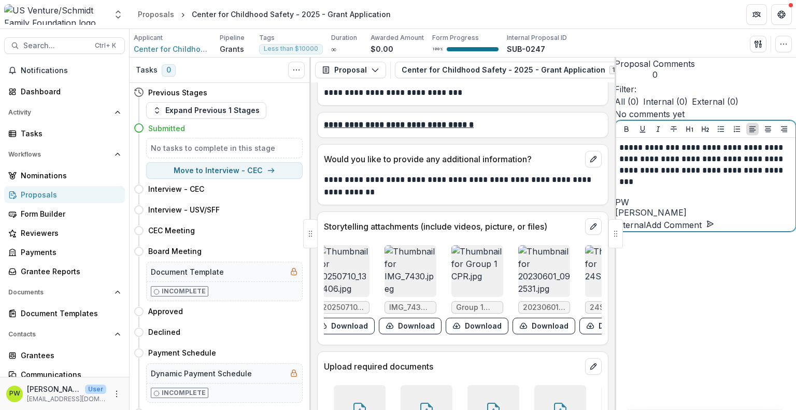
click at [714, 231] on button "Add Comment" at bounding box center [680, 225] width 68 height 12
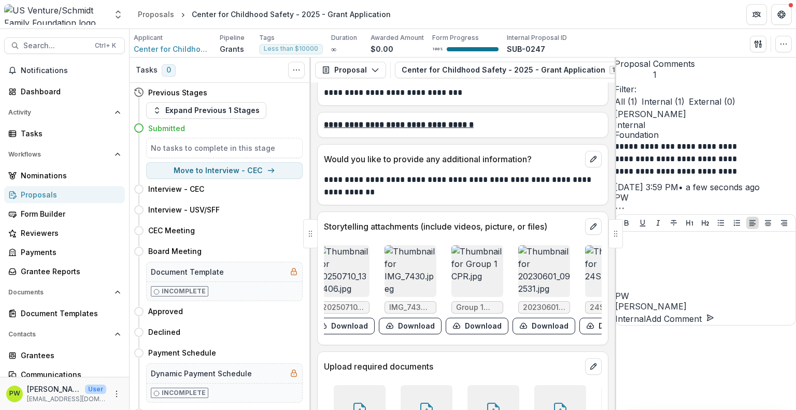
click at [36, 192] on div "Proposals" at bounding box center [69, 194] width 96 height 11
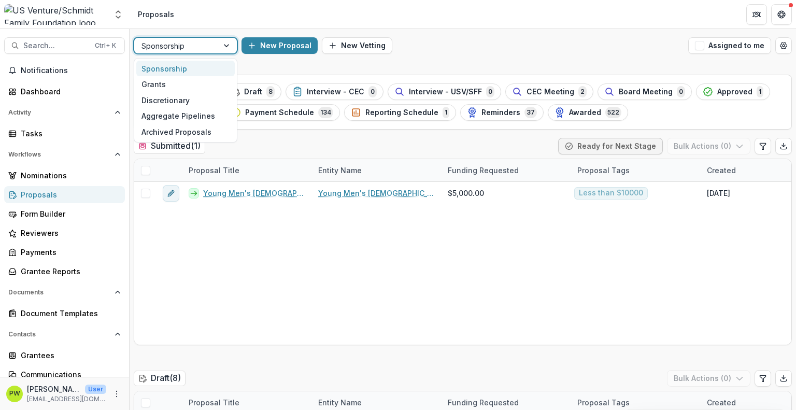
click at [198, 53] on div "Sponsorship" at bounding box center [186, 45] width 104 height 17
click at [185, 84] on div "Grants" at bounding box center [185, 84] width 98 height 16
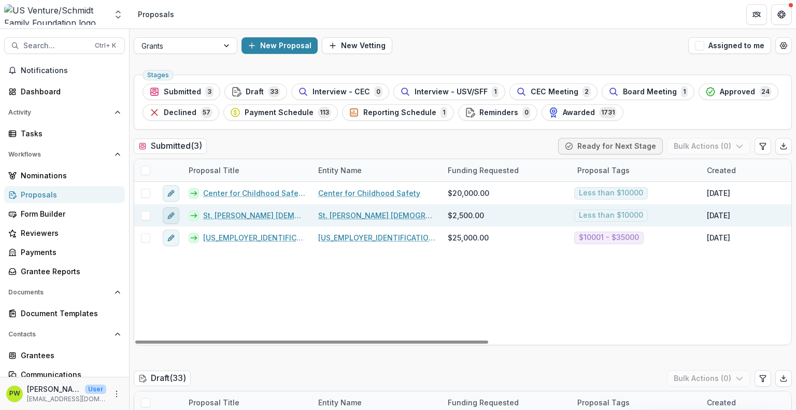
click at [164, 216] on button "edit" at bounding box center [171, 215] width 17 height 17
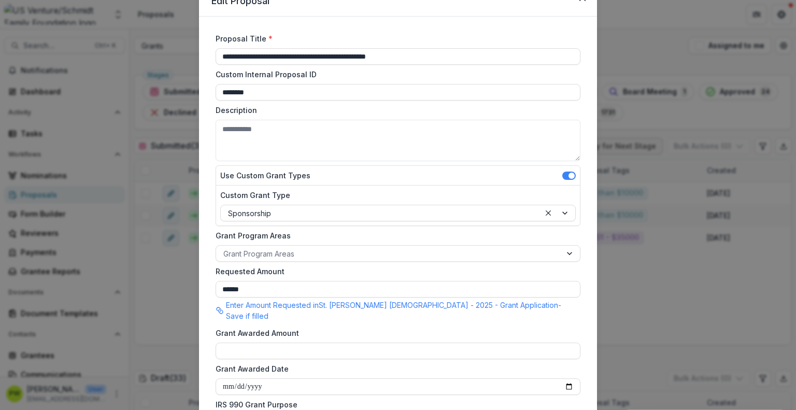
scroll to position [48, 0]
click at [568, 176] on span at bounding box center [571, 176] width 6 height 6
click at [438, 219] on div "Operating grant" at bounding box center [397, 213] width 355 height 17
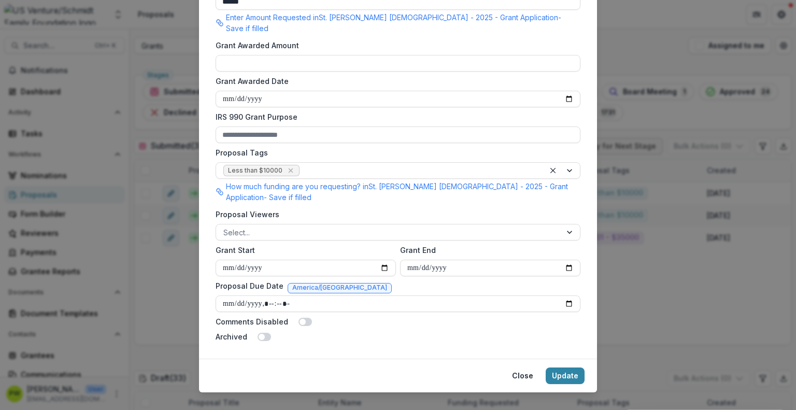
scroll to position [336, 0]
click at [516, 366] on button "Close" at bounding box center [523, 374] width 34 height 17
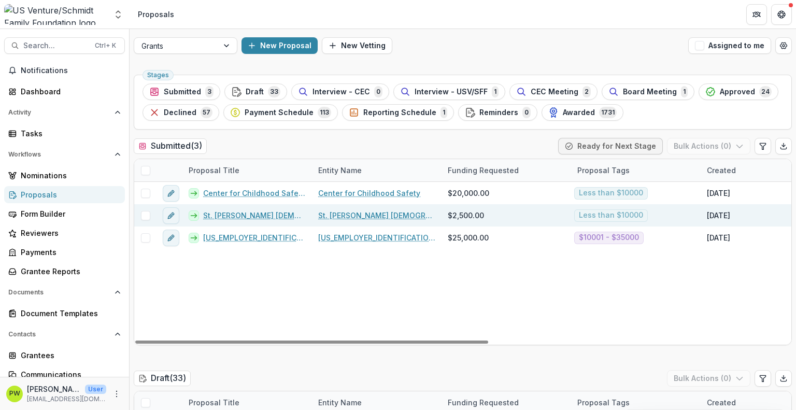
click at [147, 213] on span at bounding box center [145, 215] width 9 height 9
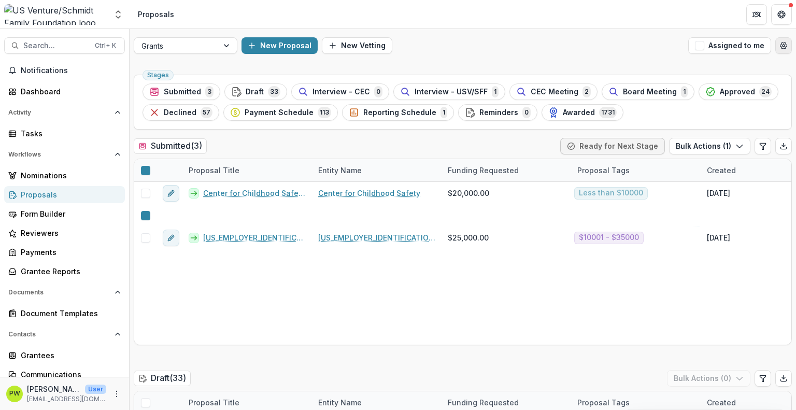
click at [779, 46] on icon "Open table manager" at bounding box center [783, 45] width 8 height 8
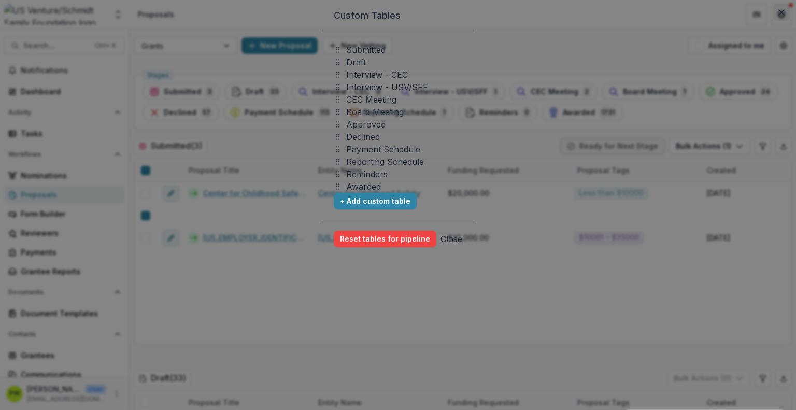
click at [773, 21] on button "Close" at bounding box center [781, 12] width 17 height 17
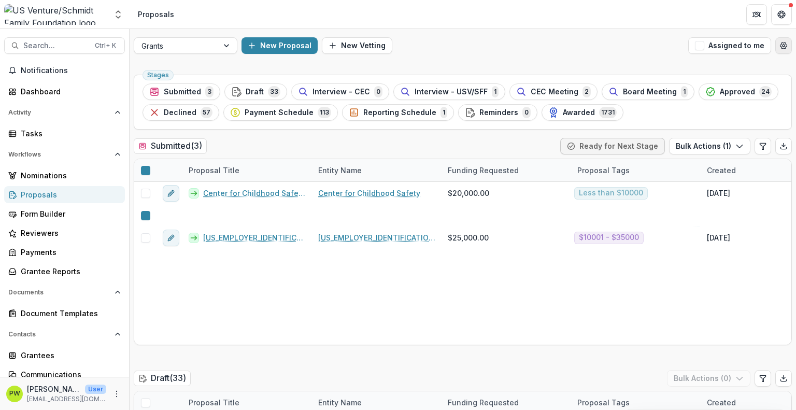
click at [779, 47] on icon "Open table manager" at bounding box center [783, 45] width 8 height 8
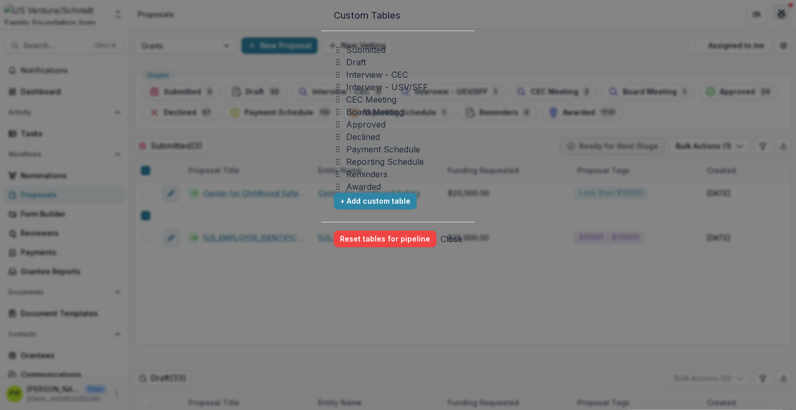
click at [778, 16] on icon "Close" at bounding box center [781, 12] width 6 height 6
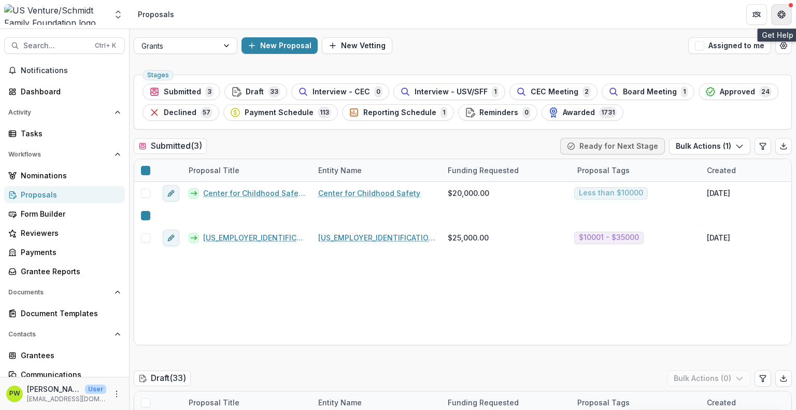
click at [781, 17] on icon "Get Help" at bounding box center [781, 14] width 8 height 8
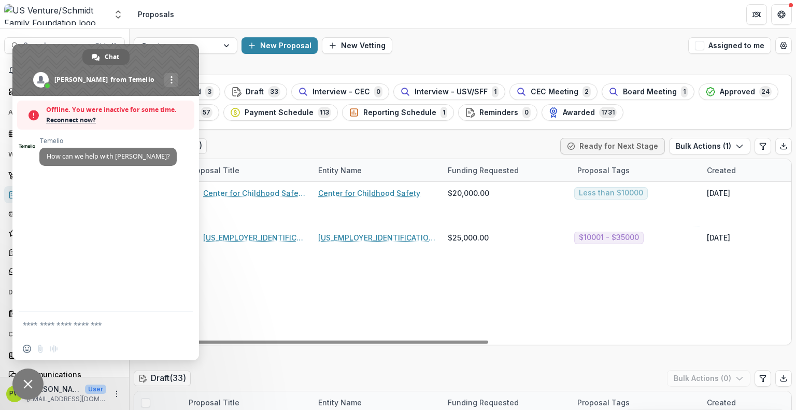
click at [243, 306] on div "Center for Childhood Safety - 2025 - Grant Application Center for Childhood Saf…" at bounding box center [741, 263] width 1214 height 163
click at [25, 383] on span "Close chat" at bounding box center [27, 383] width 9 height 9
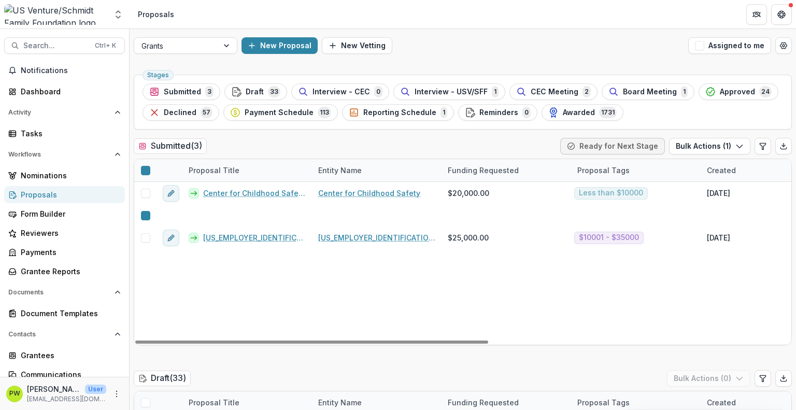
click at [257, 232] on link "St. [PERSON_NAME] [DEMOGRAPHIC_DATA] - 2025 - Grant Application" at bounding box center [254, 237] width 103 height 11
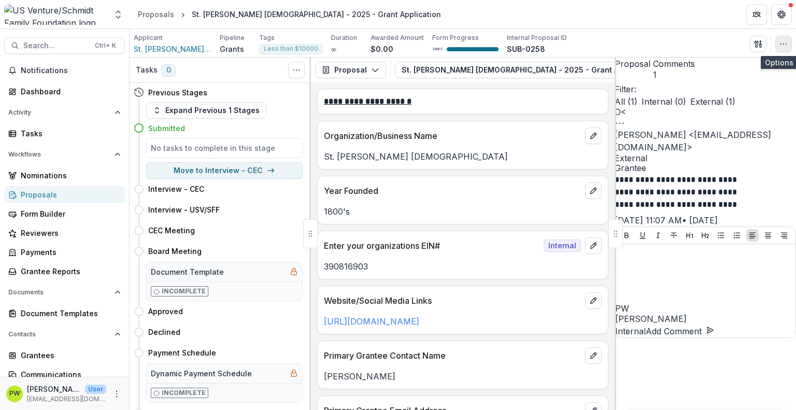
click at [787, 45] on icon "button" at bounding box center [783, 44] width 8 height 8
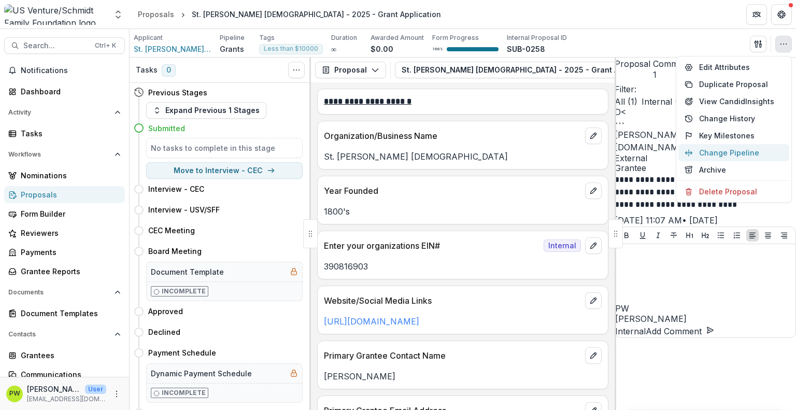
click at [736, 153] on button "Change Pipeline" at bounding box center [733, 152] width 111 height 17
select select "**********"
select select "*********"
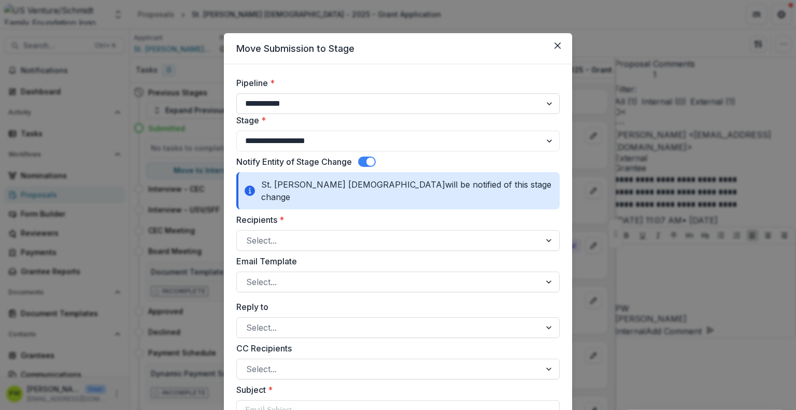
click at [292, 101] on select "**********" at bounding box center [397, 103] width 323 height 21
click at [236, 93] on select "**********" at bounding box center [397, 103] width 323 height 21
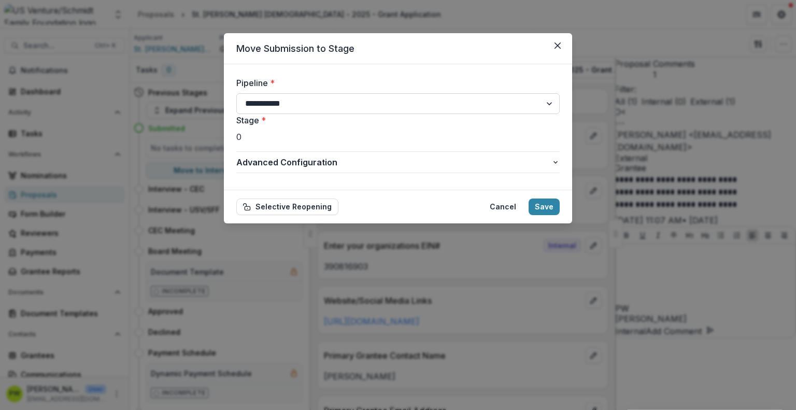
click at [314, 107] on select "**********" at bounding box center [397, 103] width 323 height 21
click at [236, 93] on select "**********" at bounding box center [397, 103] width 323 height 21
click at [301, 102] on select "**********" at bounding box center [397, 103] width 323 height 21
click at [236, 93] on select "**********" at bounding box center [397, 103] width 323 height 21
click at [543, 203] on button "Save" at bounding box center [544, 206] width 31 height 17
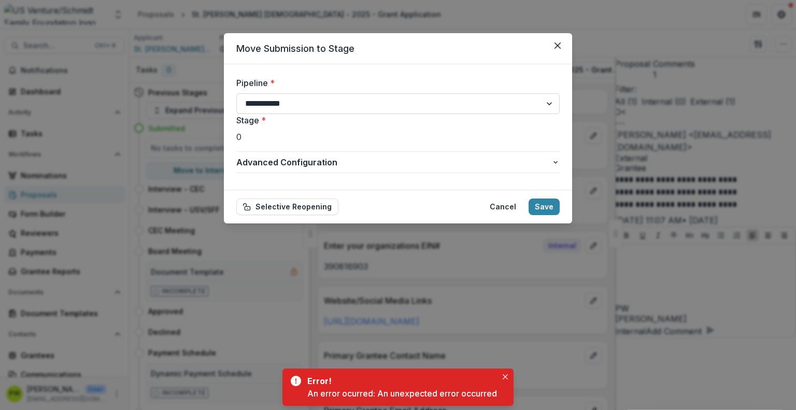
click at [402, 106] on select "**********" at bounding box center [397, 103] width 323 height 21
click at [236, 93] on select "**********" at bounding box center [397, 103] width 323 height 21
select select "**********"
click at [542, 208] on button "Save" at bounding box center [544, 206] width 31 height 17
click at [561, 43] on button "Close" at bounding box center [557, 45] width 17 height 17
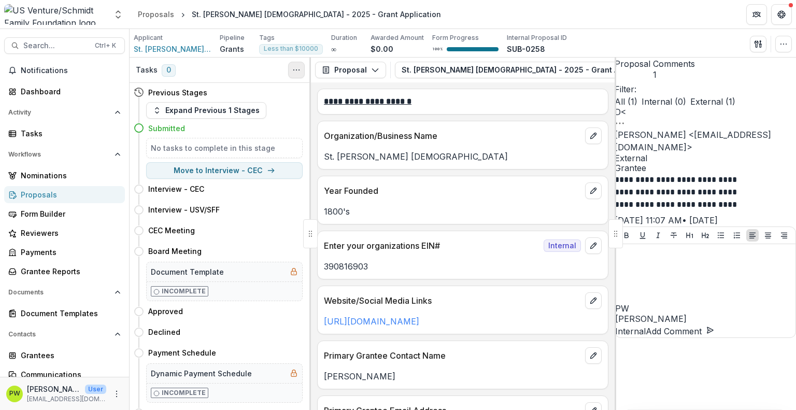
click at [304, 75] on button "Toggle View Cancelled Tasks" at bounding box center [296, 70] width 17 height 17
click at [276, 73] on div "Tasks 0 Show Cancelled Tasks" at bounding box center [220, 70] width 181 height 25
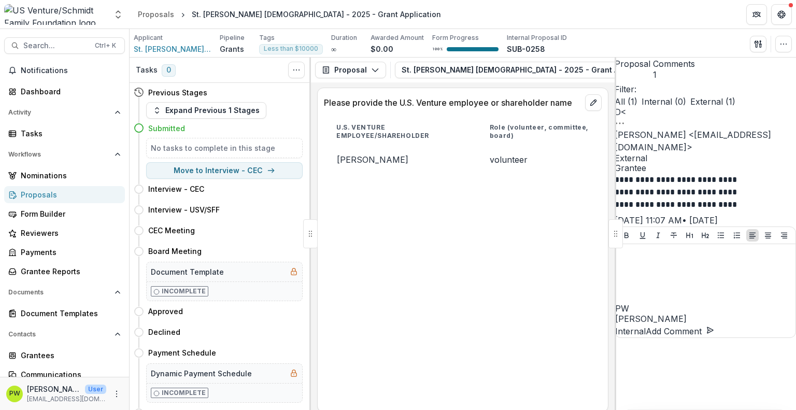
scroll to position [738, 0]
click at [35, 190] on div "Proposals" at bounding box center [69, 194] width 96 height 11
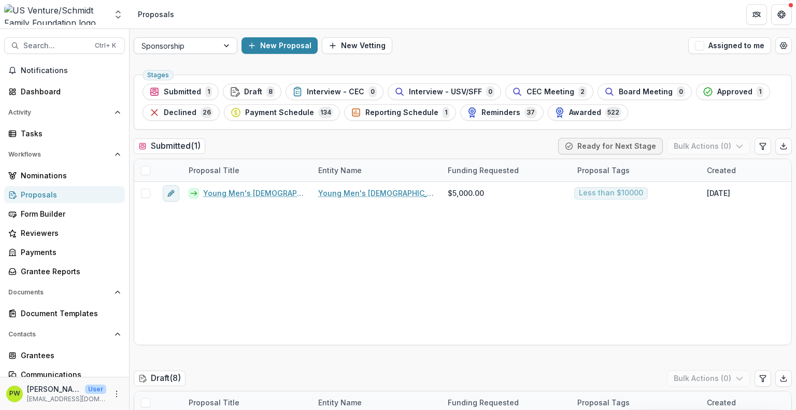
click at [203, 47] on div at bounding box center [175, 45] width 69 height 13
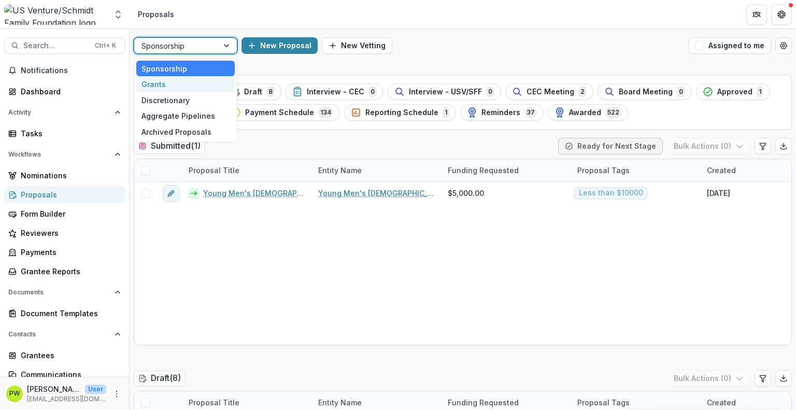
click at [189, 76] on div "Grants" at bounding box center [185, 84] width 98 height 16
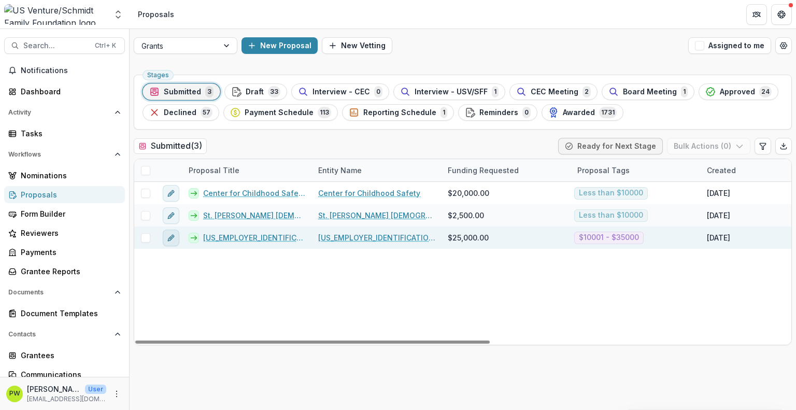
click at [170, 238] on line "edit" at bounding box center [171, 238] width 2 height 2
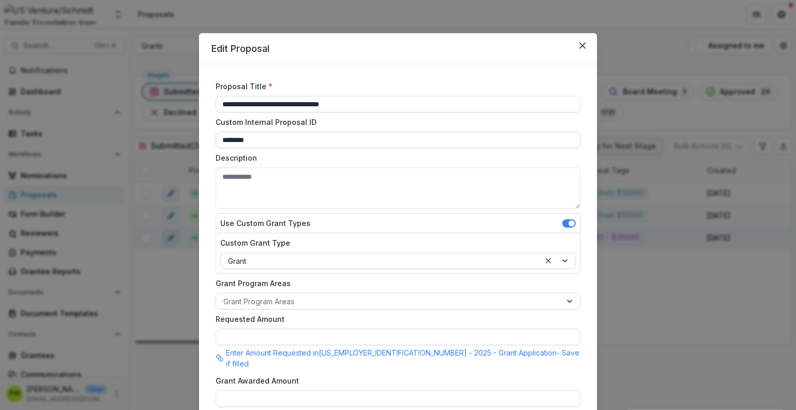
type input "*******"
click at [580, 43] on icon "Close" at bounding box center [582, 45] width 6 height 6
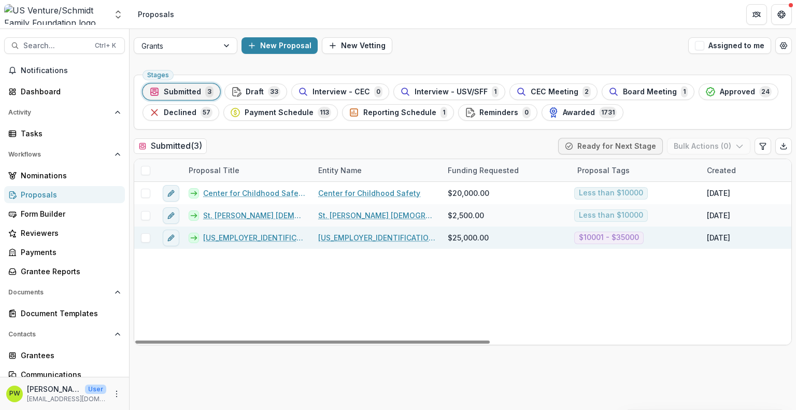
click at [251, 231] on div "[US_EMPLOYER_IDENTIFICATION_NUMBER] - 2025 - Grant Application" at bounding box center [247, 237] width 130 height 22
click at [244, 238] on link "[US_EMPLOYER_IDENTIFICATION_NUMBER] - 2025 - Grant Application" at bounding box center [254, 237] width 103 height 11
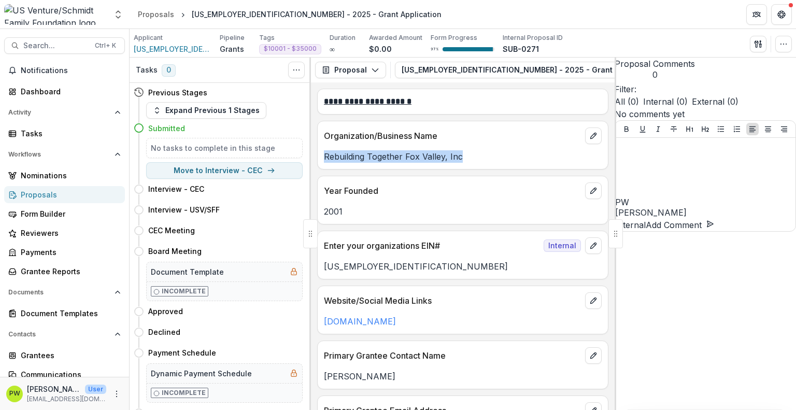
drag, startPoint x: 465, startPoint y: 158, endPoint x: 319, endPoint y: 159, distance: 146.1
click at [319, 159] on div "Rebuilding Together Fox Valley, Inc" at bounding box center [463, 156] width 290 height 12
copy p "Rebuilding Together Fox Valley, Inc"
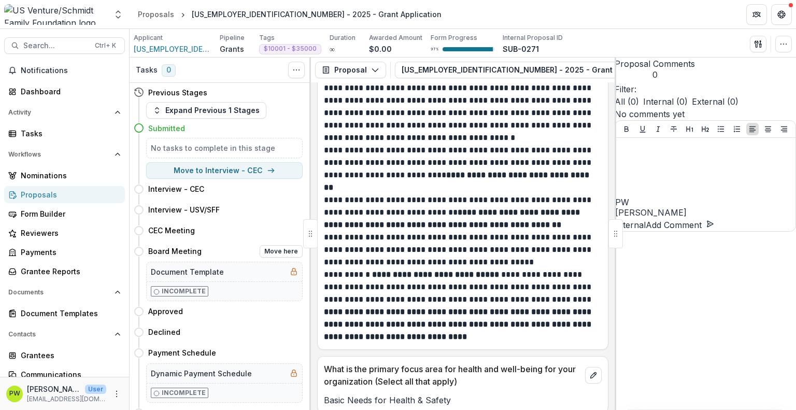
scroll to position [1430, 0]
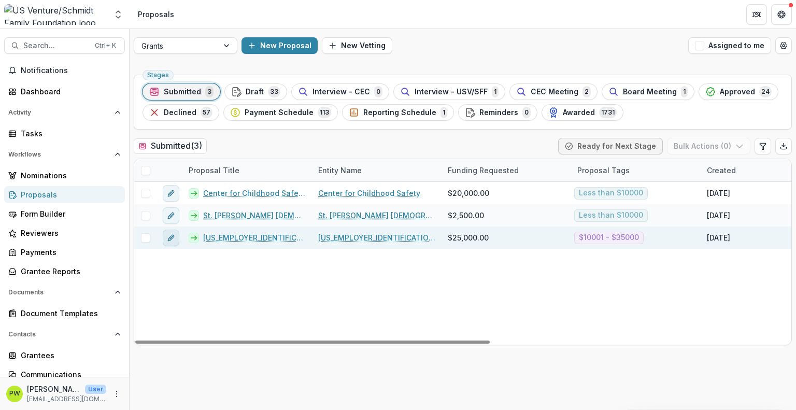
click at [173, 236] on icon "edit" at bounding box center [173, 236] width 3 height 3
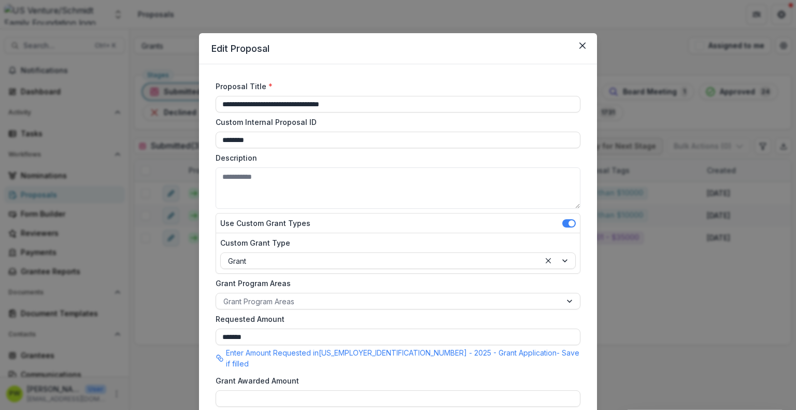
drag, startPoint x: 261, startPoint y: 102, endPoint x: 180, endPoint y: 102, distance: 81.4
click at [180, 102] on div "**********" at bounding box center [398, 205] width 796 height 410
paste input "**********"
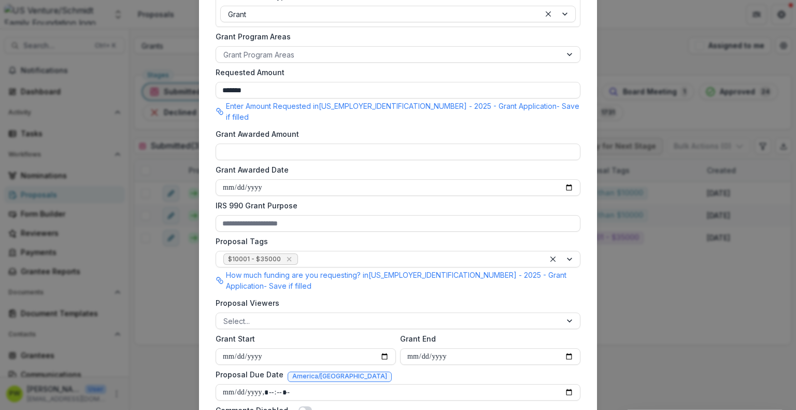
scroll to position [328, 0]
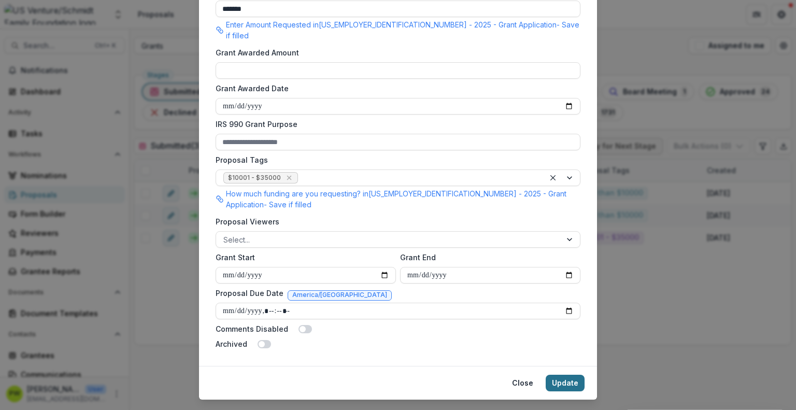
type input "**********"
click at [567, 375] on button "Update" at bounding box center [565, 383] width 39 height 17
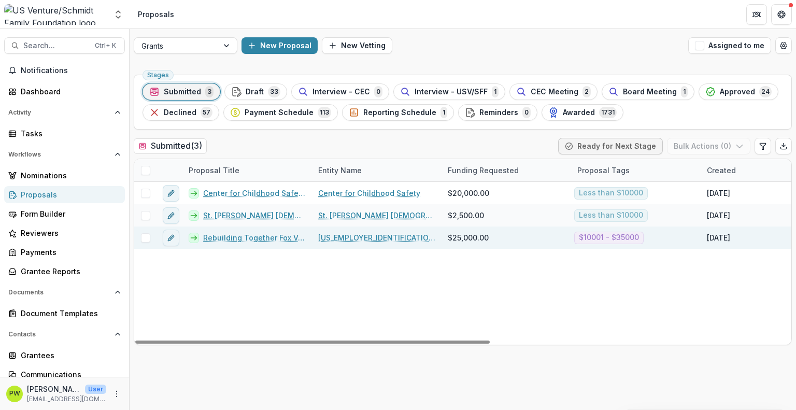
click at [351, 239] on link "[US_EMPLOYER_IDENTIFICATION_NUMBER]" at bounding box center [376, 237] width 117 height 11
click at [172, 236] on icon "edit" at bounding box center [171, 238] width 8 height 8
type input "*******"
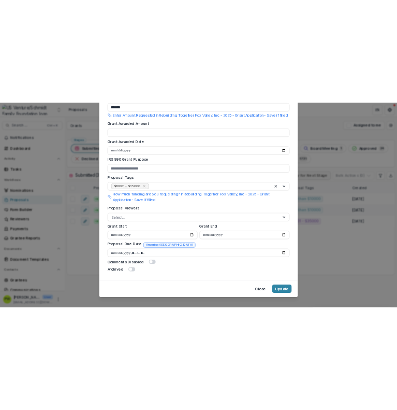
scroll to position [350, 0]
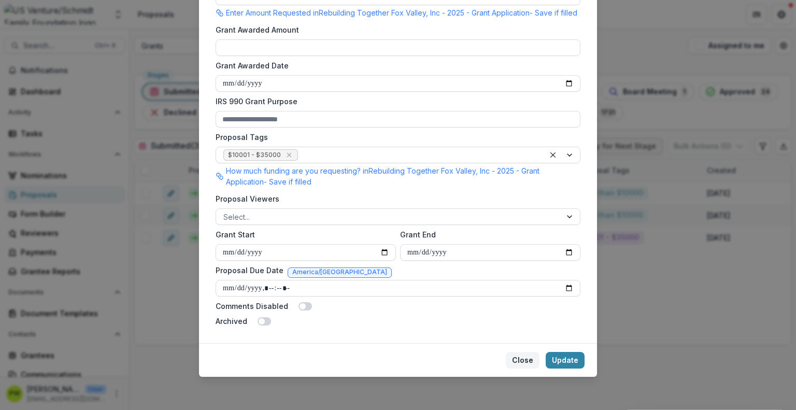
click at [518, 360] on button "Close" at bounding box center [523, 360] width 34 height 17
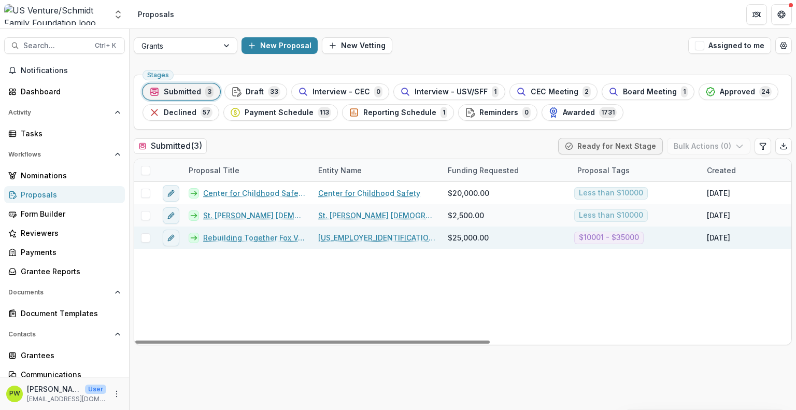
click at [147, 237] on span at bounding box center [145, 237] width 9 height 9
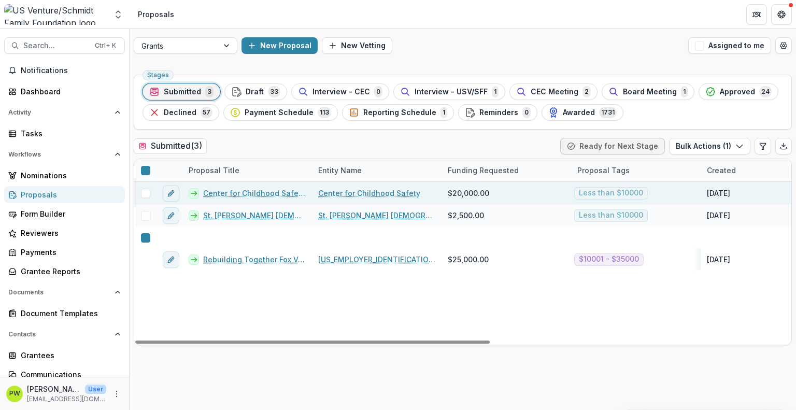
click at [145, 193] on span at bounding box center [145, 193] width 9 height 9
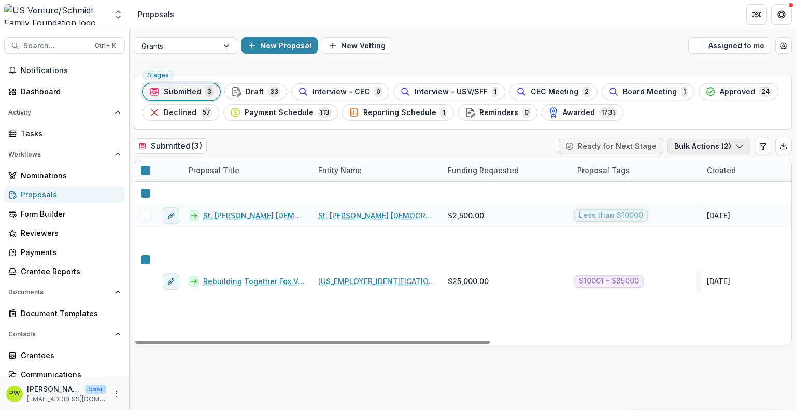
click at [711, 146] on button "Bulk Actions ( 2 )" at bounding box center [708, 146] width 83 height 17
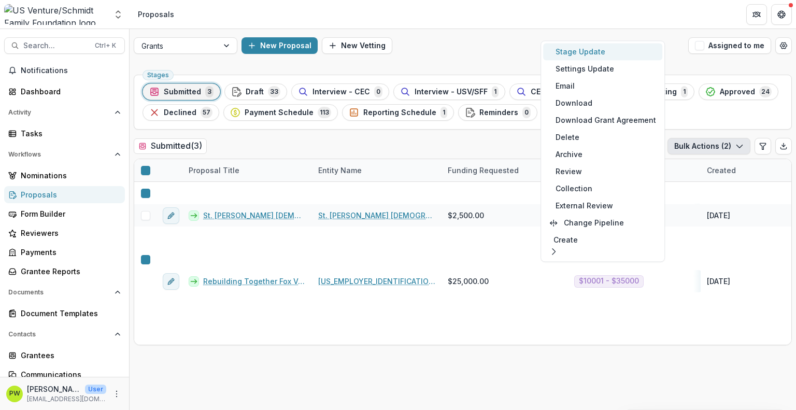
click at [611, 56] on button "Stage Update" at bounding box center [602, 51] width 119 height 17
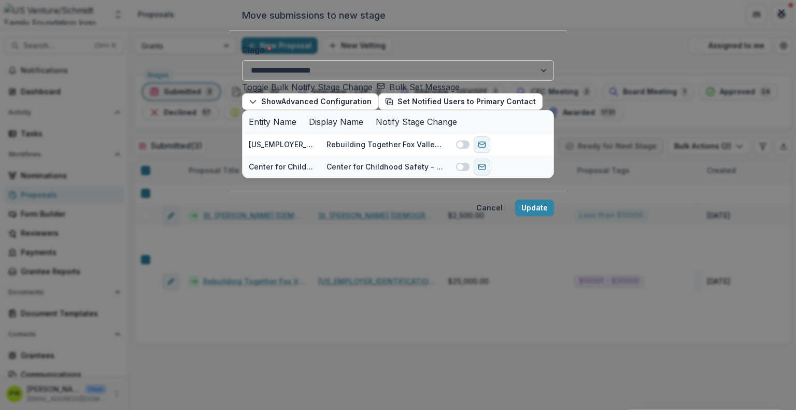
click at [242, 81] on select "**********" at bounding box center [398, 70] width 312 height 21
select select "**********"
click at [242, 81] on select "**********" at bounding box center [398, 70] width 312 height 21
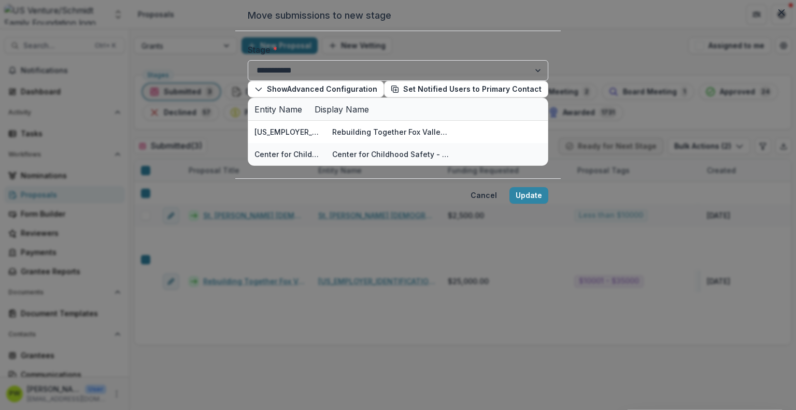
drag, startPoint x: 672, startPoint y: 349, endPoint x: 476, endPoint y: 246, distance: 221.8
click at [476, 212] on section "**********" at bounding box center [397, 106] width 325 height 212
click at [391, 93] on icon "button" at bounding box center [395, 89] width 8 height 8
click at [778, 16] on icon "Close" at bounding box center [781, 12] width 6 height 6
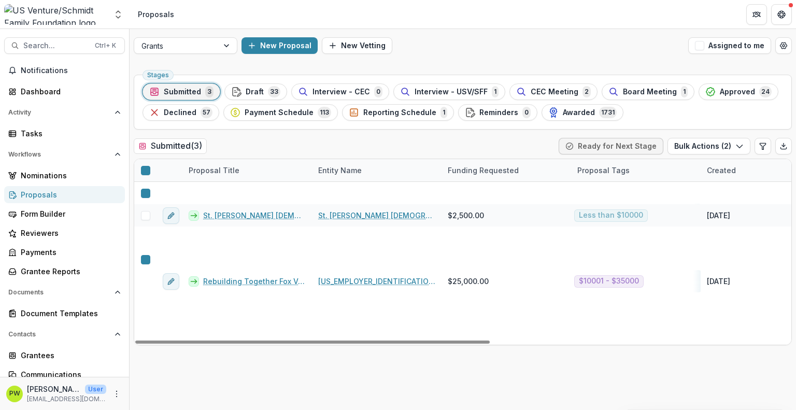
click at [247, 209] on link "Center for Childhood Safety - 2025 - Grant Application" at bounding box center [254, 214] width 103 height 11
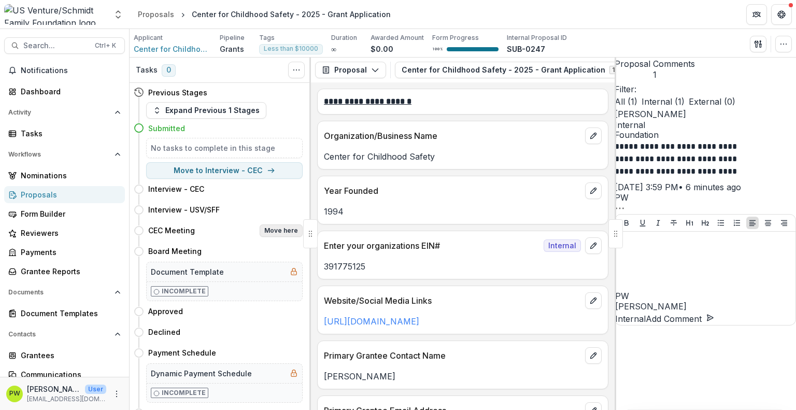
click at [276, 232] on button "Move here" at bounding box center [281, 230] width 43 height 12
select select "**********"
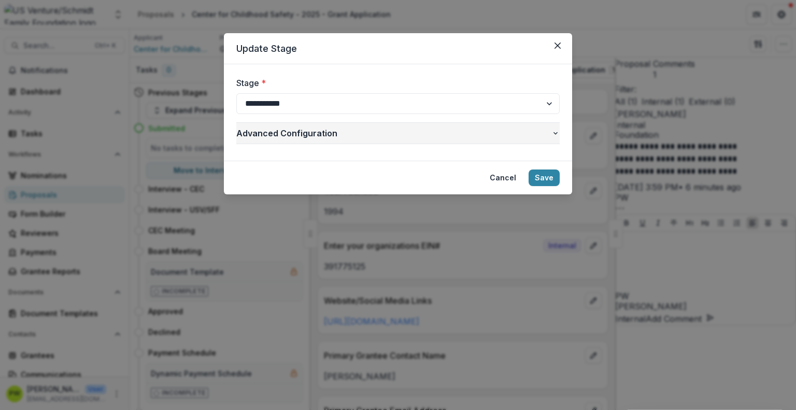
click at [518, 130] on span "Advanced Configuration" at bounding box center [393, 133] width 315 height 12
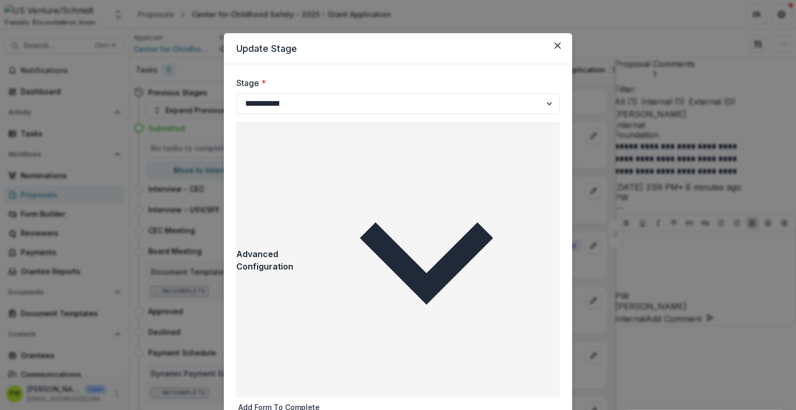
click at [293, 248] on span "Advanced Configuration" at bounding box center [264, 260] width 57 height 25
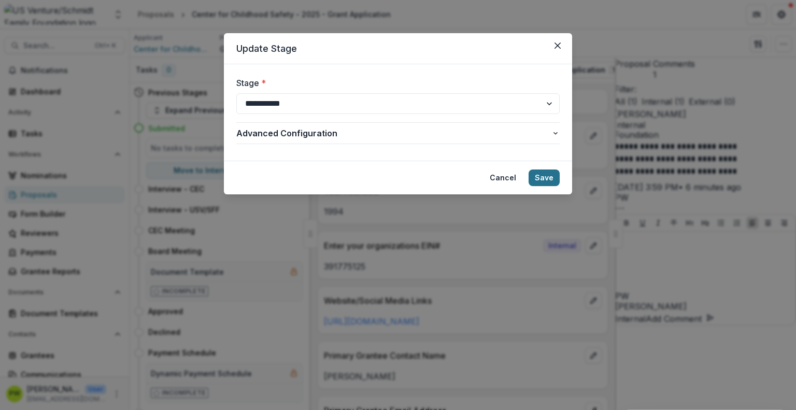
click at [539, 180] on button "Save" at bounding box center [544, 177] width 31 height 17
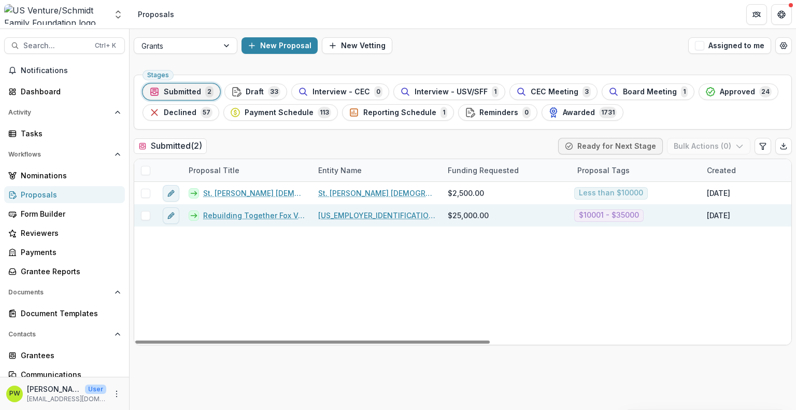
click at [239, 215] on link "Rebuilding Together Fox Valley, Inc - 2025 - Grant Application" at bounding box center [254, 215] width 103 height 11
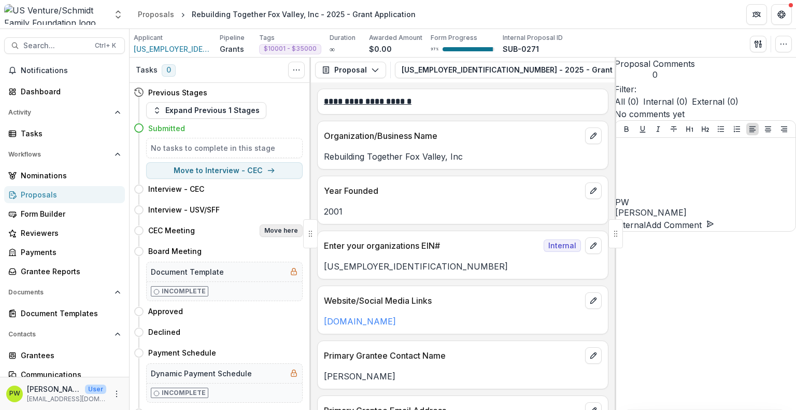
click at [270, 234] on button "Move here" at bounding box center [281, 230] width 43 height 12
select select "**********"
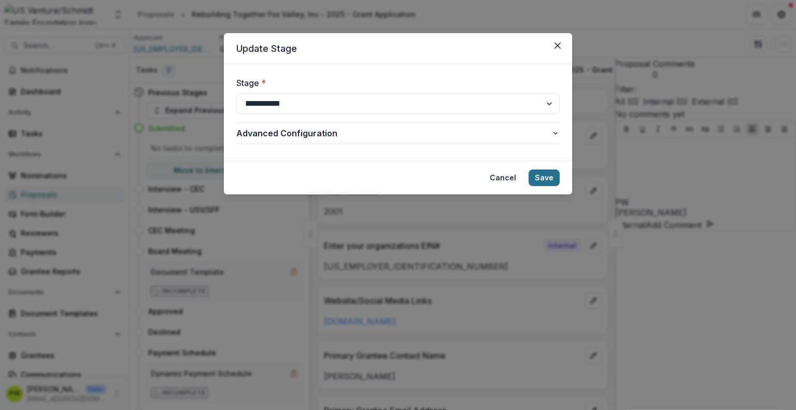
click at [537, 178] on button "Save" at bounding box center [544, 177] width 31 height 17
